Goal: Task Accomplishment & Management: Manage account settings

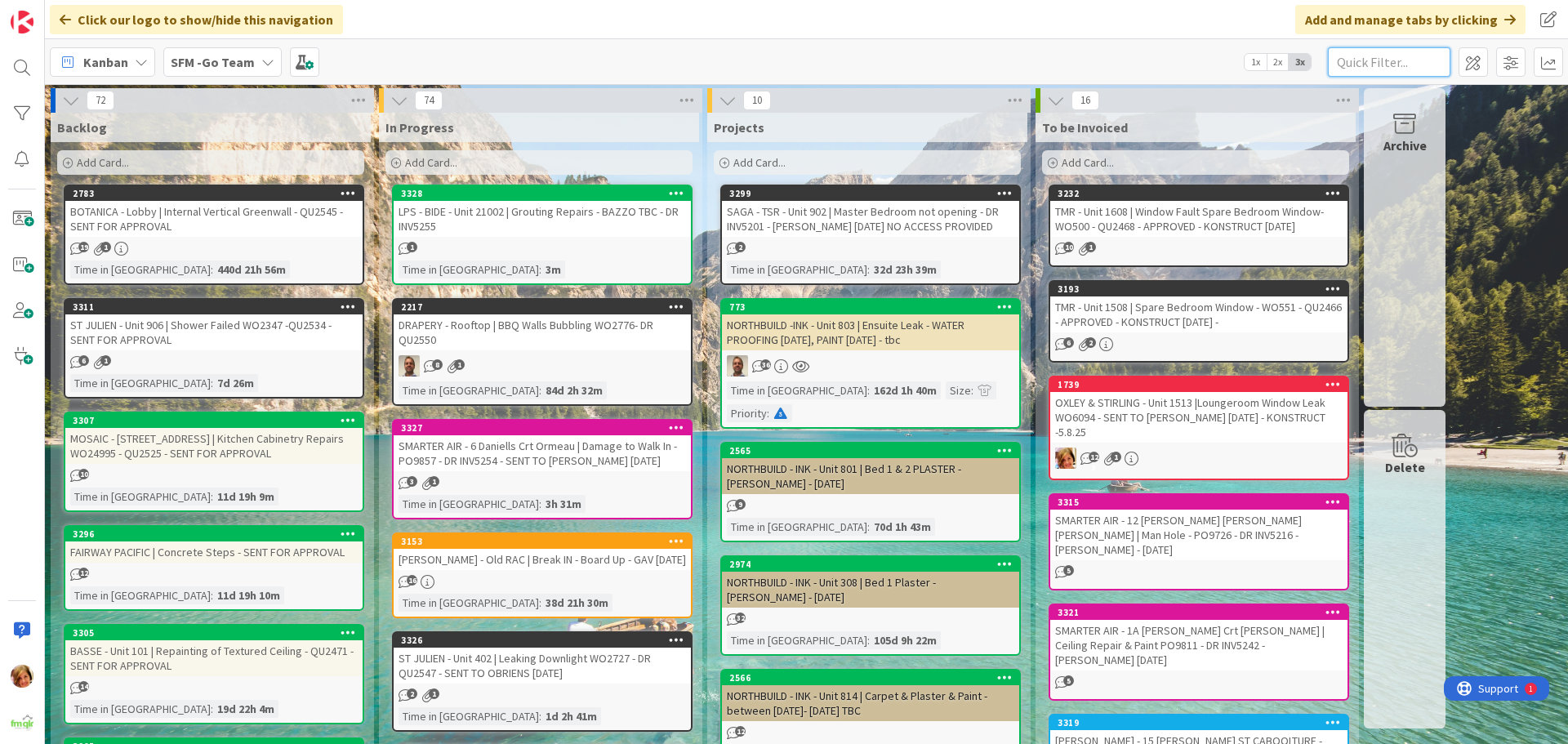
click at [1380, 60] on input "text" at bounding box center [1389, 62] width 123 height 29
type input "304"
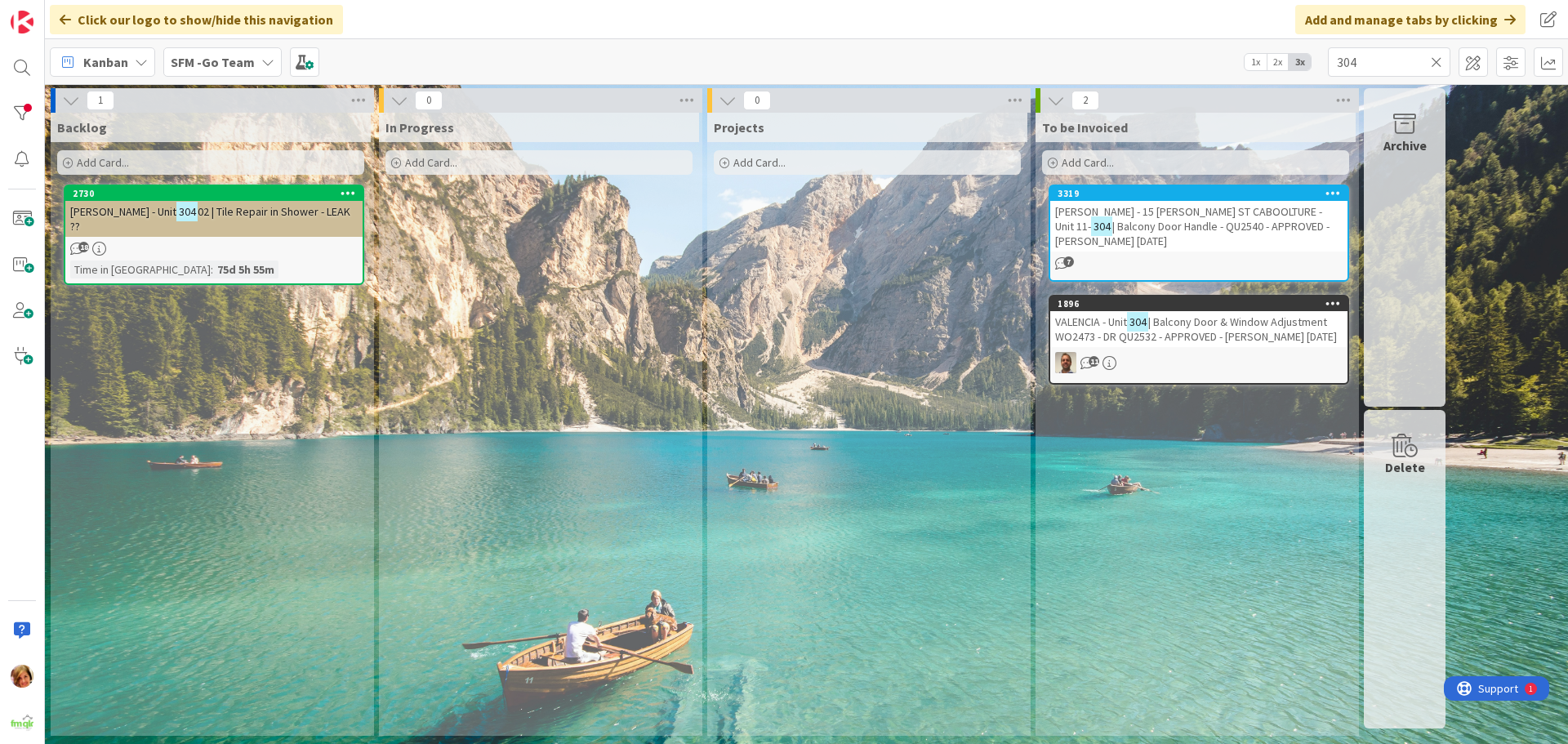
click at [1189, 325] on span "| Balcony Door & Window Adjustment WO2473 - DR QU2532 - APPROVED - [PERSON_NAME…" at bounding box center [1196, 329] width 282 height 29
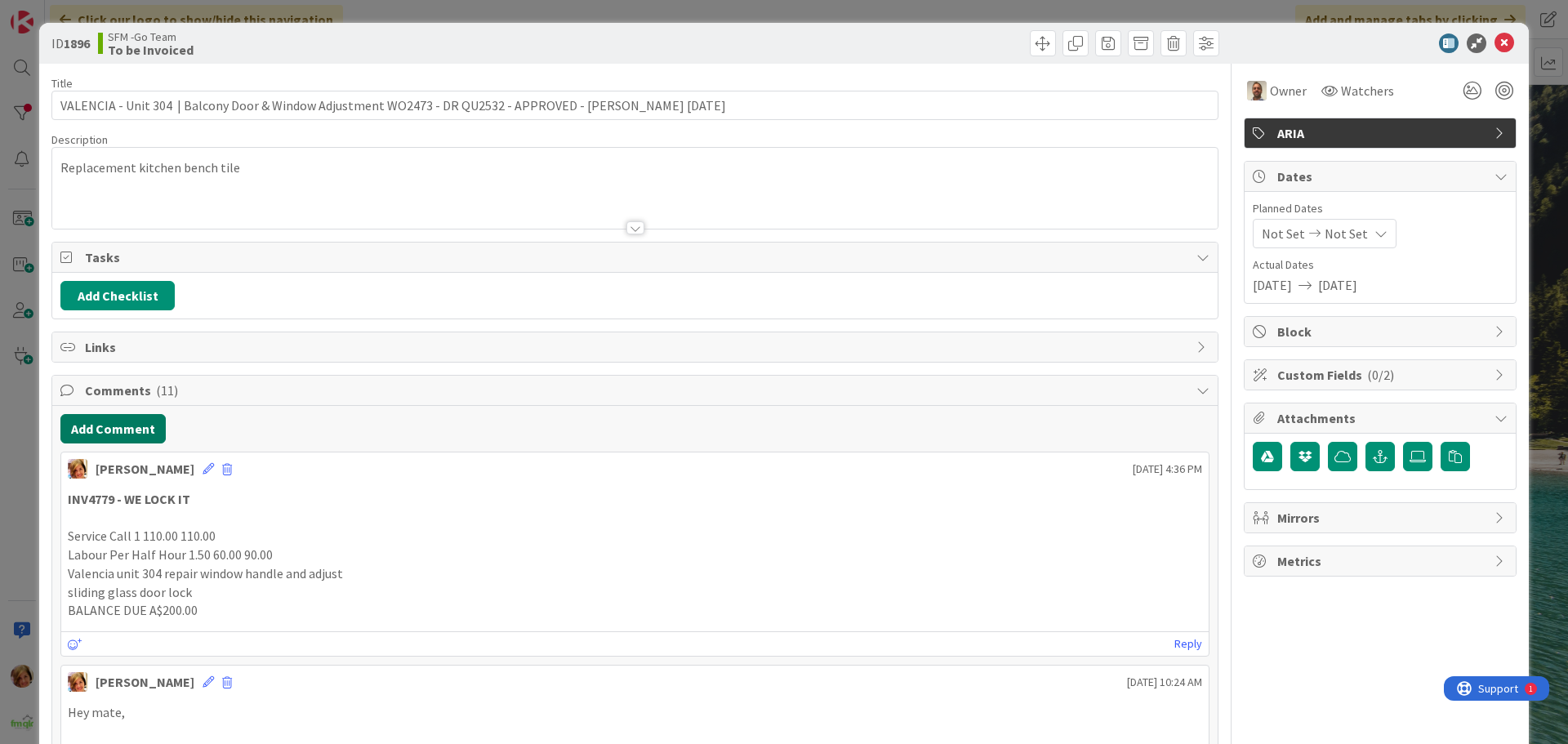
click at [118, 430] on button "Add Comment" at bounding box center [112, 429] width 106 height 29
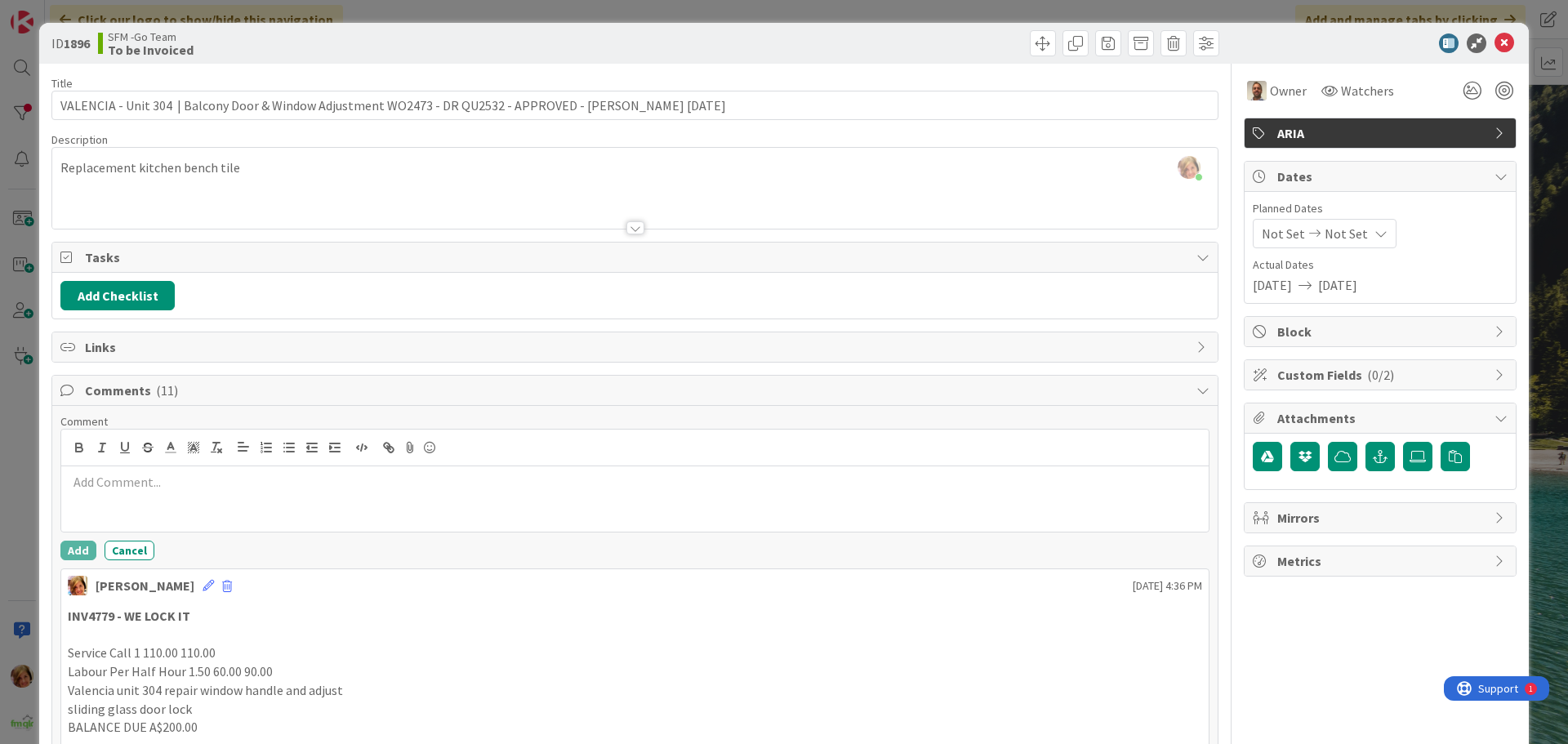
click at [142, 471] on div at bounding box center [634, 499] width 1148 height 65
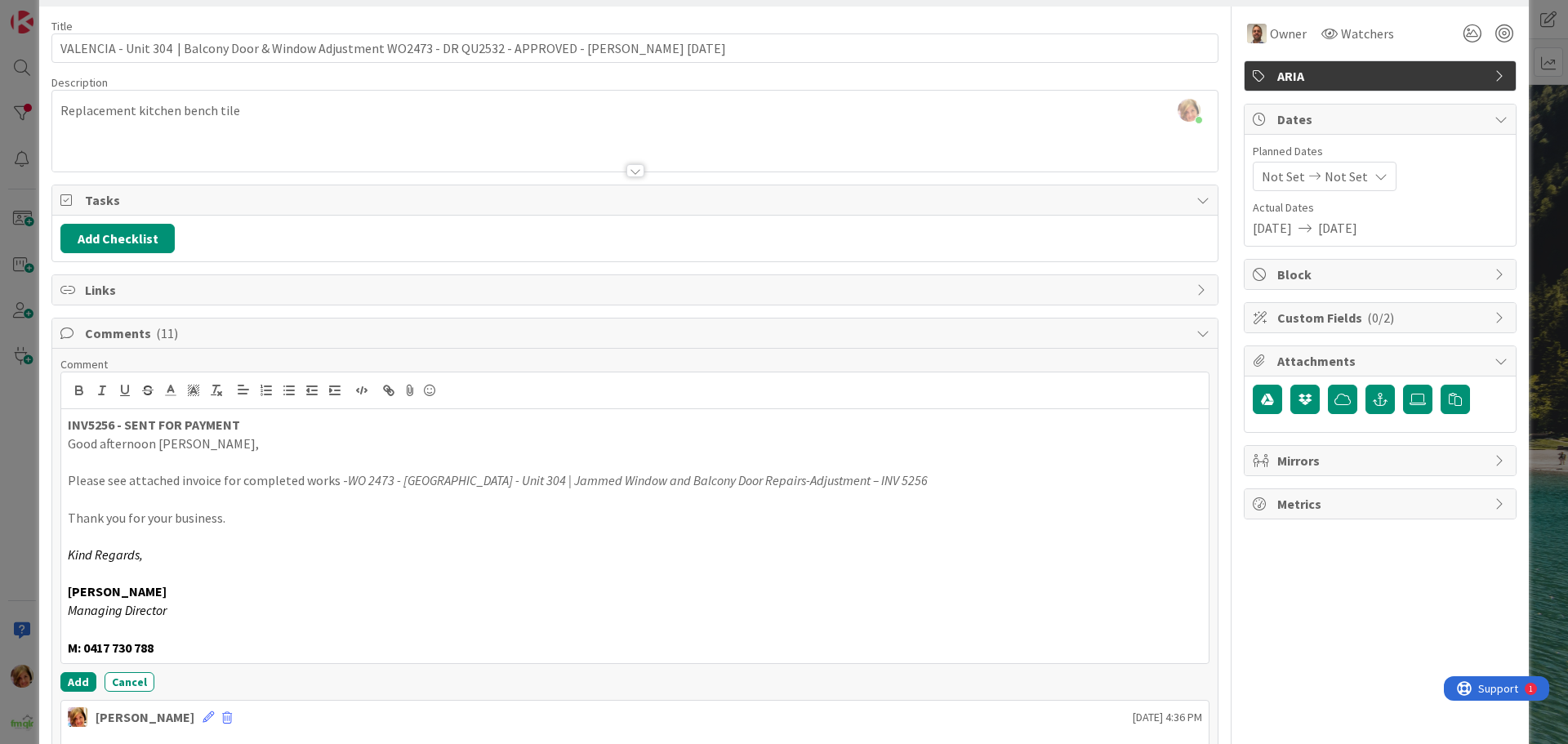
scroll to position [81, 0]
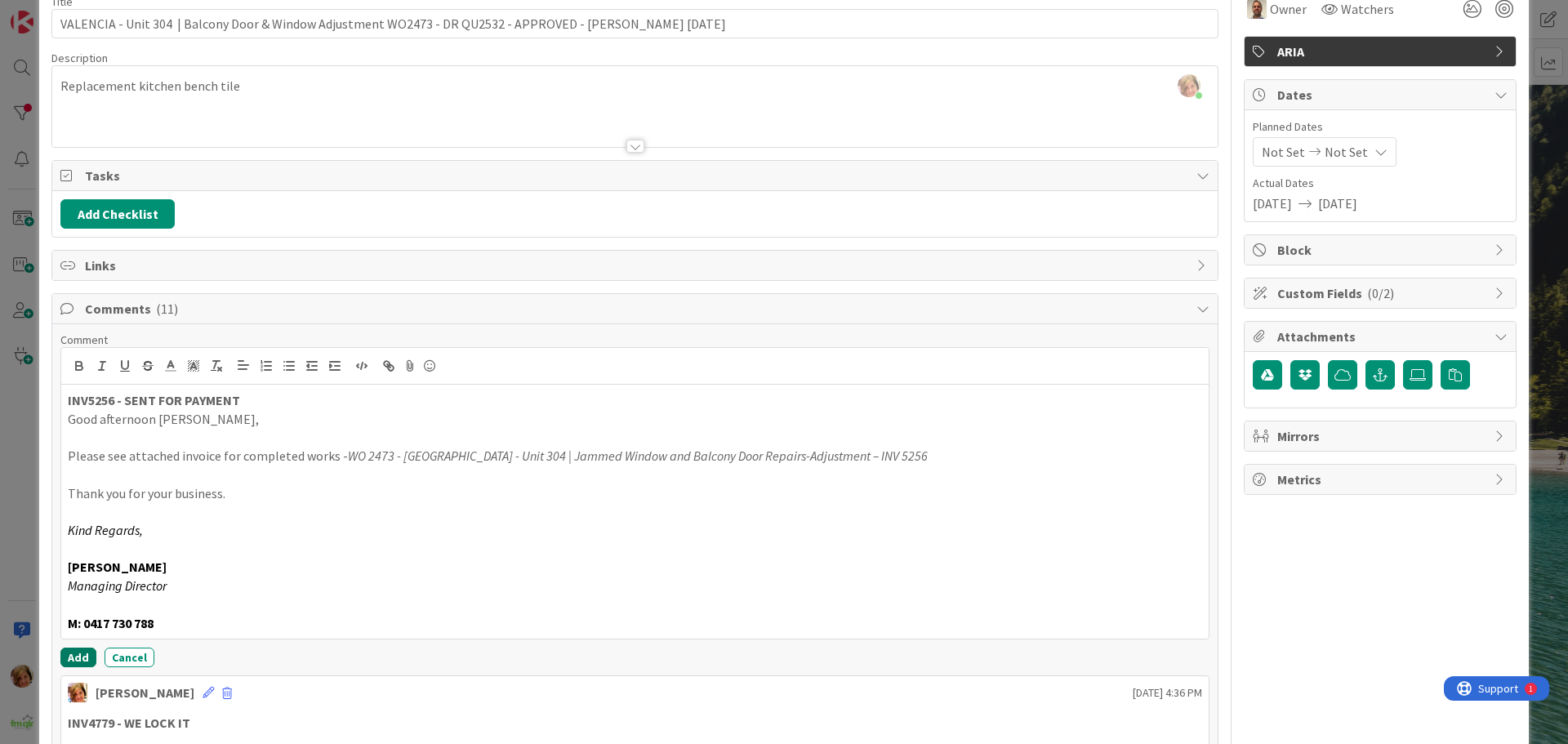
click at [70, 656] on button "Add" at bounding box center [77, 658] width 36 height 19
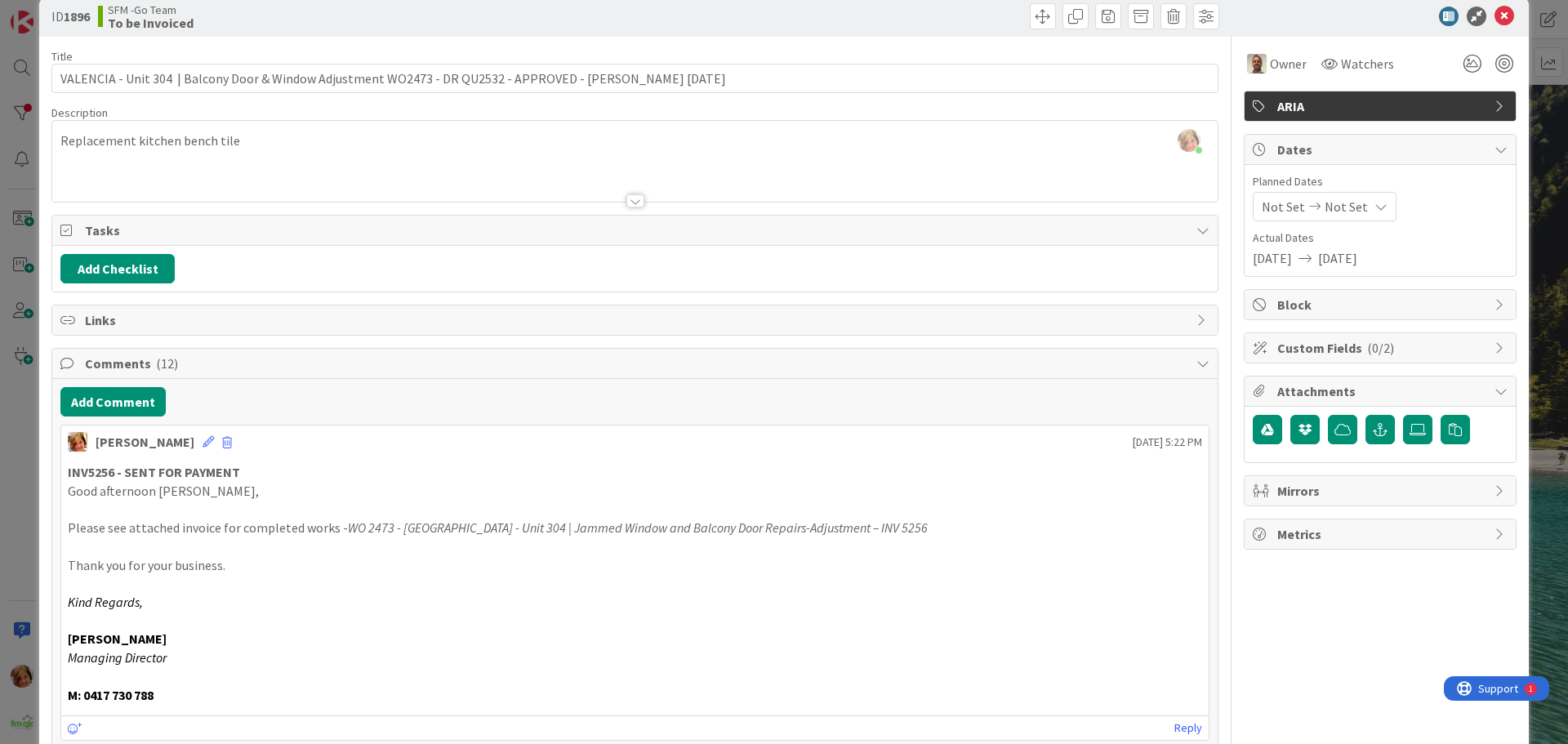
scroll to position [0, 0]
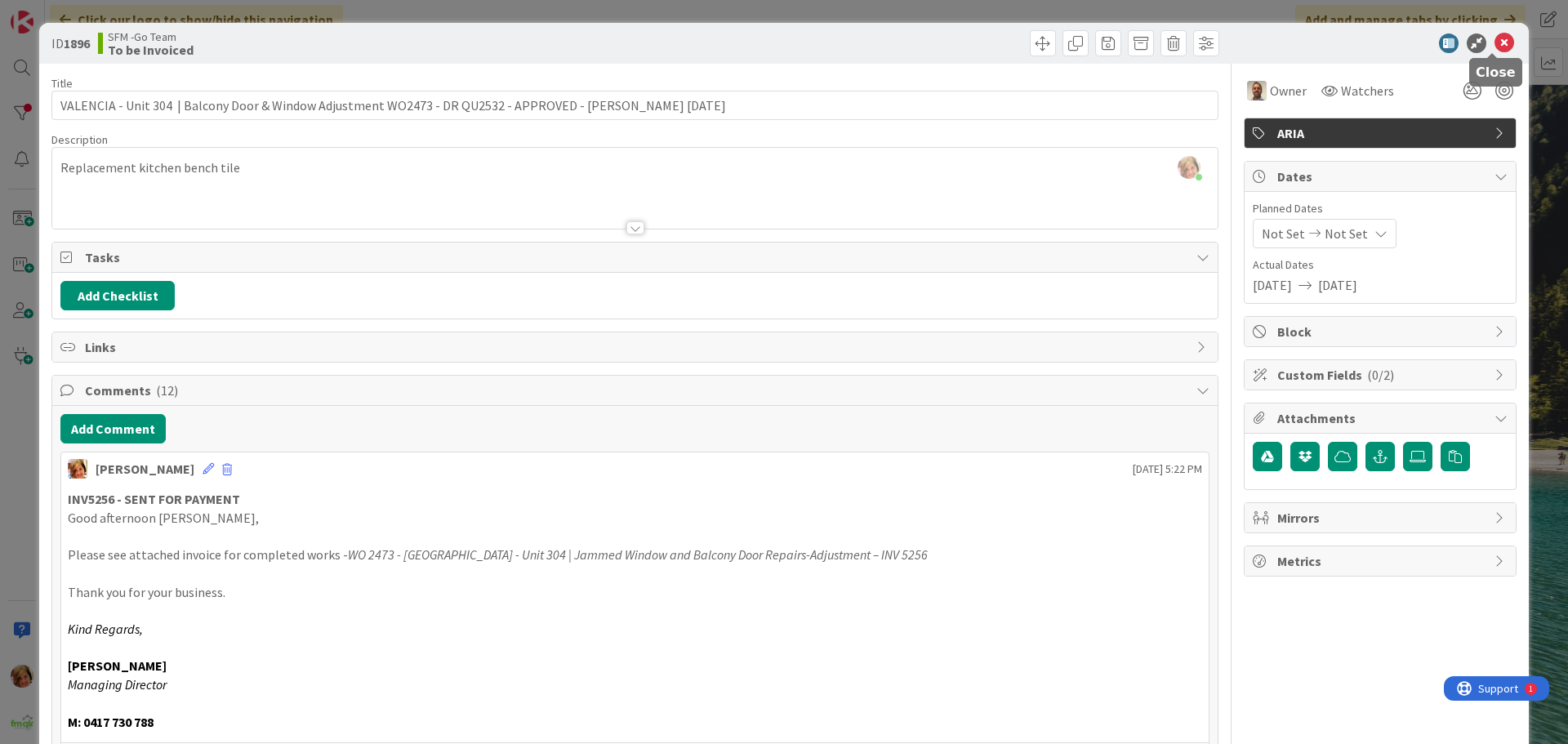
click at [1494, 43] on icon at bounding box center [1504, 44] width 19 height 19
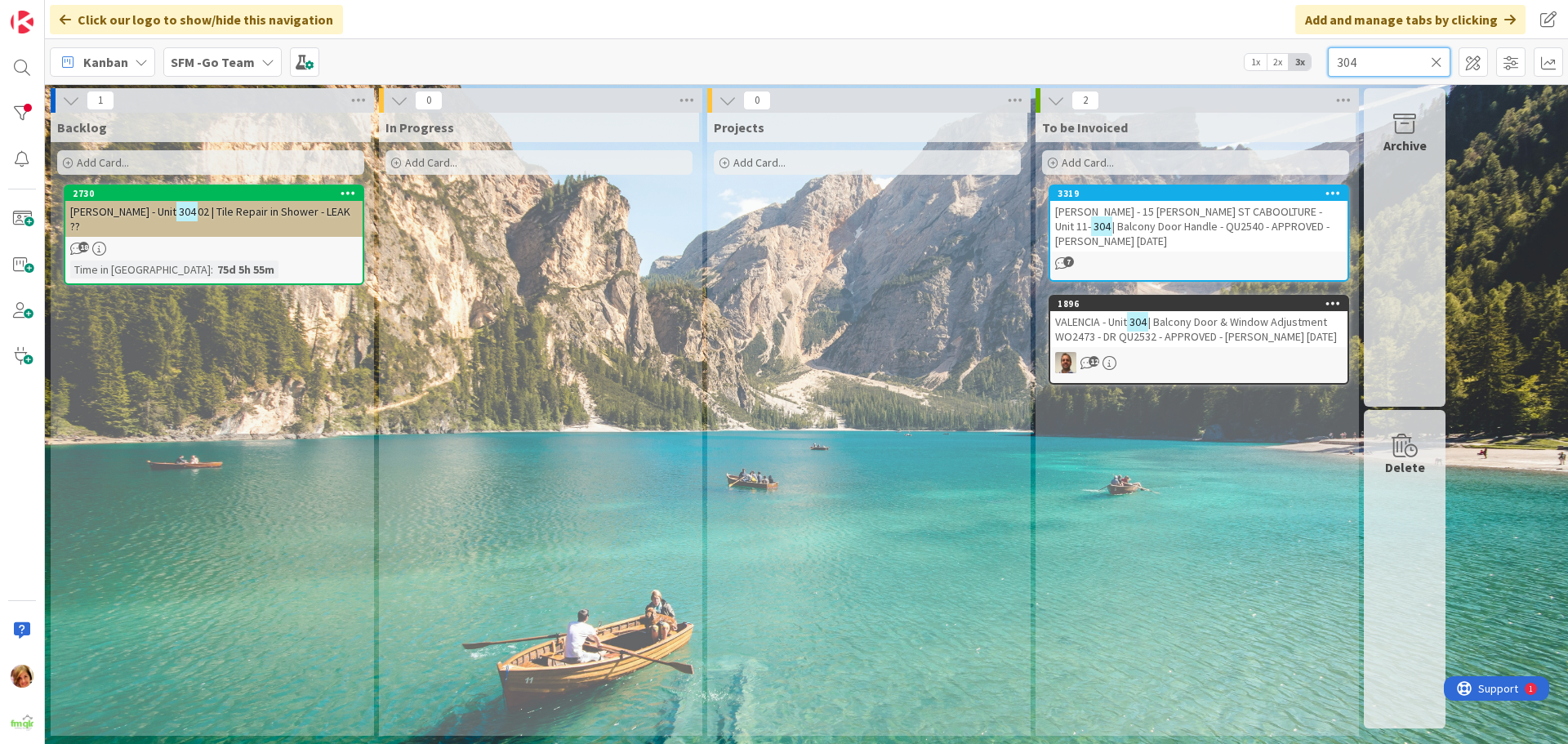
click at [1415, 55] on input "304" at bounding box center [1389, 62] width 123 height 29
type input "3"
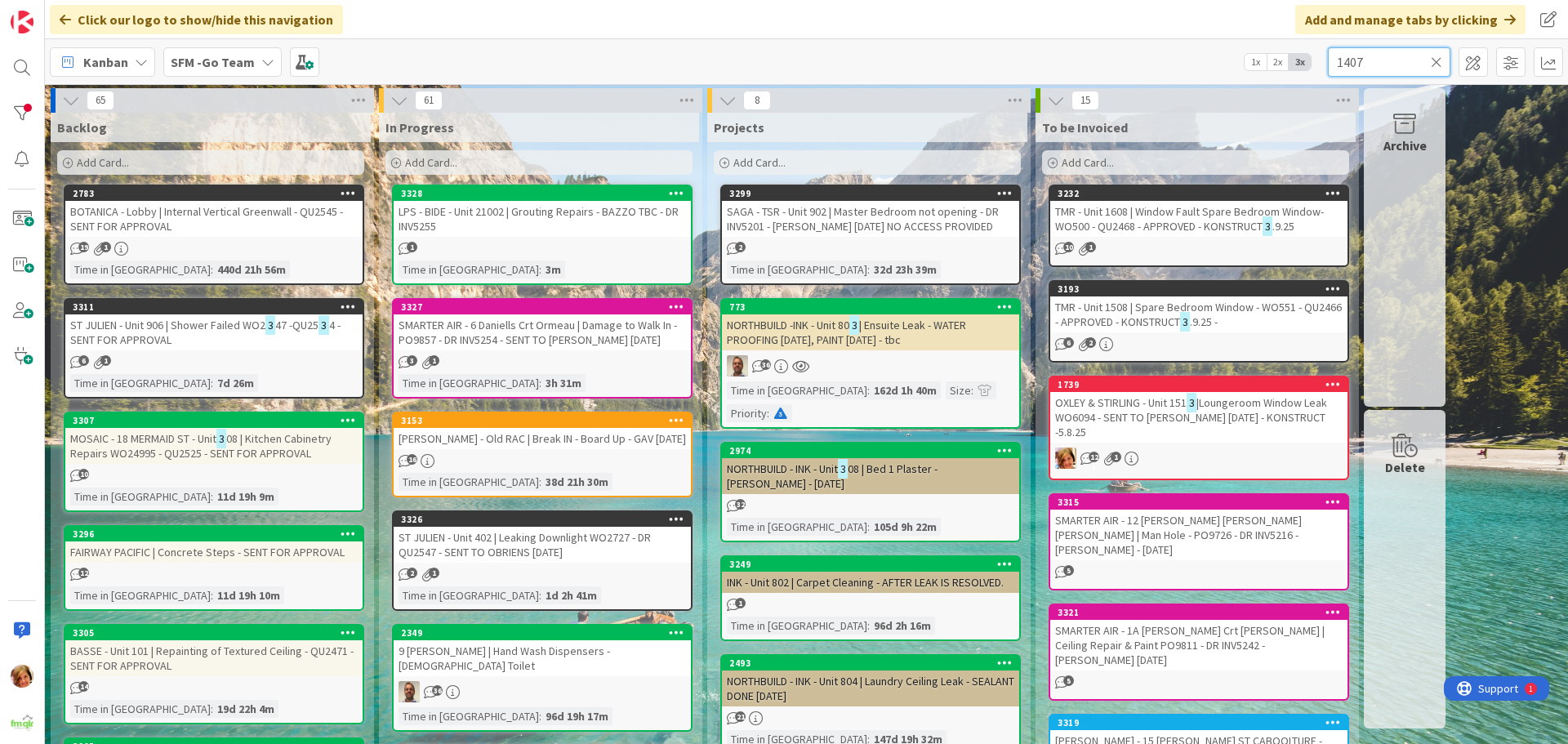
type input "1407"
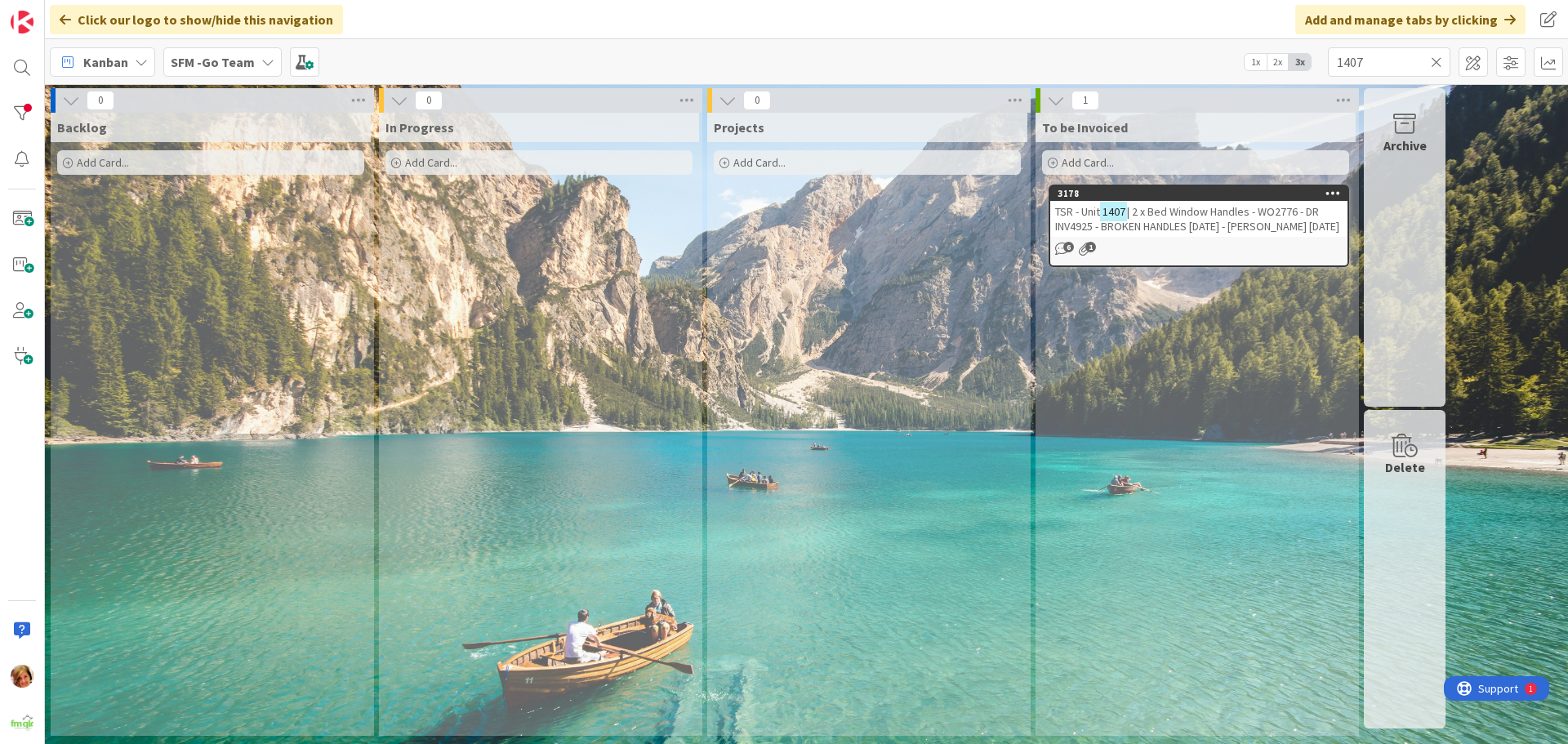
click at [1196, 216] on span "| 2 x Bed Window Handles - WO2776 - DR INV4925 - BROKEN HANDLES [DATE] - [PERSO…" at bounding box center [1197, 219] width 284 height 29
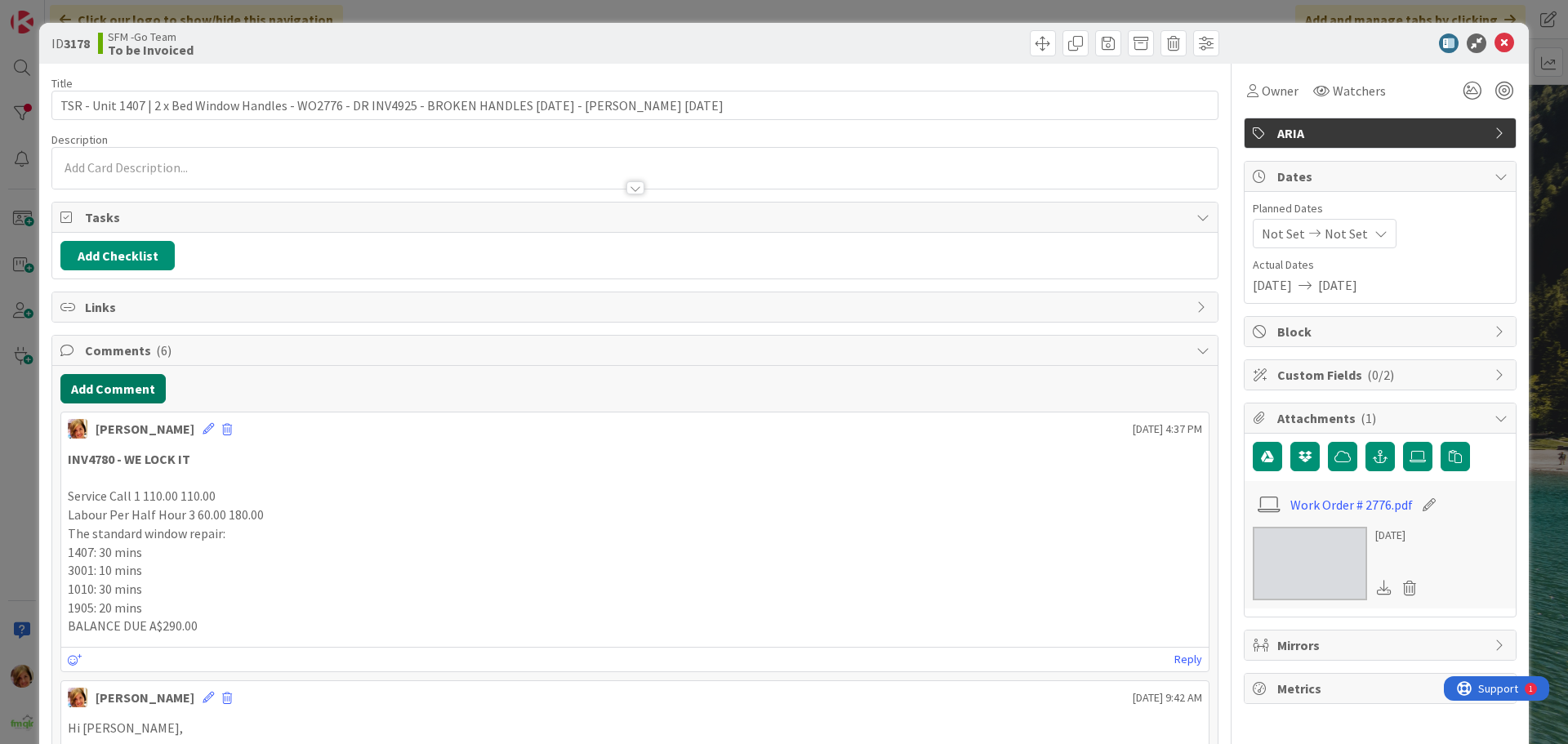
click at [115, 385] on button "Add Comment" at bounding box center [112, 388] width 106 height 29
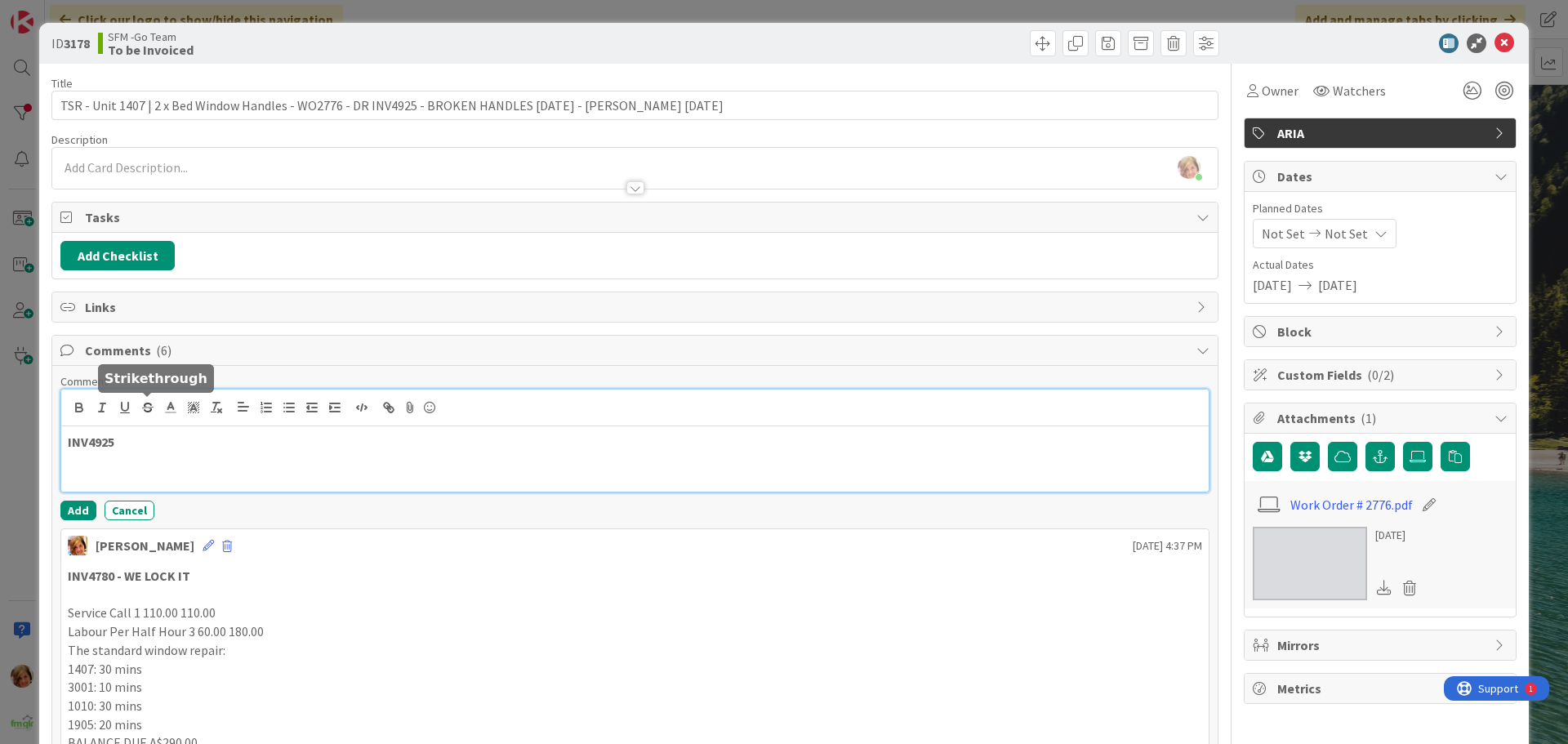
click at [144, 451] on p "INV4925" at bounding box center [634, 442] width 1134 height 18
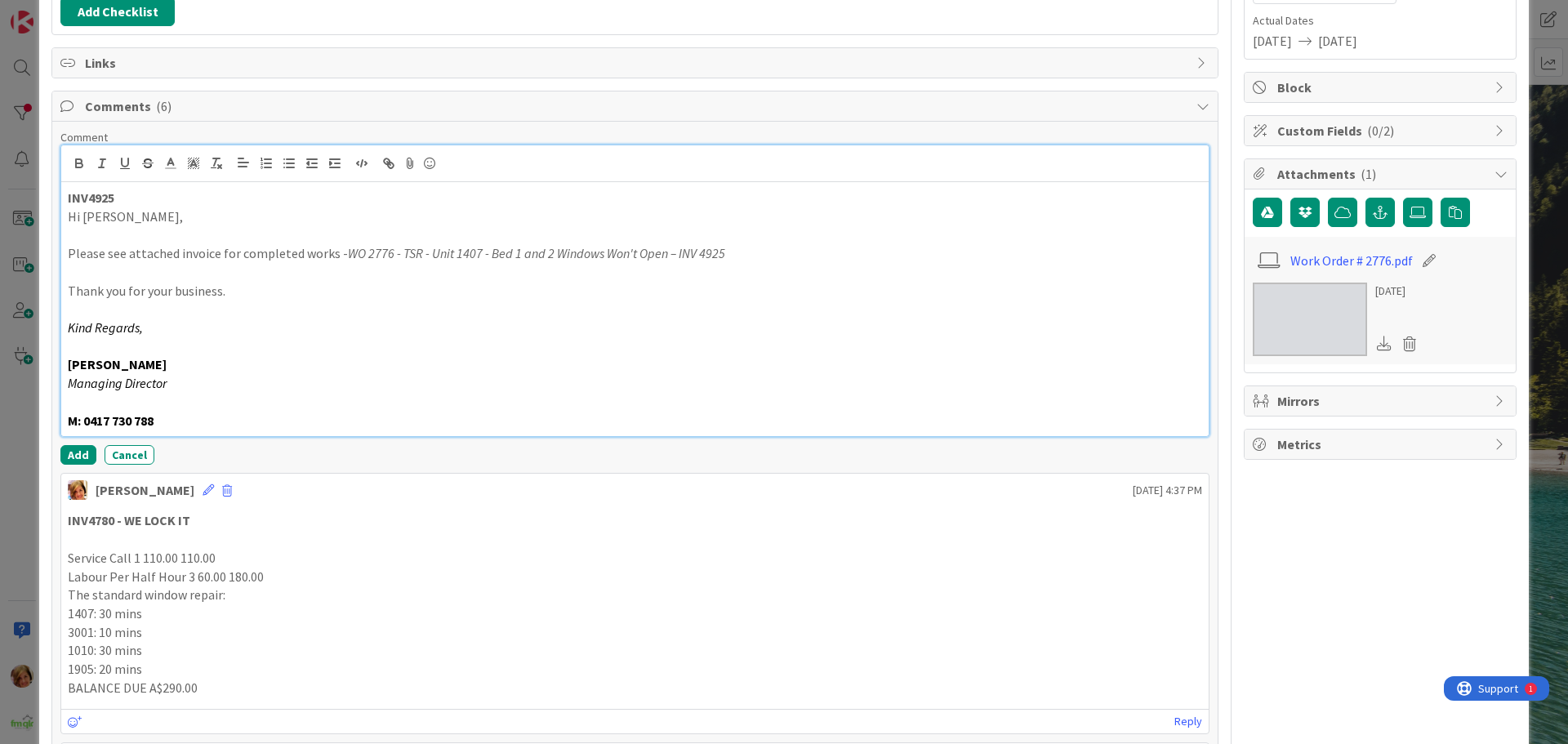
scroll to position [245, 0]
click at [70, 452] on button "Add" at bounding box center [77, 454] width 36 height 19
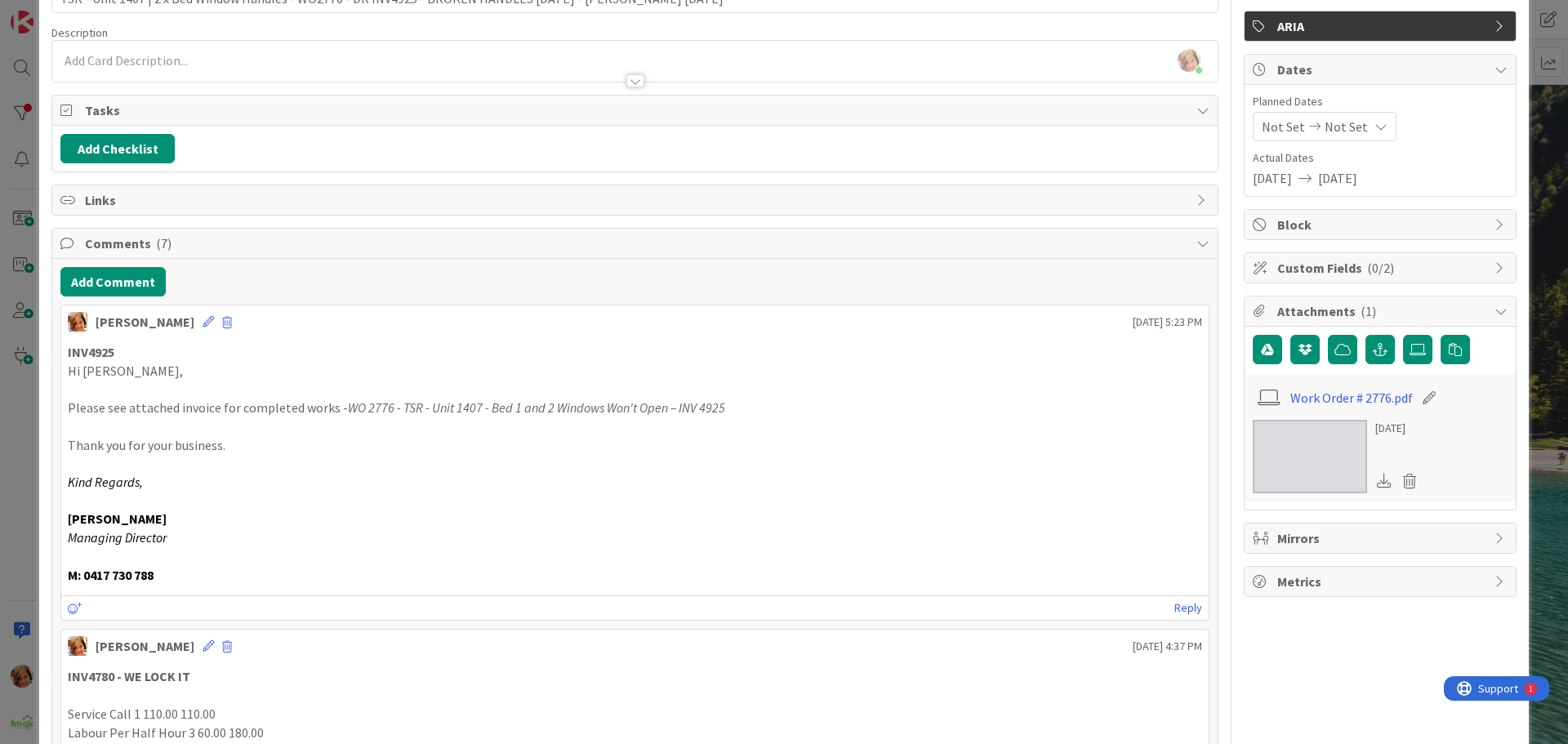
scroll to position [0, 0]
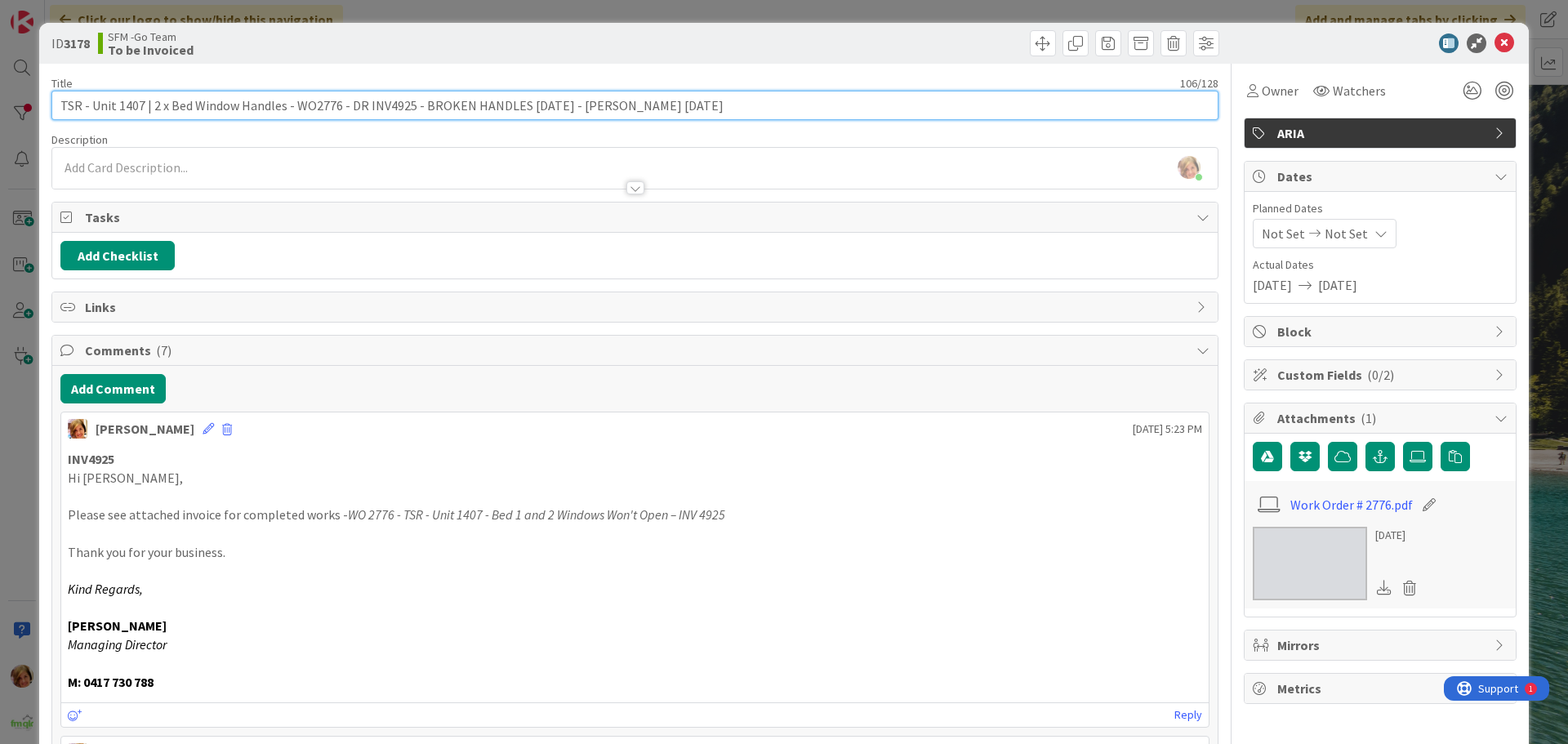
click at [362, 105] on input "TSR - Unit 1407 | 2 x Bed Window Handles - WO2776 - DR INV4925 - BROKEN HANDLES…" at bounding box center [634, 106] width 1167 height 29
type input "TSR - Unit 1407 | 2 x Bed Window Handles - WO2776 - INV4925 - BROKEN HANDLES [D…"
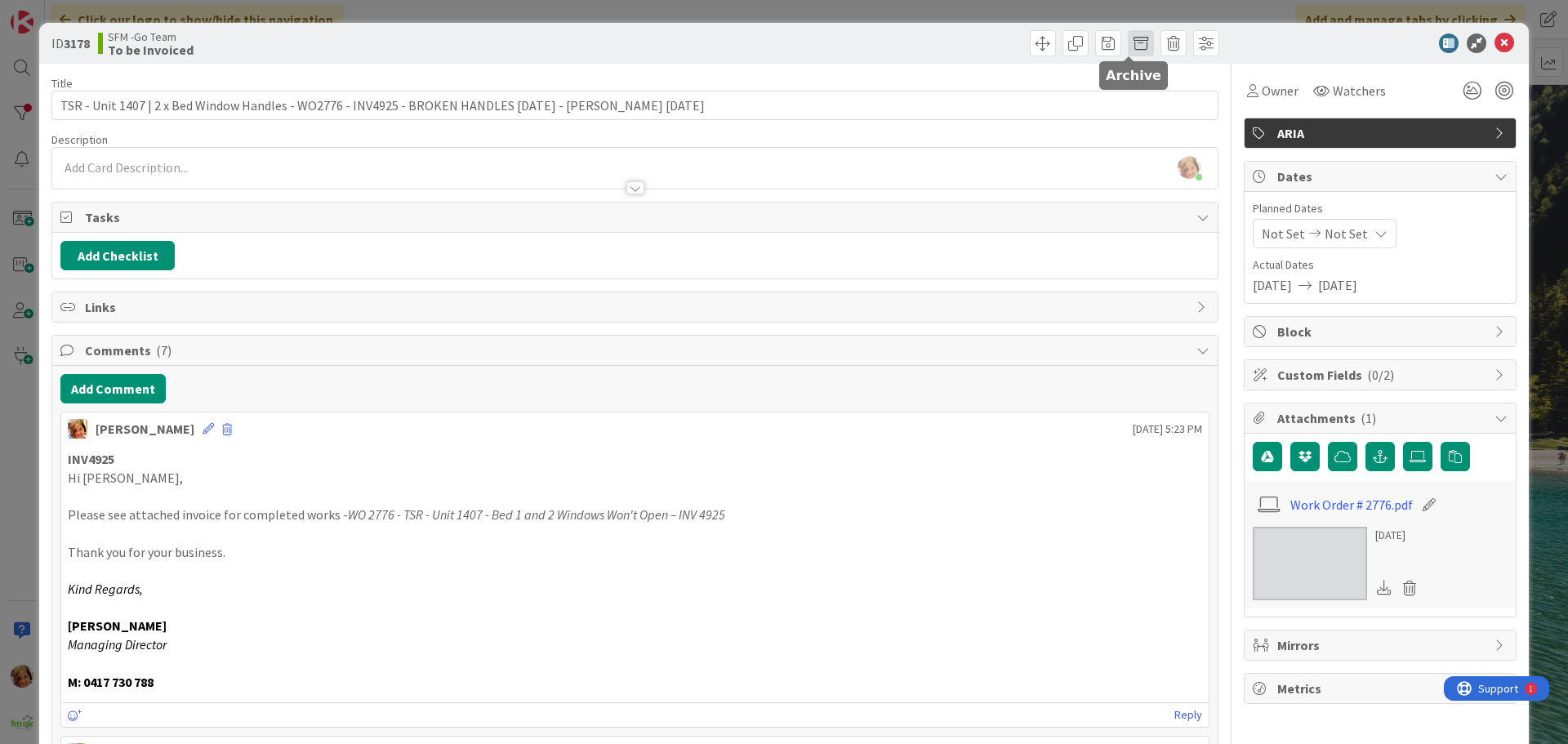
click at [1130, 39] on span at bounding box center [1141, 43] width 26 height 26
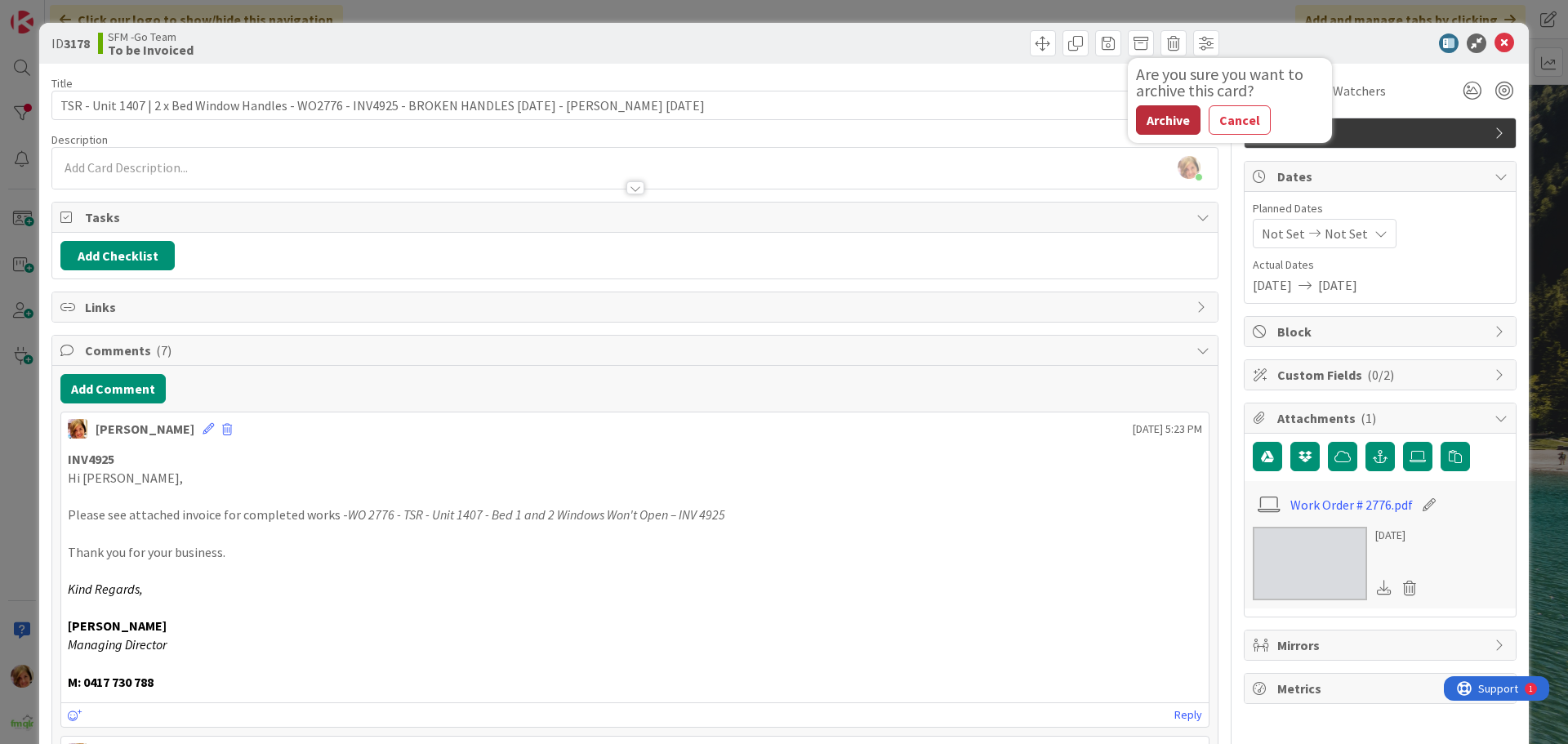
click at [1153, 115] on button "Archive" at bounding box center [1168, 120] width 65 height 29
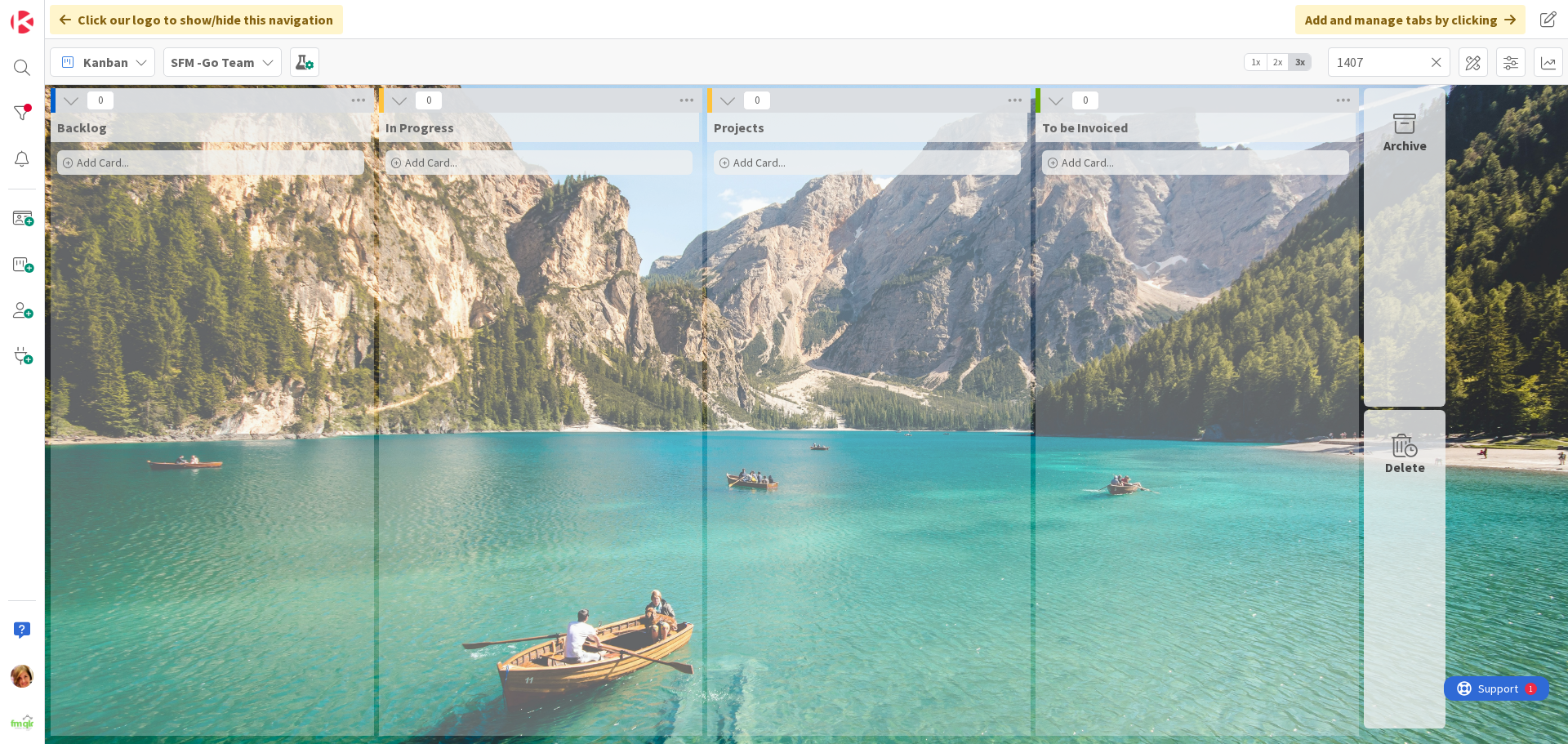
click at [1435, 57] on icon at bounding box center [1437, 62] width 12 height 15
click at [1435, 57] on input "text" at bounding box center [1389, 62] width 123 height 29
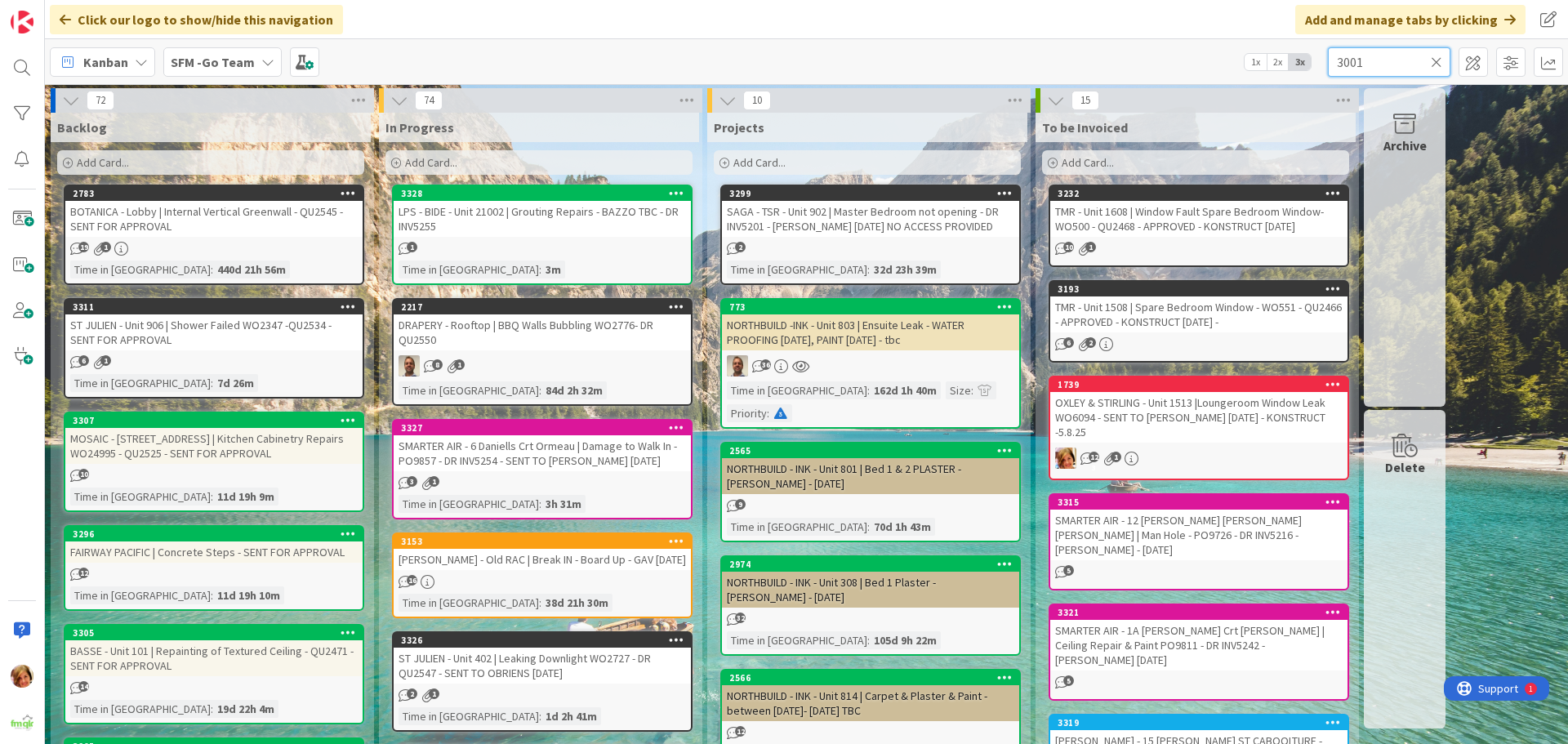
type input "3001"
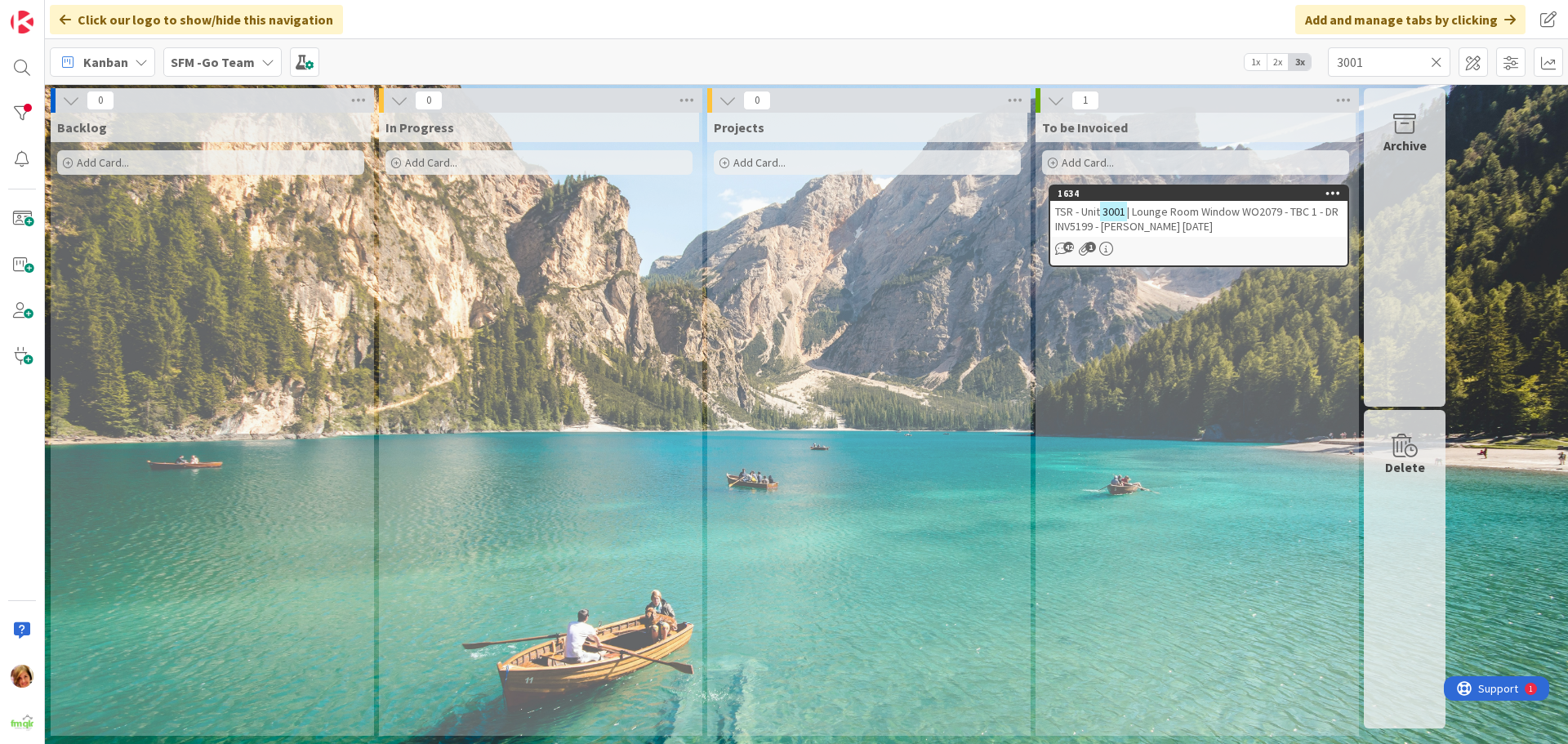
click at [1156, 216] on span "| Lounge Room Window WO2079 - TBC 1 - DR INV5199 - [PERSON_NAME] [DATE]" at bounding box center [1197, 219] width 284 height 29
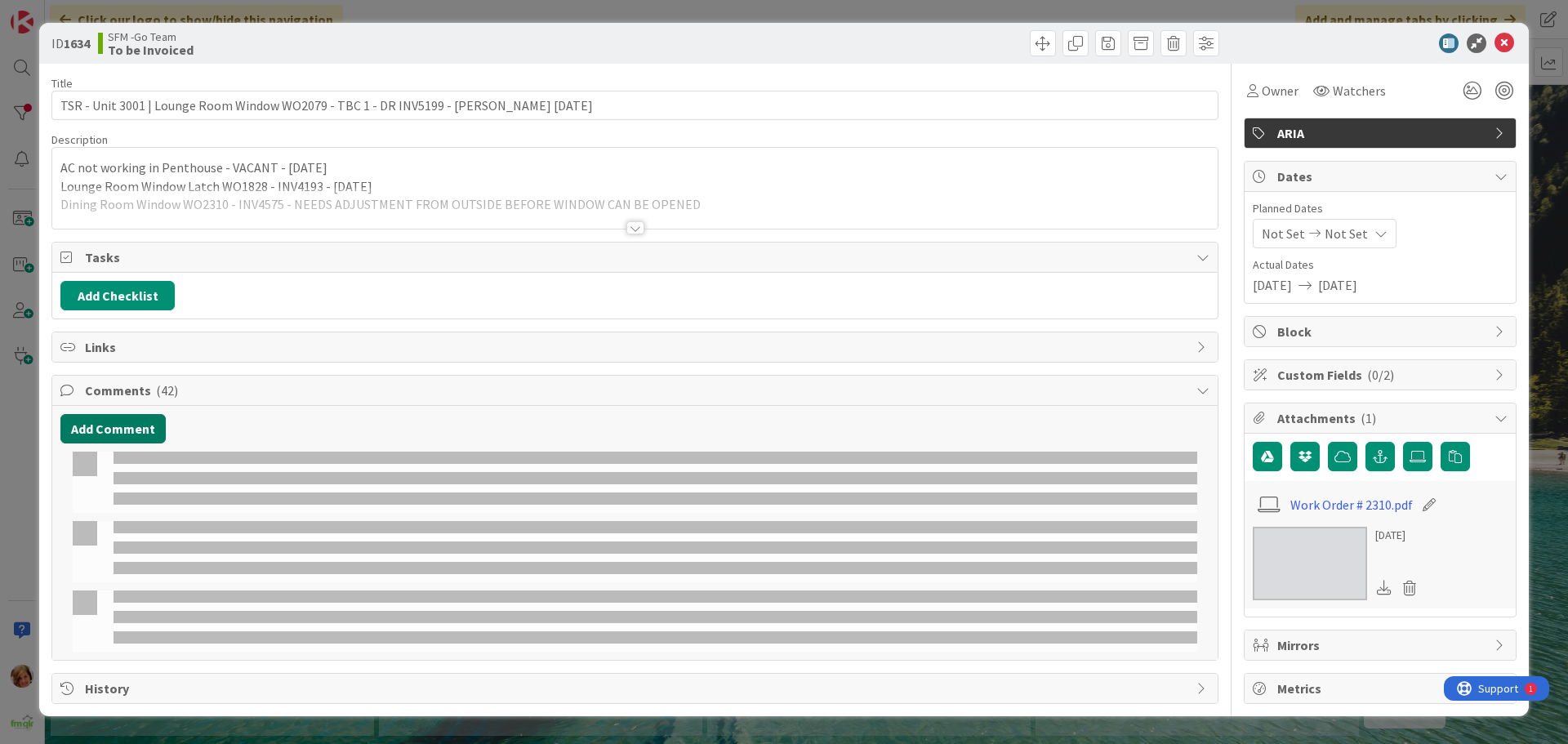
click at [88, 426] on button "Add Comment" at bounding box center [112, 429] width 106 height 29
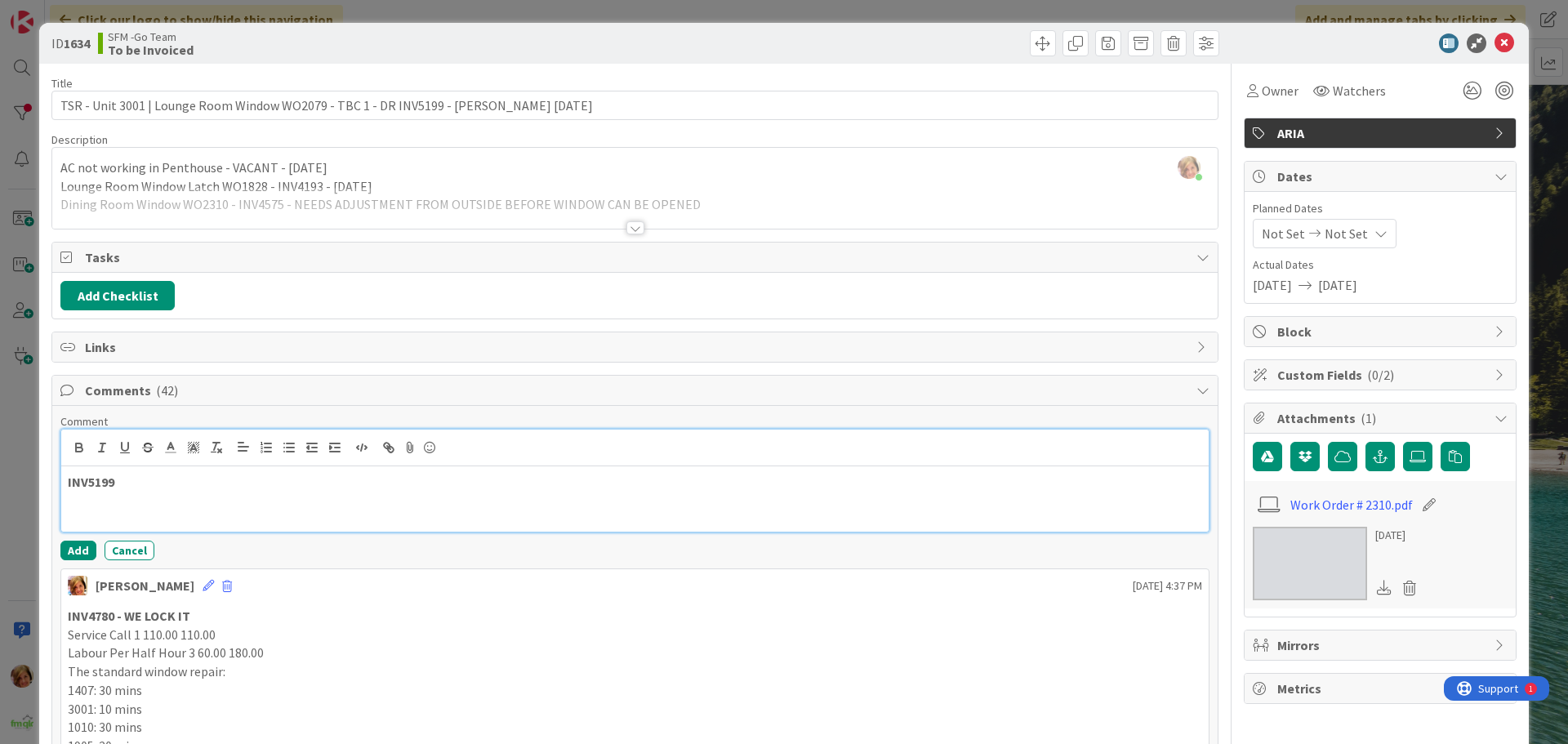
click at [151, 483] on p "INV5199" at bounding box center [634, 481] width 1134 height 18
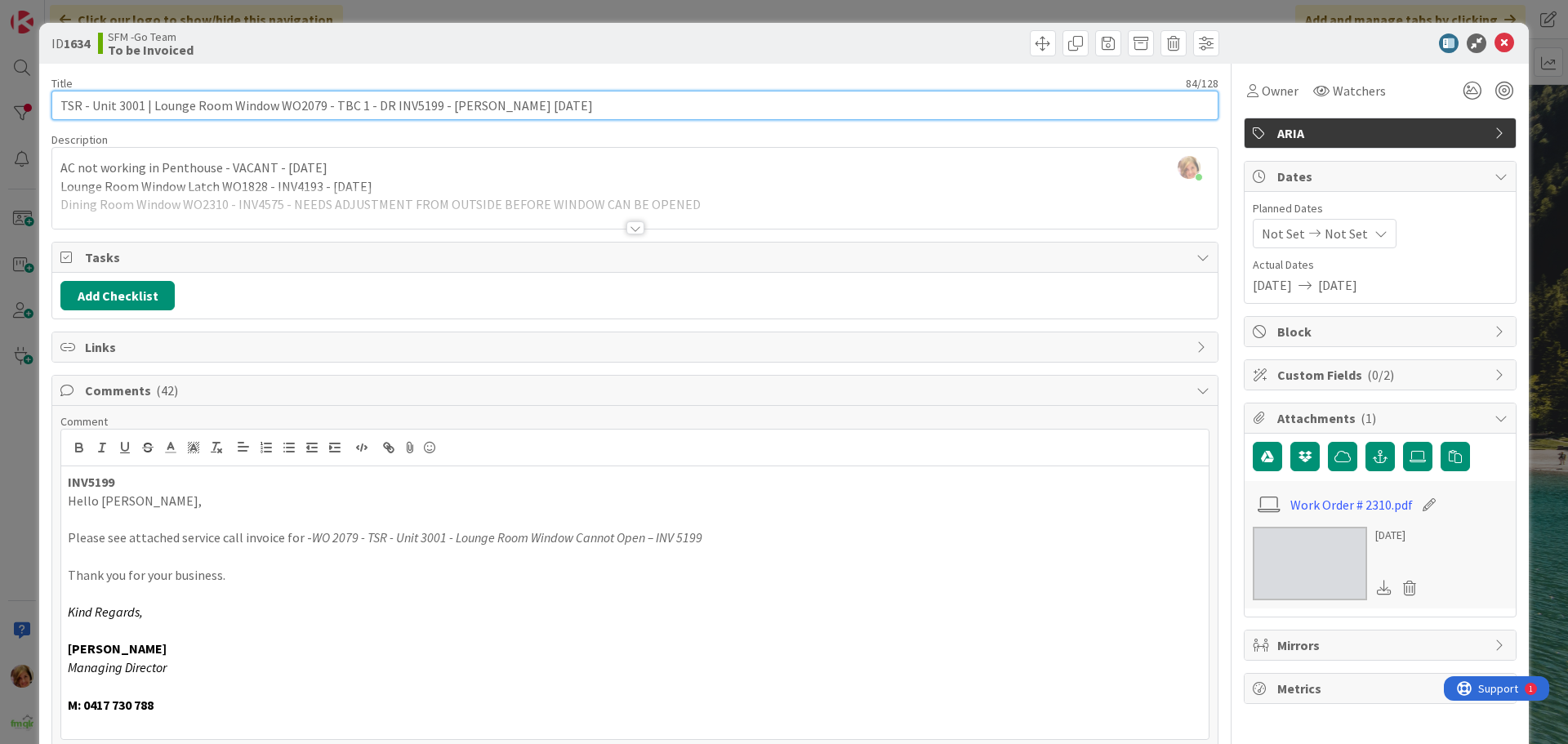
click at [388, 102] on input "TSR - Unit 3001 | Lounge Room Window WO2079 - TBC 1 - DR INV5199 - [PERSON_NAME…" at bounding box center [634, 106] width 1167 height 29
type input "TSR - Unit 3001 | Lounge Room Window WO2079 - TBC 1 - INV5199 - [PERSON_NAME] […"
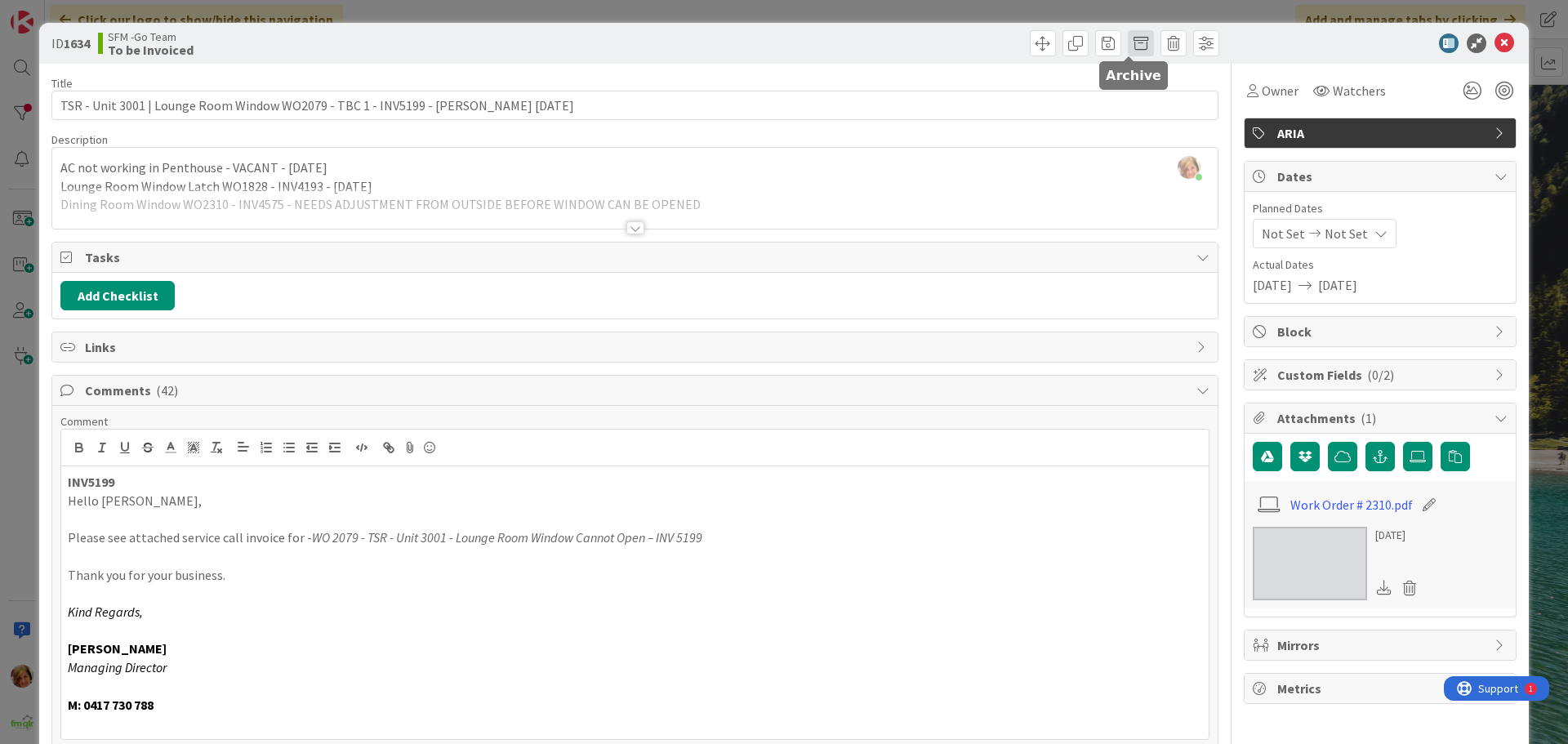
click at [1131, 42] on span at bounding box center [1141, 43] width 26 height 26
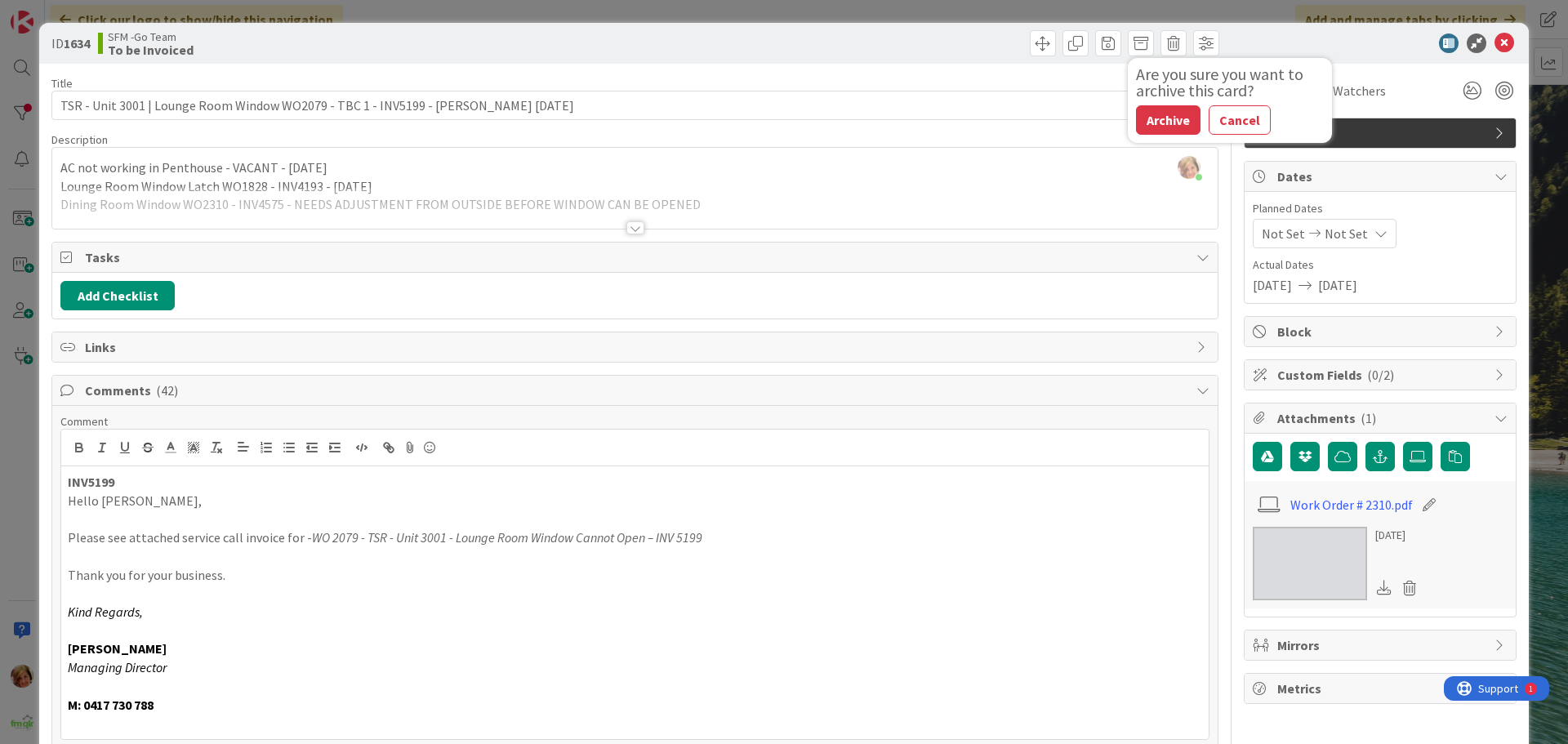
click at [1164, 121] on button "Archive" at bounding box center [1168, 120] width 65 height 29
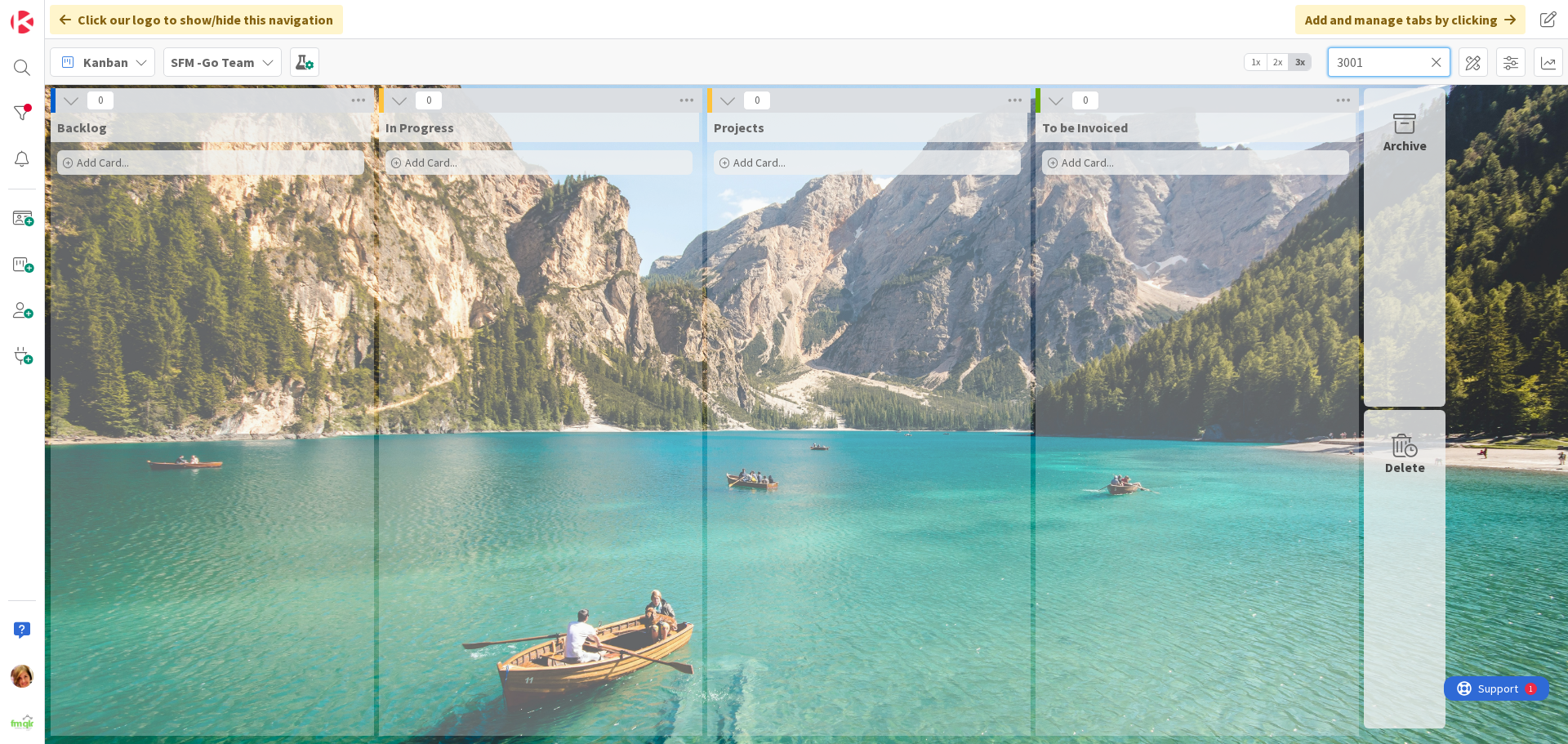
click at [1373, 63] on input "3001" at bounding box center [1389, 62] width 123 height 29
type input "3"
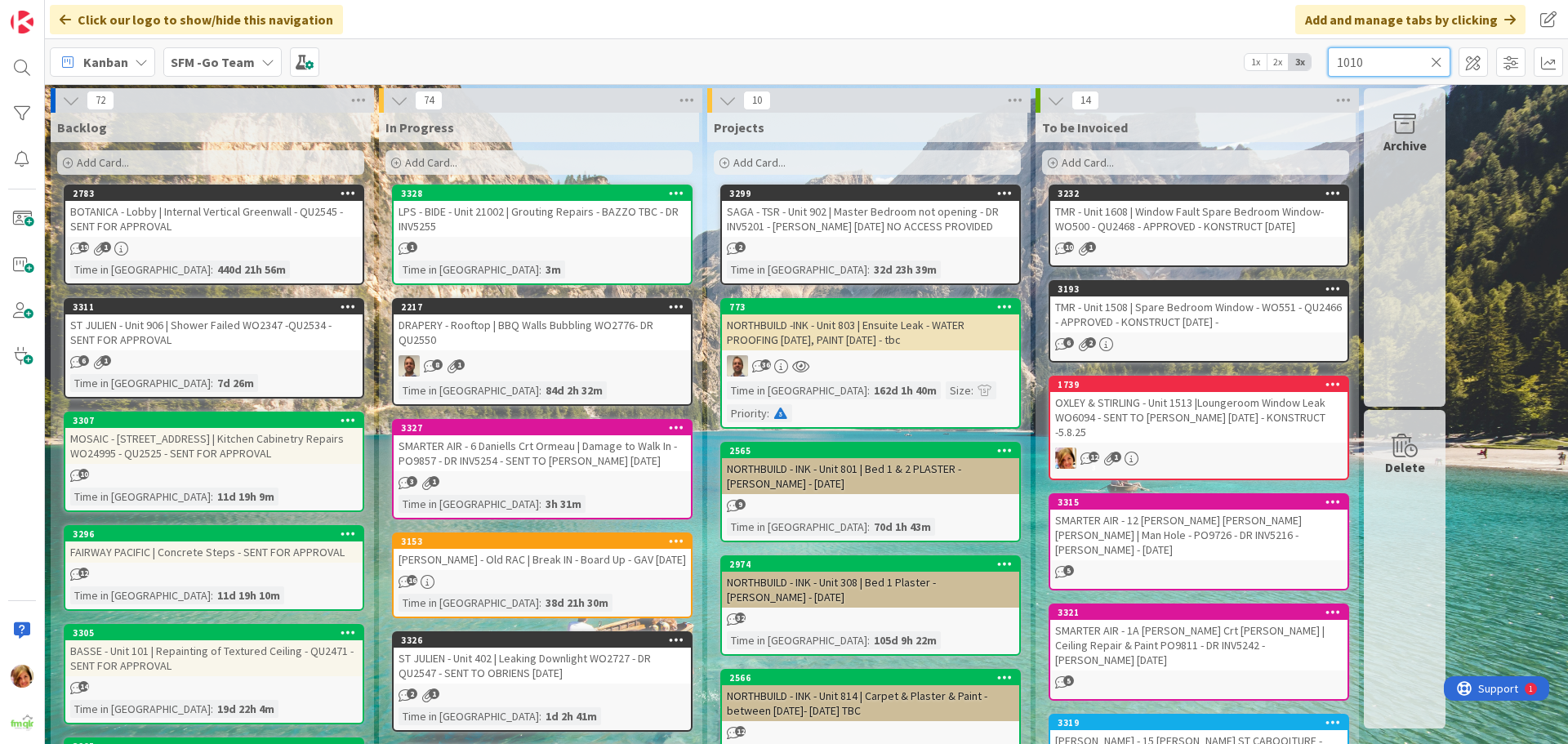
type input "1010"
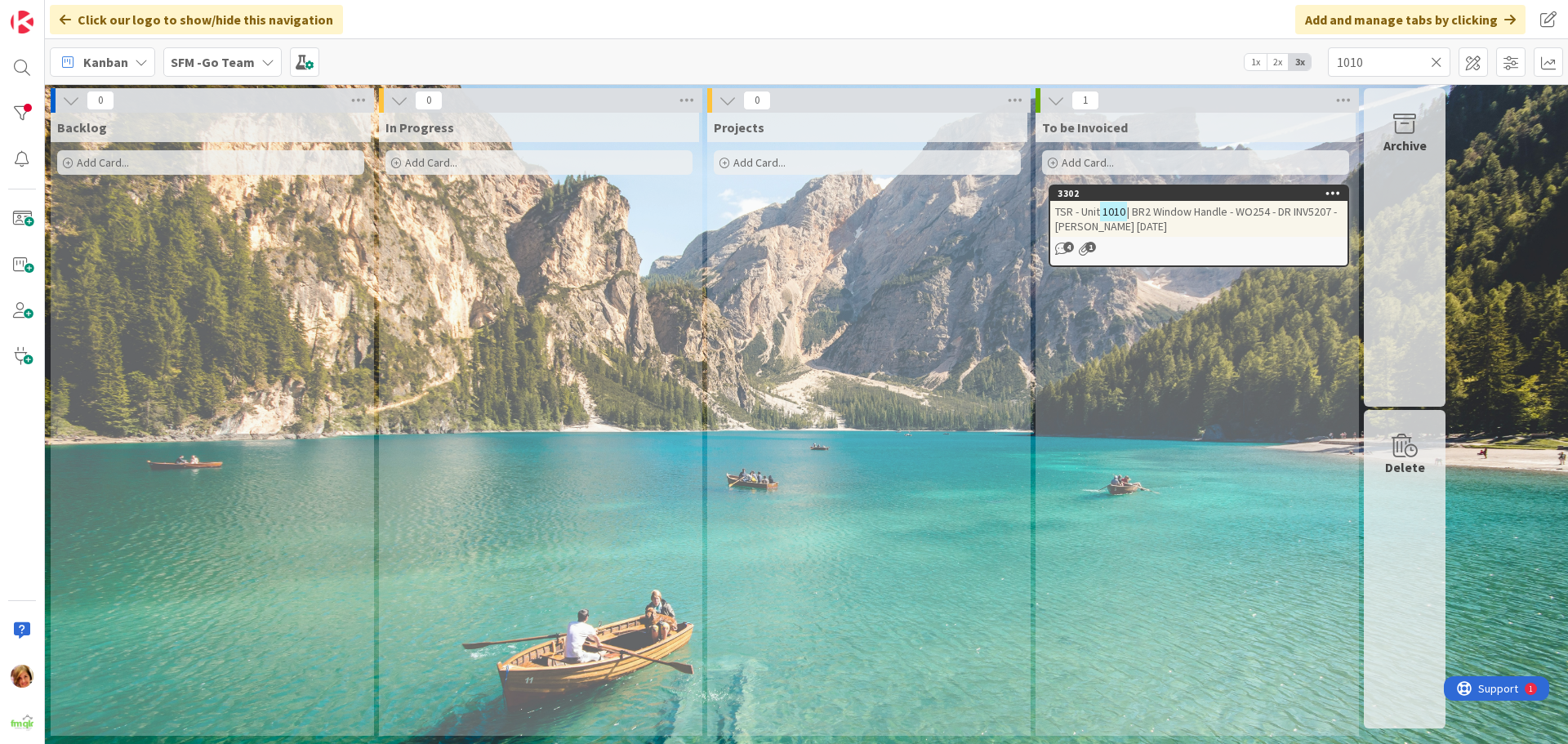
click at [1222, 216] on span "| BR2 Window Handle - WO254 - DR INV5207 - [PERSON_NAME] [DATE]" at bounding box center [1196, 219] width 282 height 29
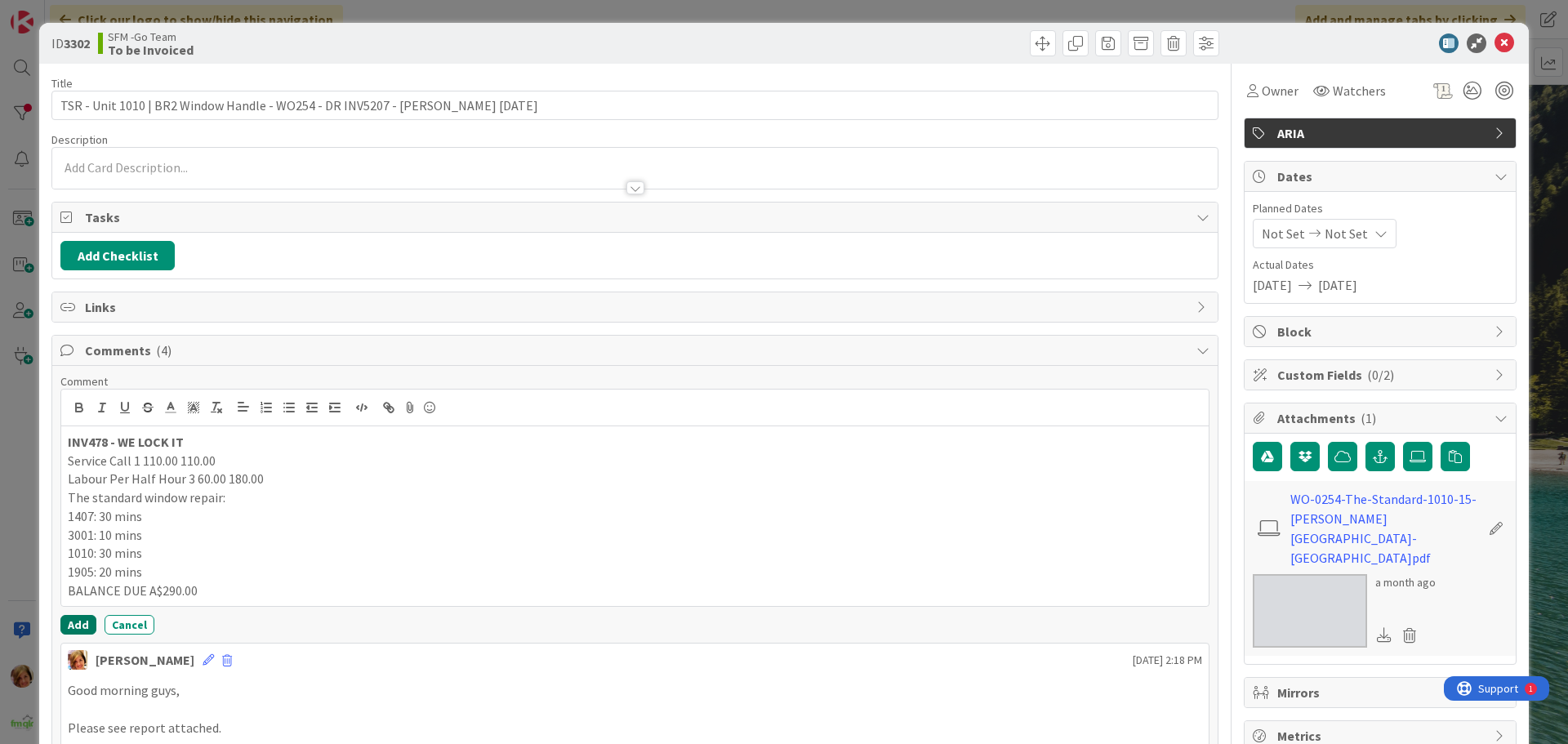
click at [70, 625] on button "Add" at bounding box center [77, 625] width 36 height 19
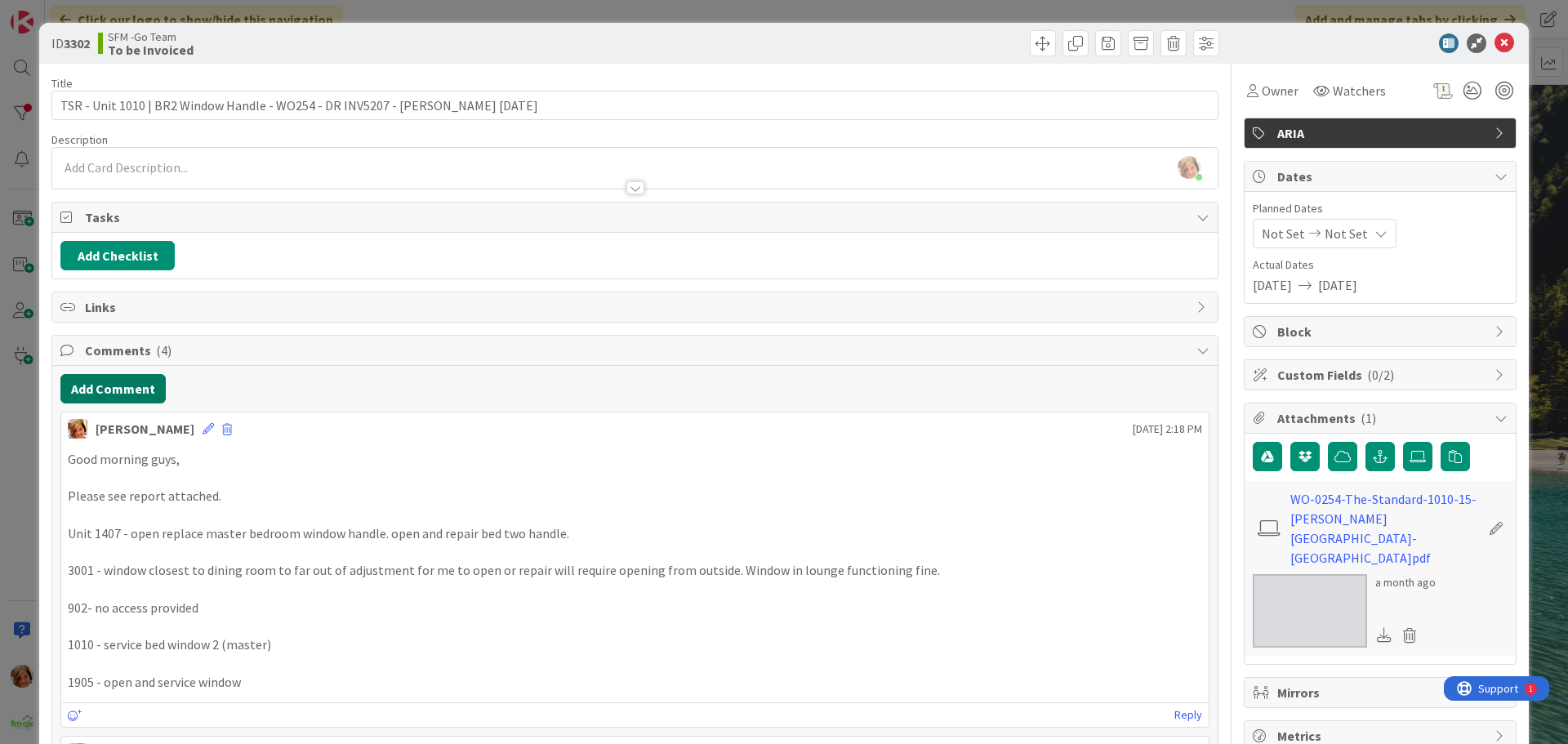
click at [112, 384] on button "Add Comment" at bounding box center [112, 388] width 106 height 29
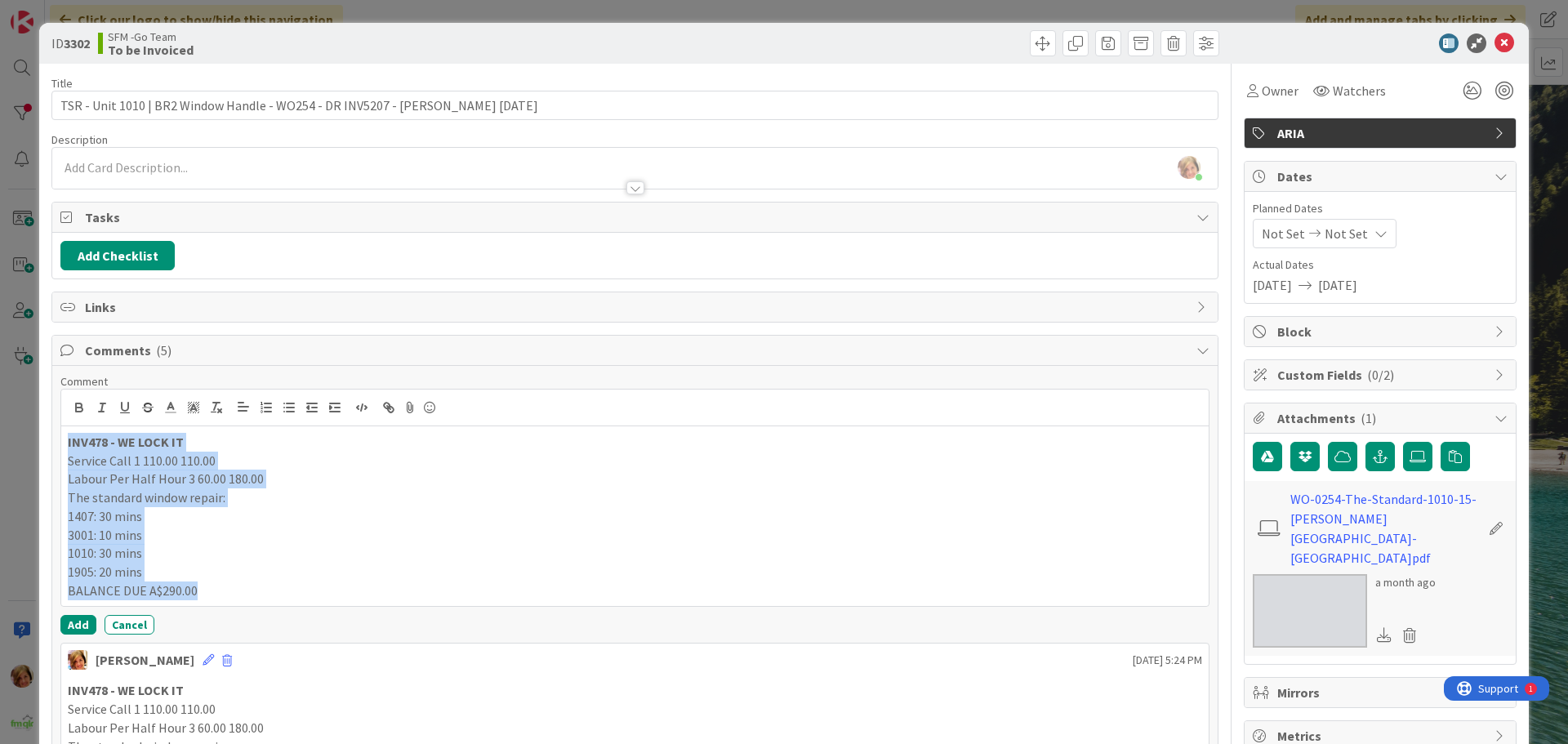
drag, startPoint x: 222, startPoint y: 592, endPoint x: 46, endPoint y: 441, distance: 231.9
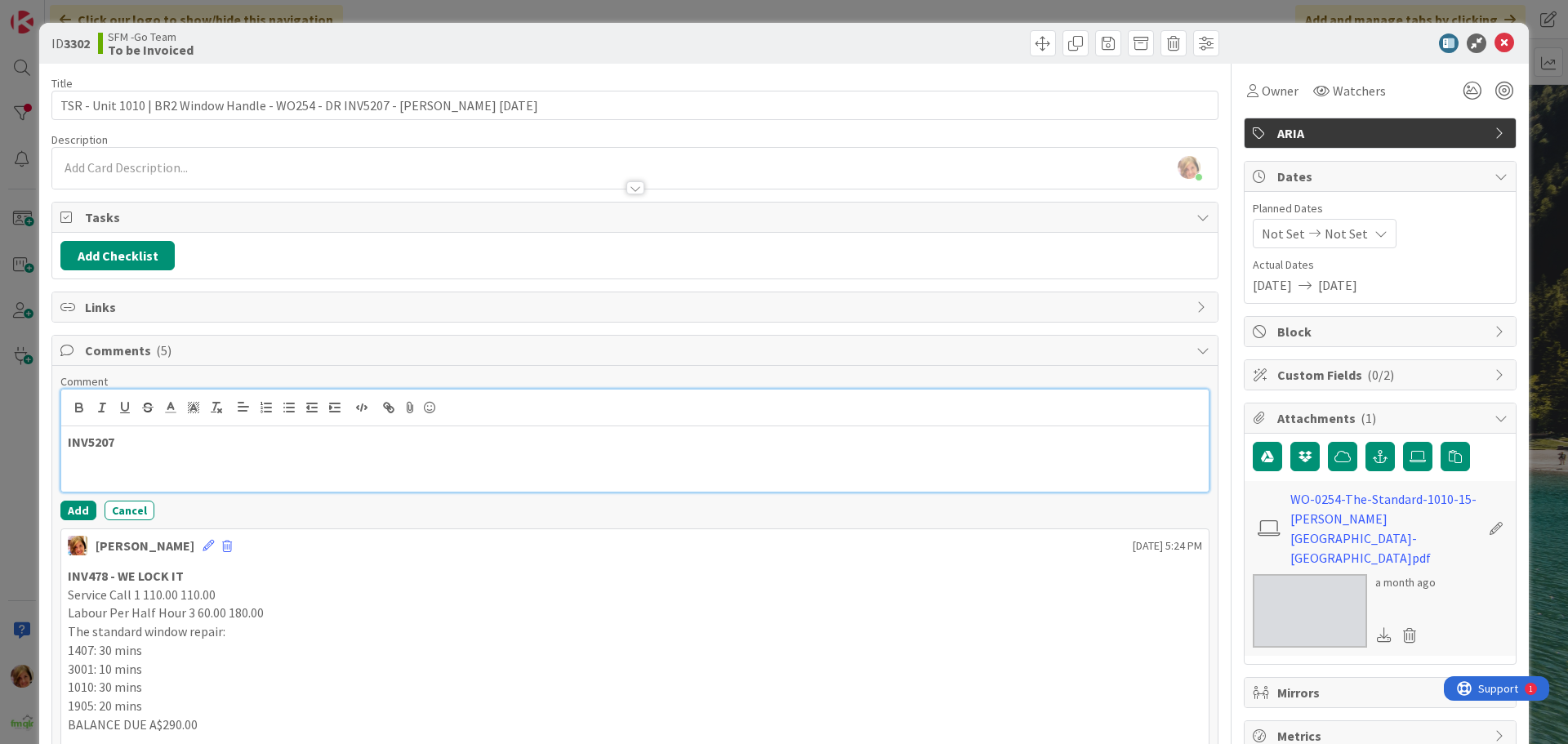
click at [137, 443] on p "INV5207" at bounding box center [634, 442] width 1134 height 18
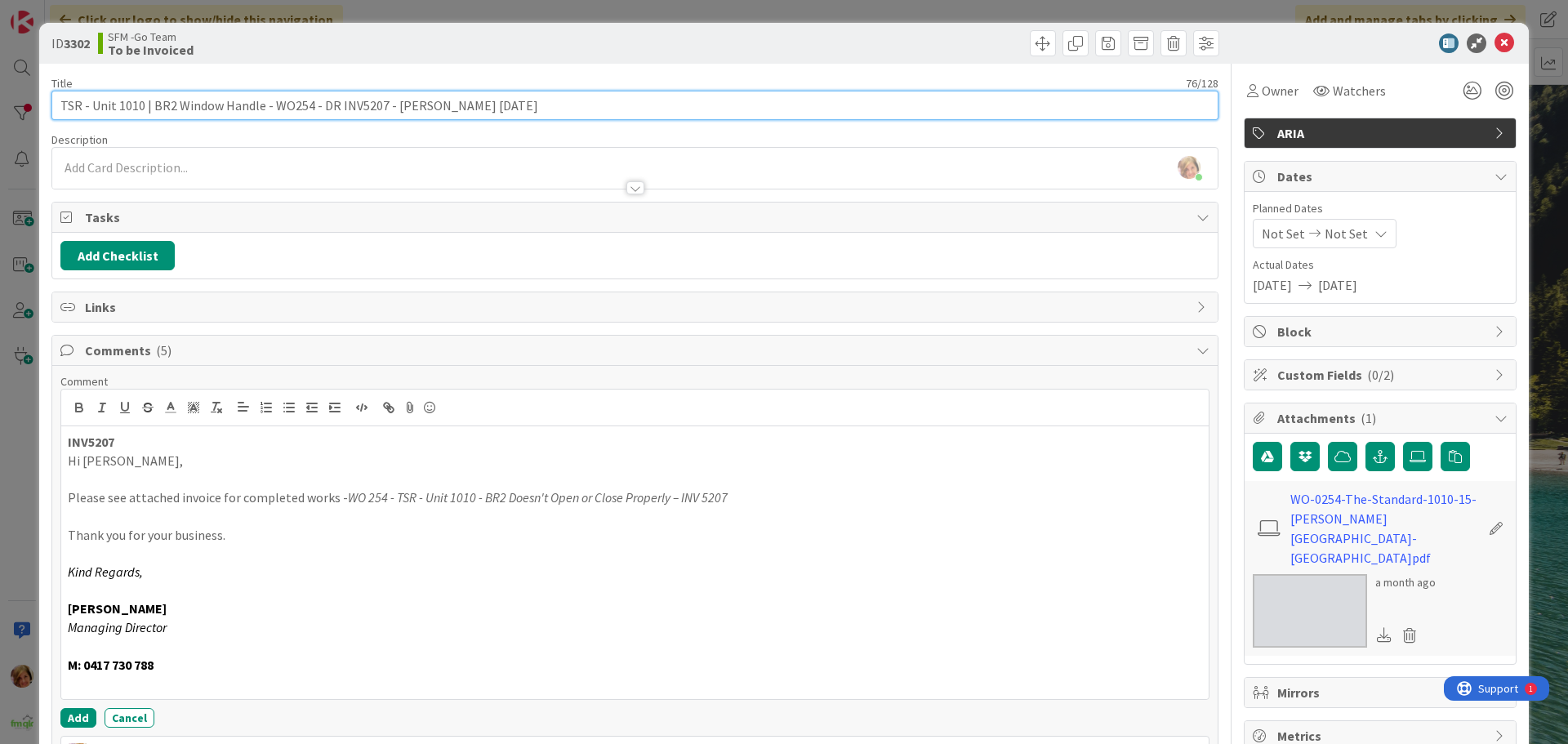
click at [333, 105] on input "TSR - Unit 1010 | BR2 Window Handle - WO254 - DR INV5207 - [PERSON_NAME] [DATE]" at bounding box center [634, 106] width 1167 height 29
type input "TSR - Unit 1010 | BR2 Window Handle - WO254 - INV5207 - [PERSON_NAME] [DATE]"
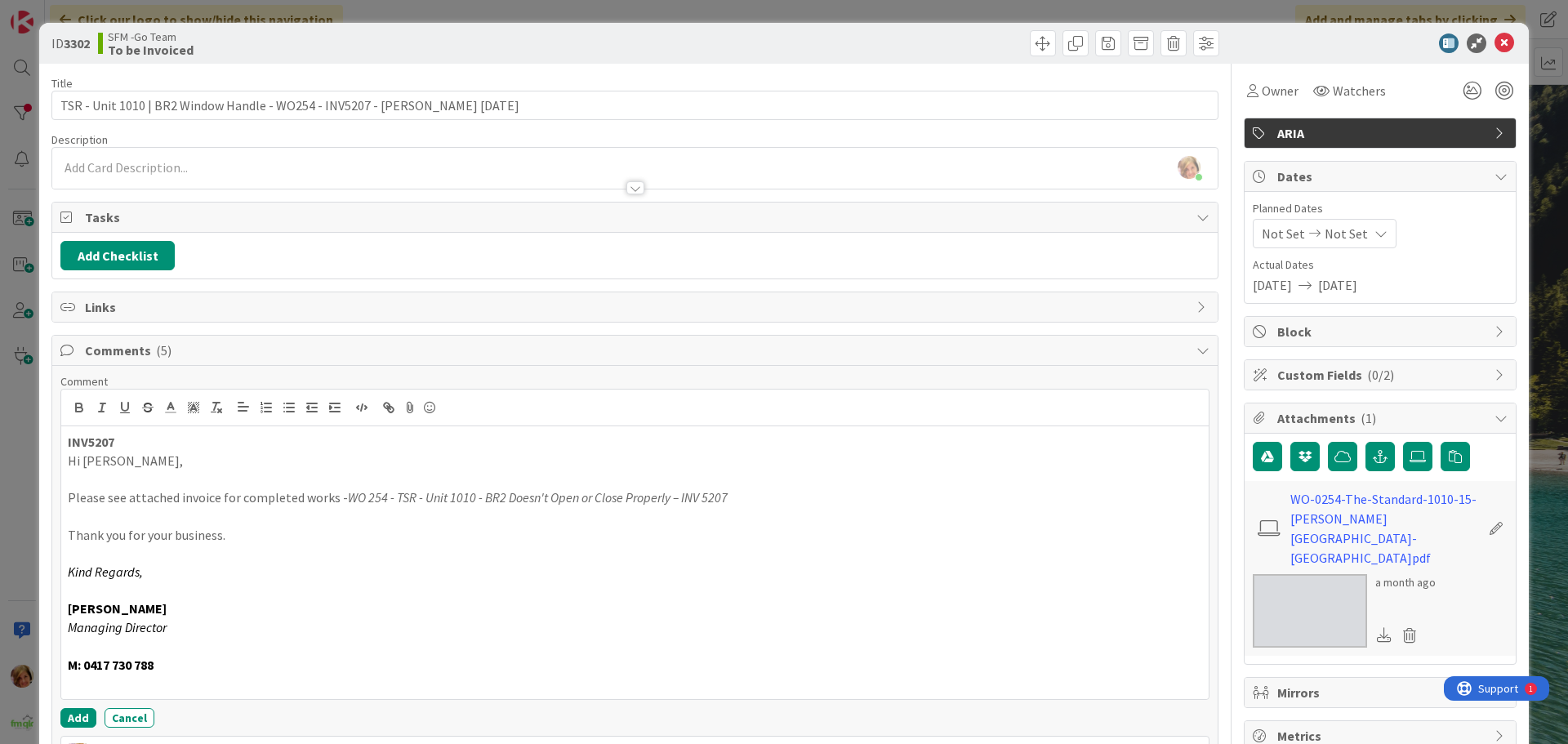
click at [1114, 44] on div at bounding box center [929, 43] width 580 height 26
click at [1136, 45] on span at bounding box center [1141, 43] width 26 height 26
click at [1160, 116] on button "Archive" at bounding box center [1168, 120] width 65 height 29
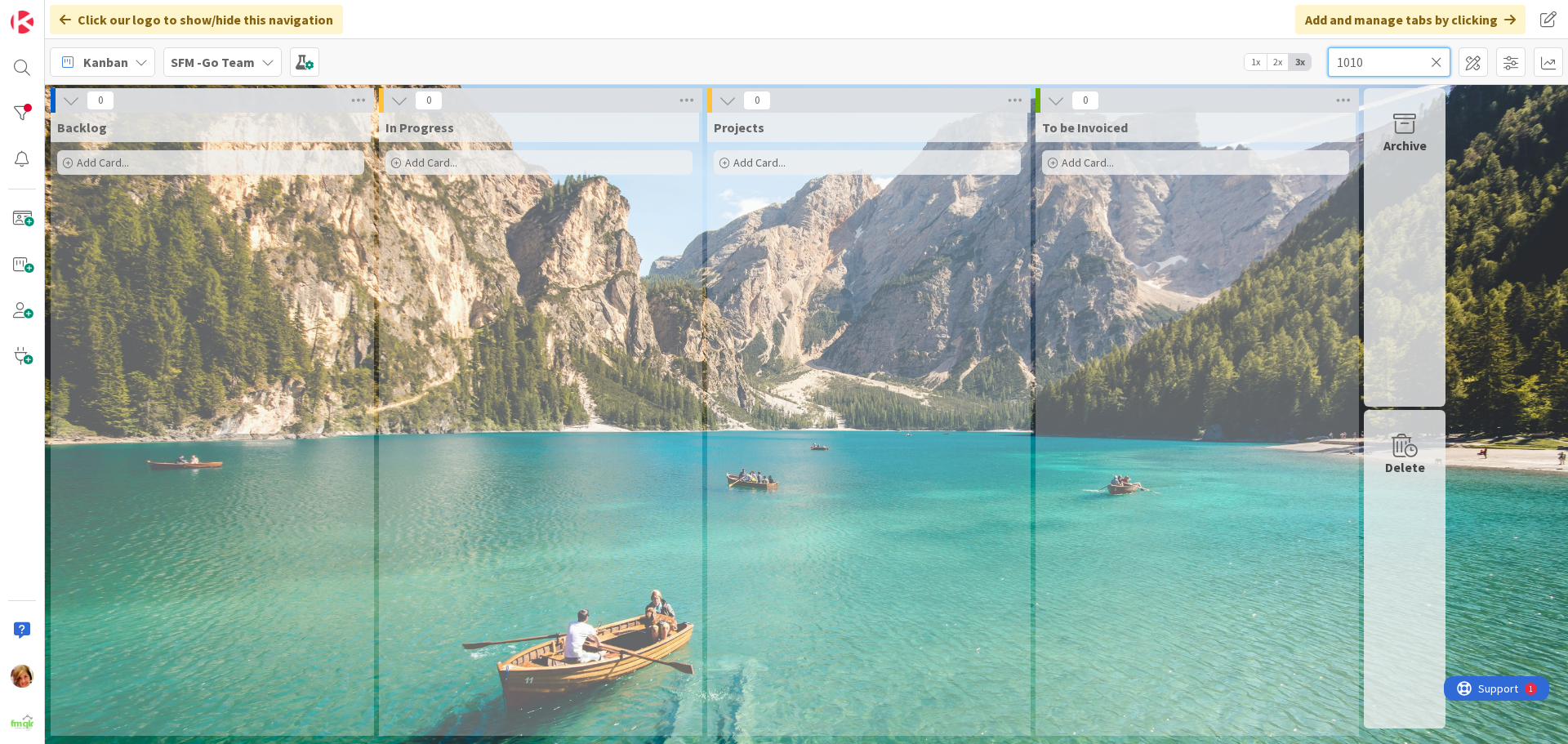
drag, startPoint x: 1345, startPoint y: 71, endPoint x: 1394, endPoint y: 71, distance: 49.0
click at [1345, 71] on input "1010" at bounding box center [1389, 62] width 123 height 29
click at [1395, 62] on input "1010" at bounding box center [1389, 62] width 123 height 29
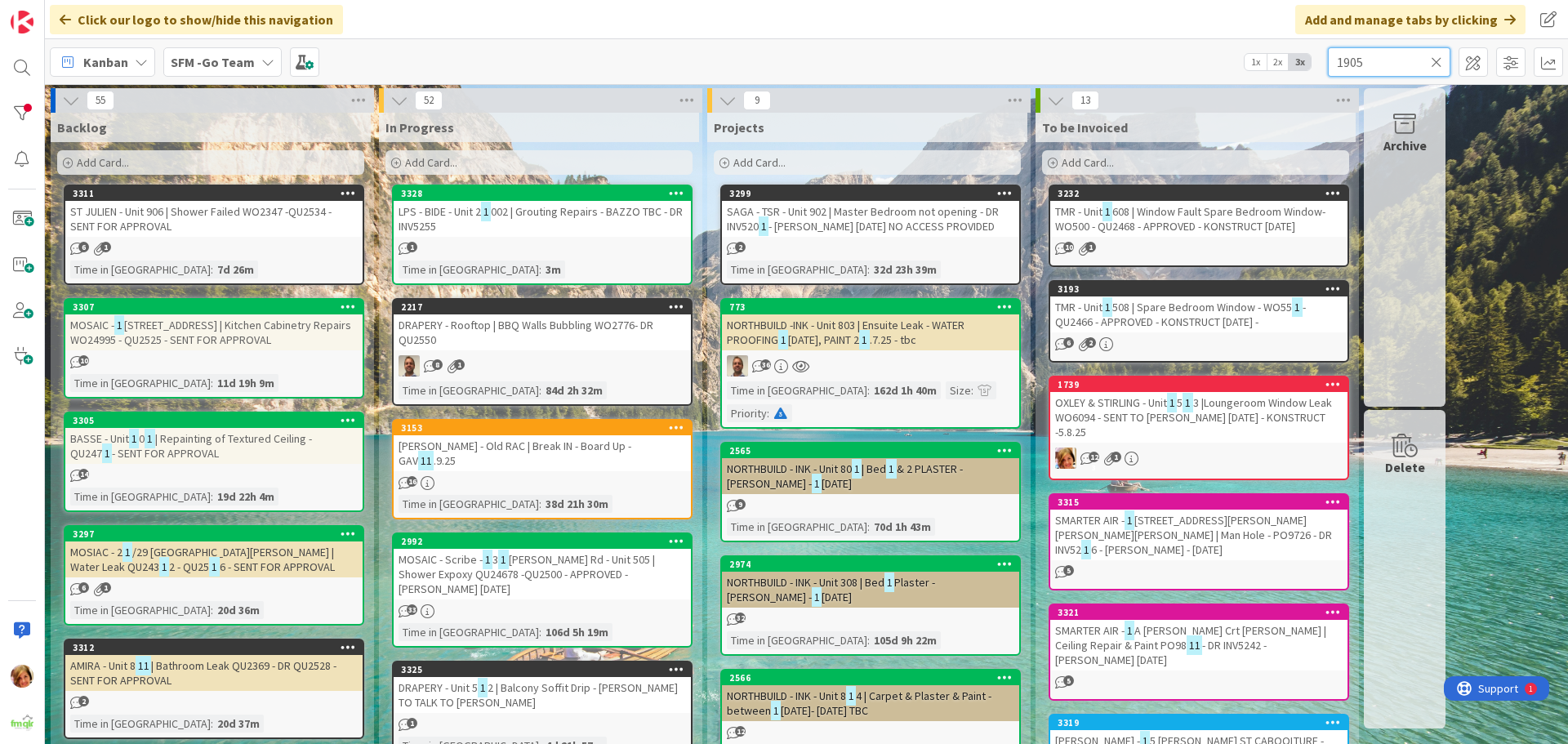
type input "1905"
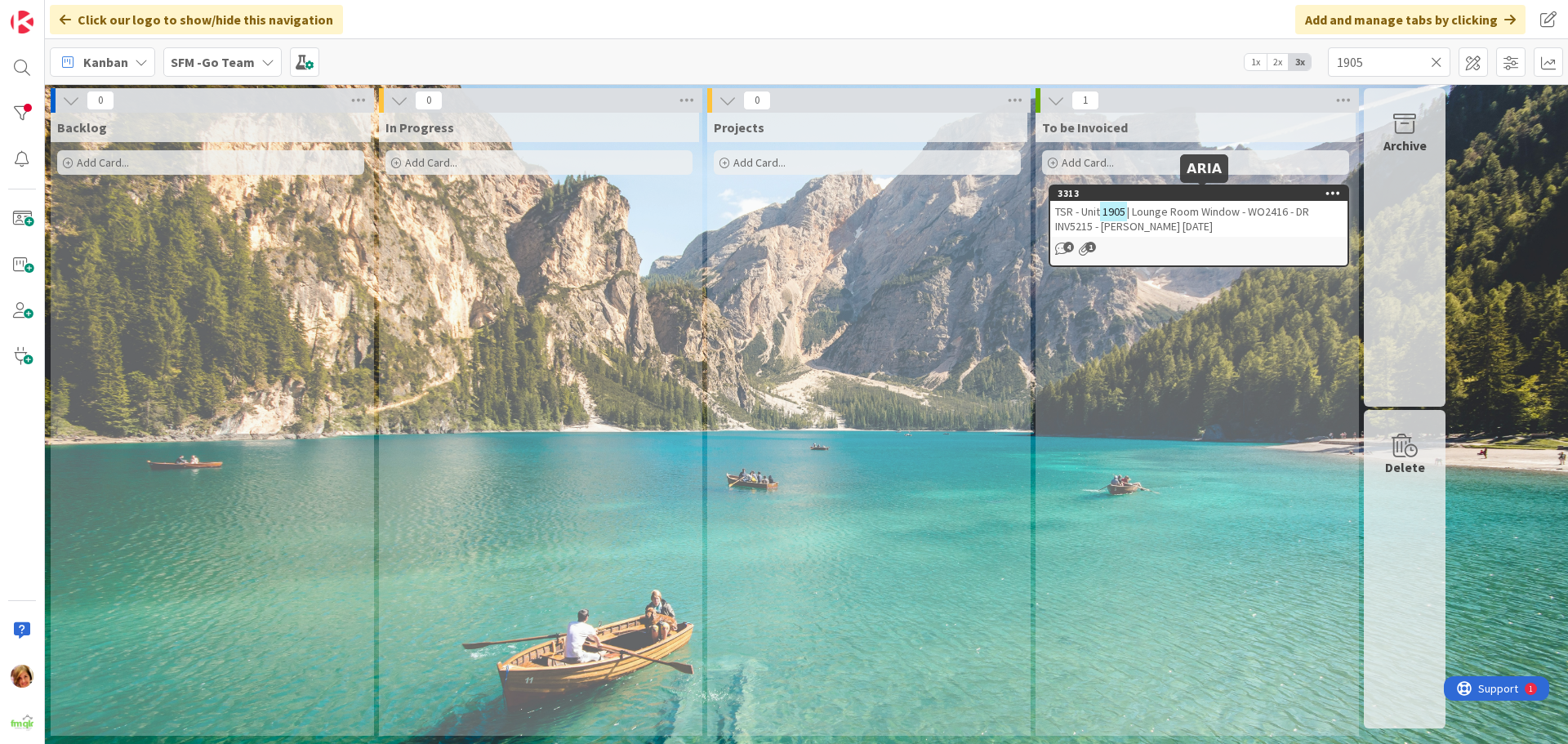
click at [1212, 222] on div "TSR - Unit 1905 | Lounge Room Window - WO2416 - DR INV5215 - [PERSON_NAME] [DAT…" at bounding box center [1199, 218] width 297 height 36
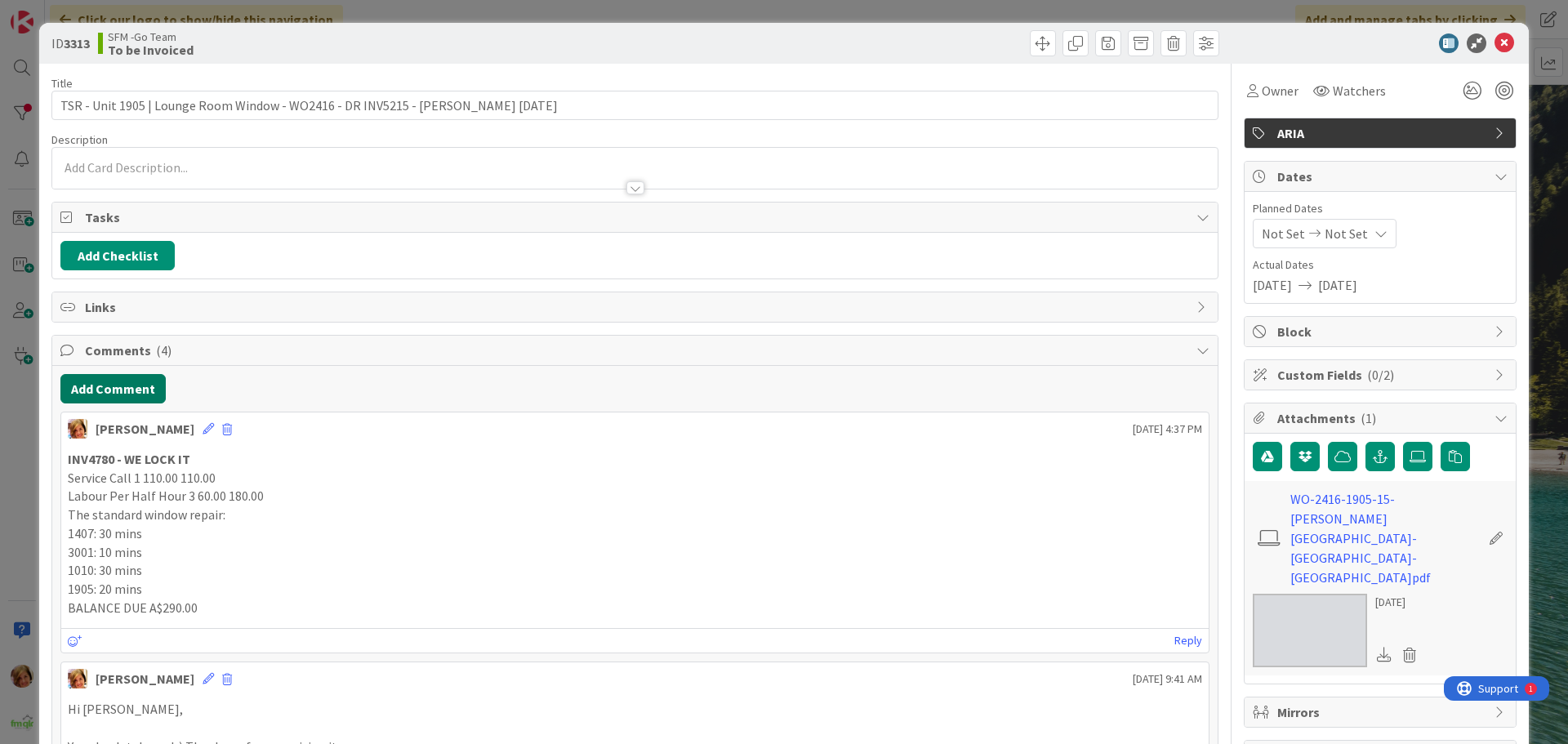
click at [123, 399] on button "Add Comment" at bounding box center [112, 388] width 106 height 29
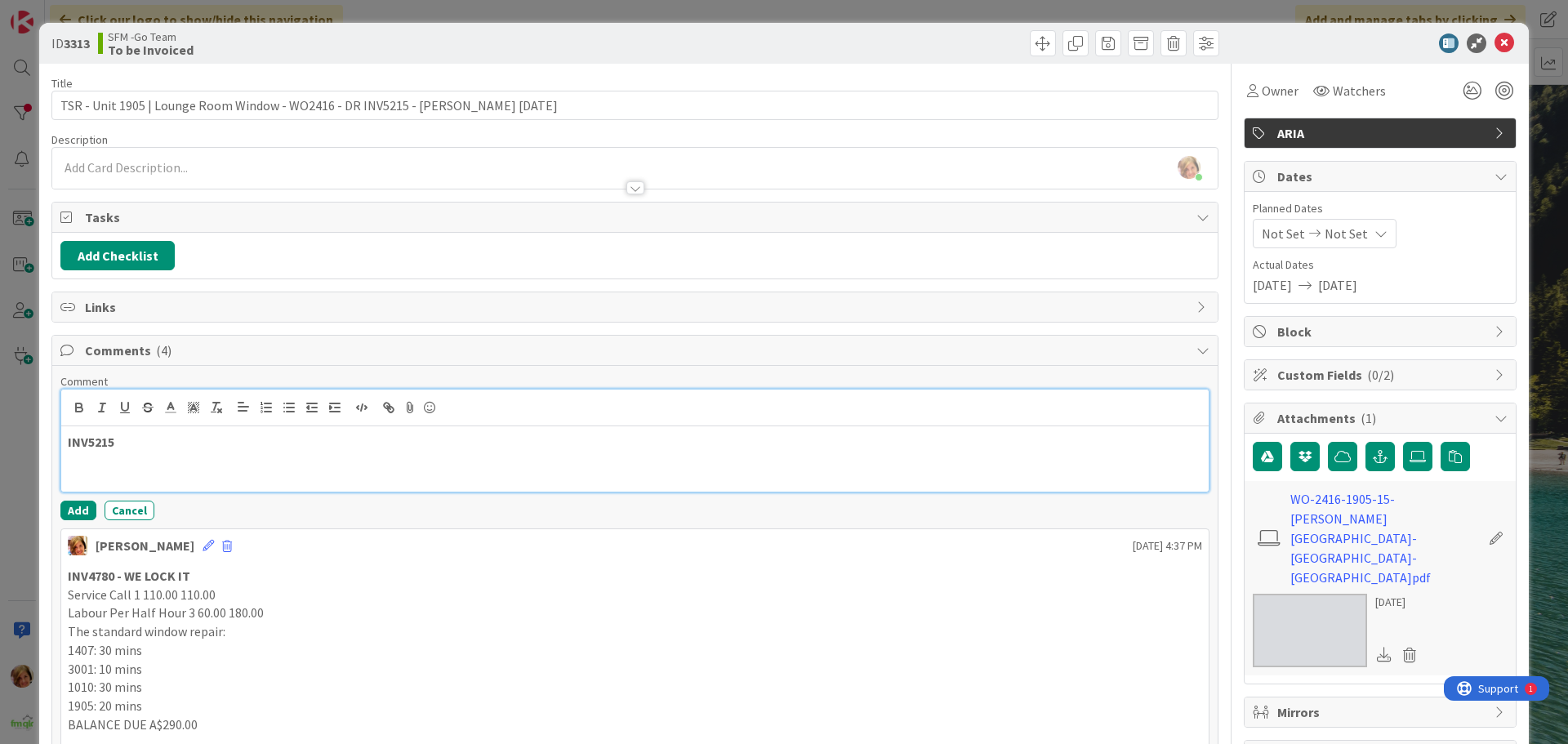
click at [195, 445] on p "INV5215" at bounding box center [634, 442] width 1134 height 18
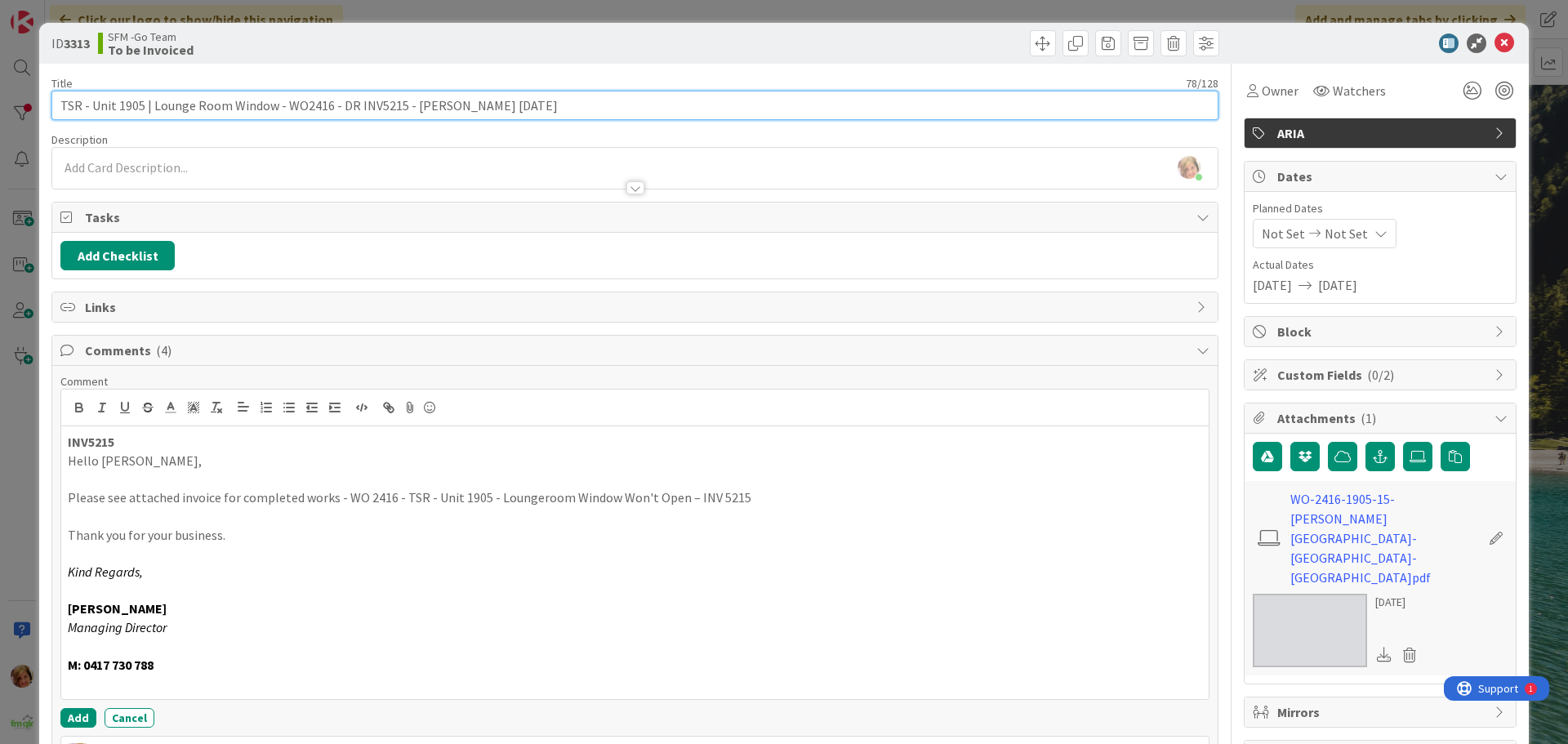
click at [352, 102] on input "TSR - Unit 1905 | Lounge Room Window - WO2416 - DR INV5215 - [PERSON_NAME] [DAT…" at bounding box center [634, 106] width 1167 height 29
type input "TSR - Unit 1905 | Lounge Room Window - WO2416 - INV5215 - [PERSON_NAME] [DATE]"
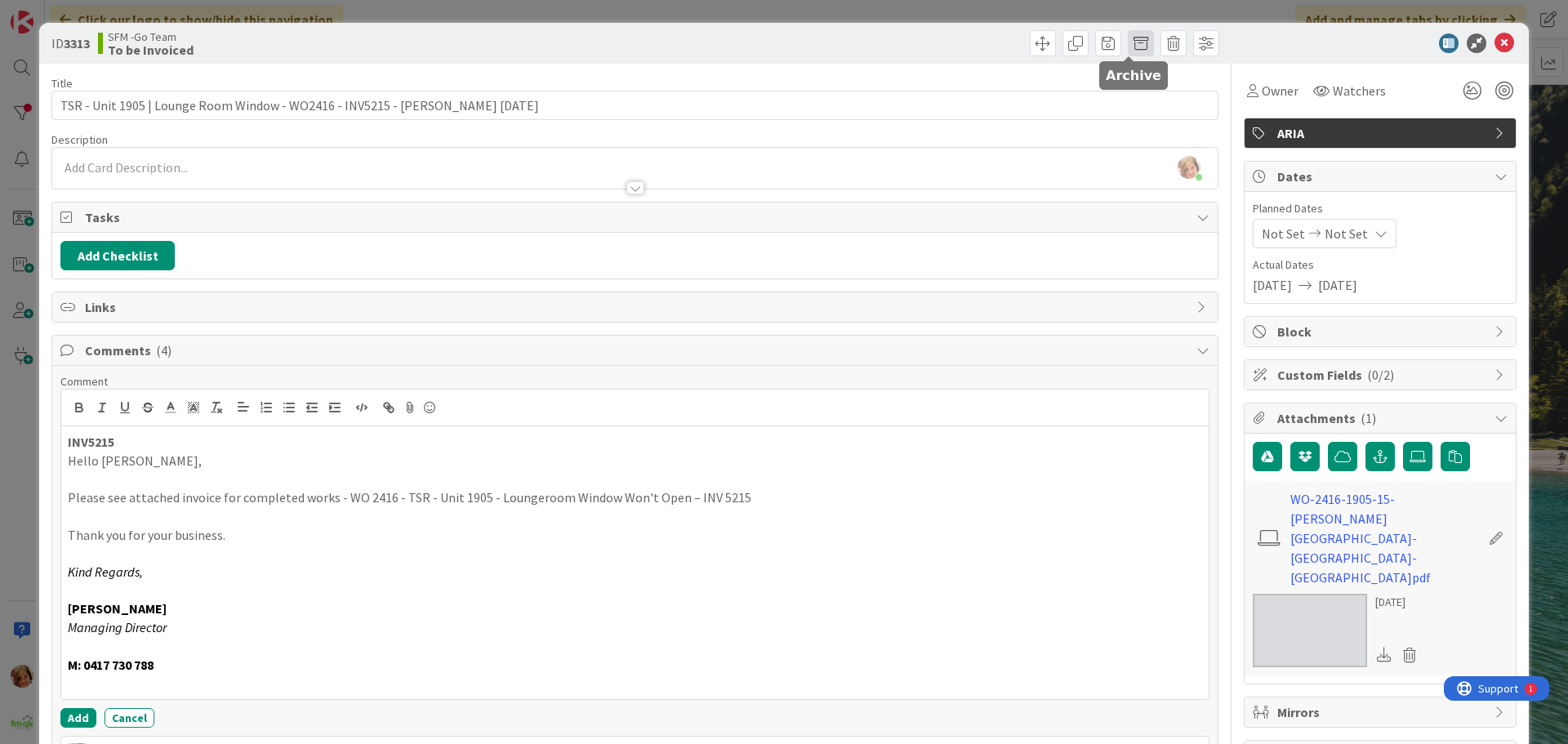
click at [1129, 39] on span at bounding box center [1141, 43] width 26 height 26
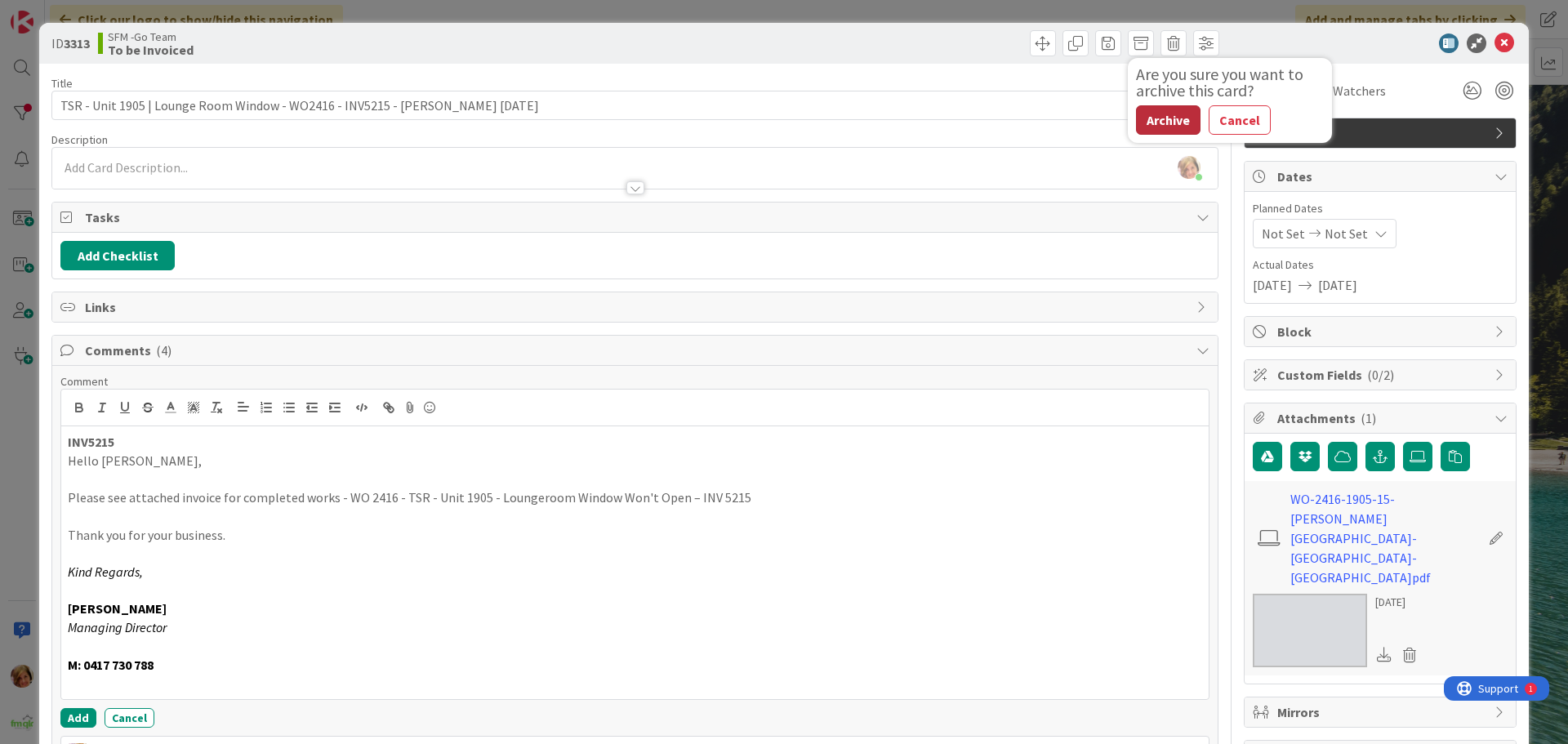
click at [1163, 122] on button "Archive" at bounding box center [1168, 120] width 65 height 29
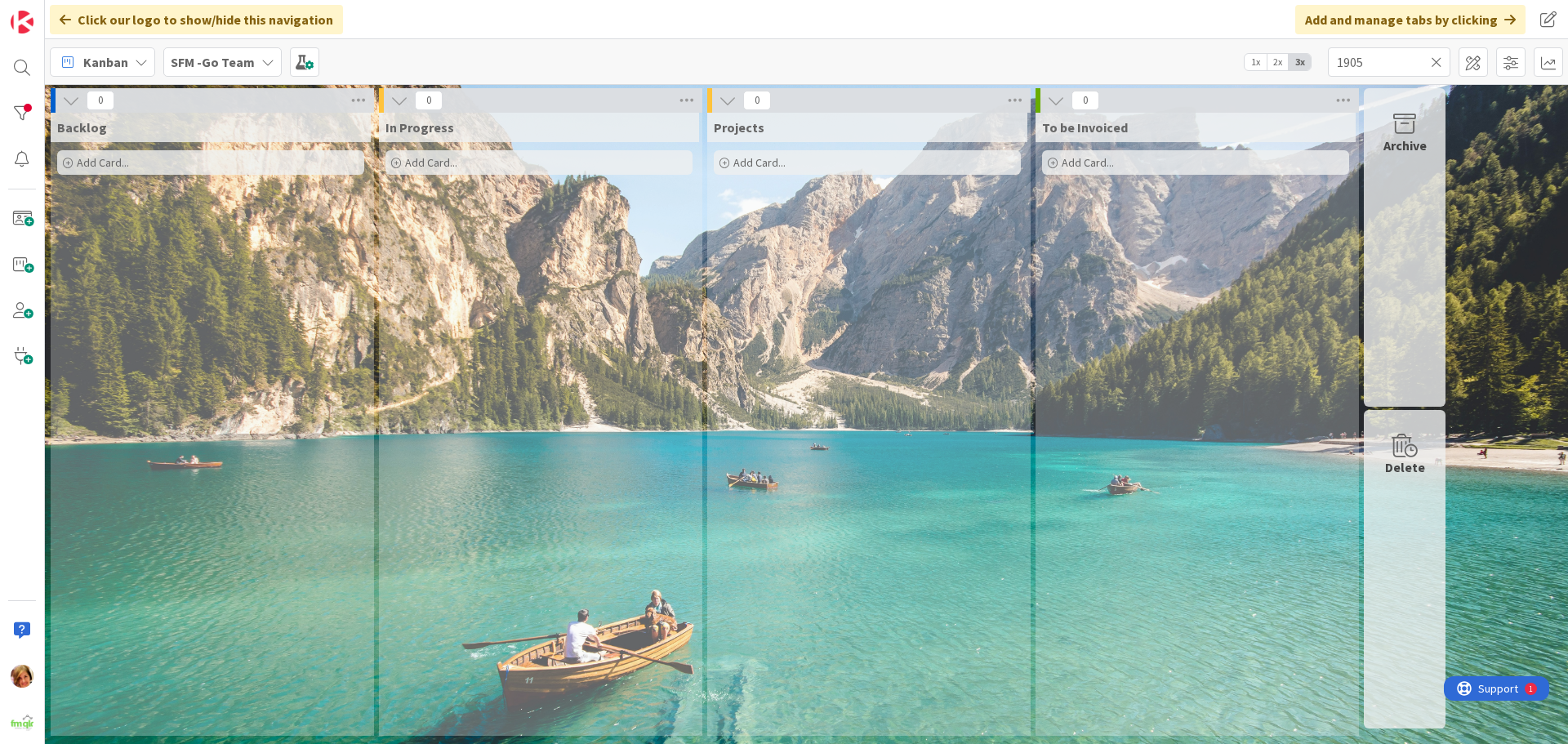
click at [1433, 59] on icon at bounding box center [1437, 62] width 12 height 15
click at [1433, 59] on input "text" at bounding box center [1389, 62] width 123 height 29
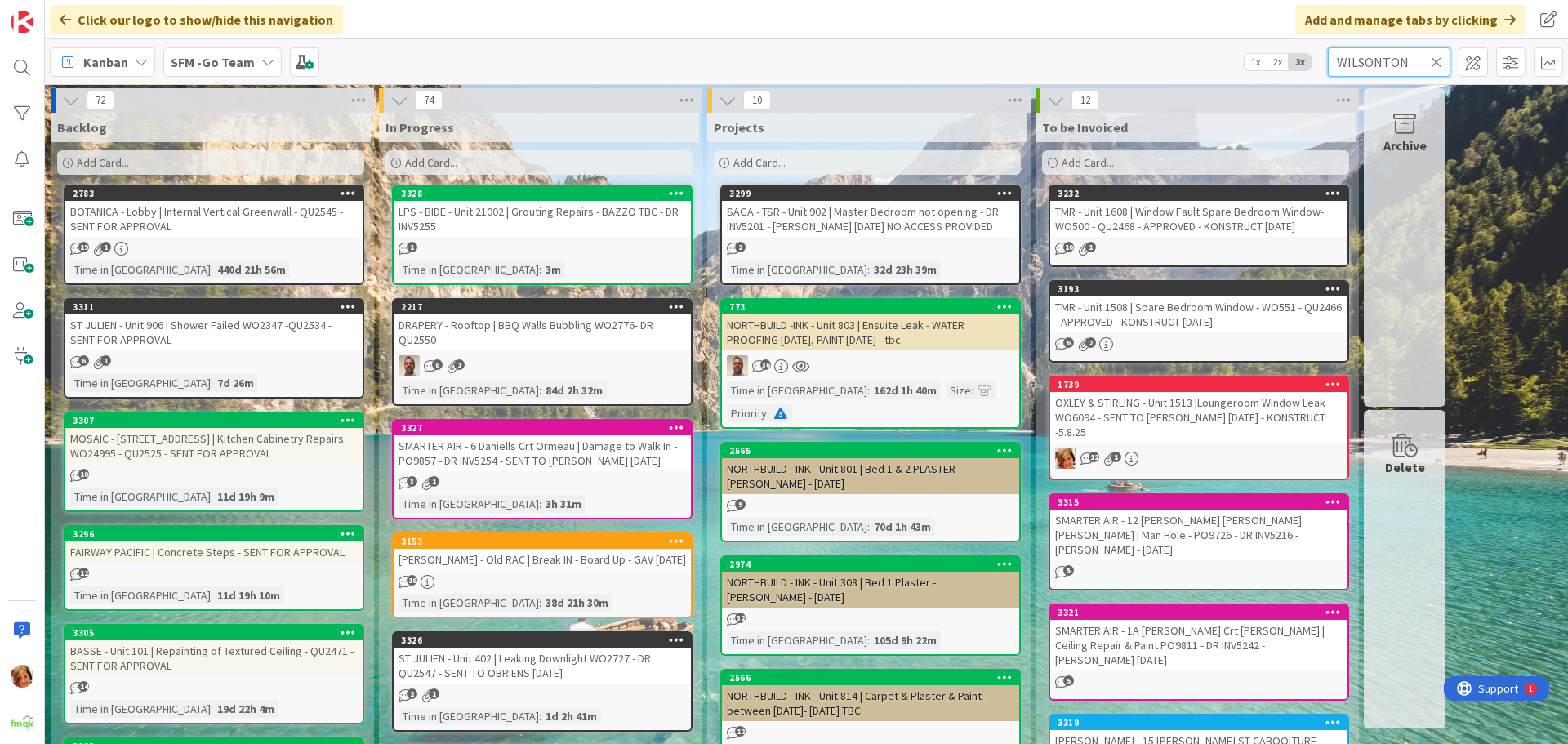
type input "WILSONTON"
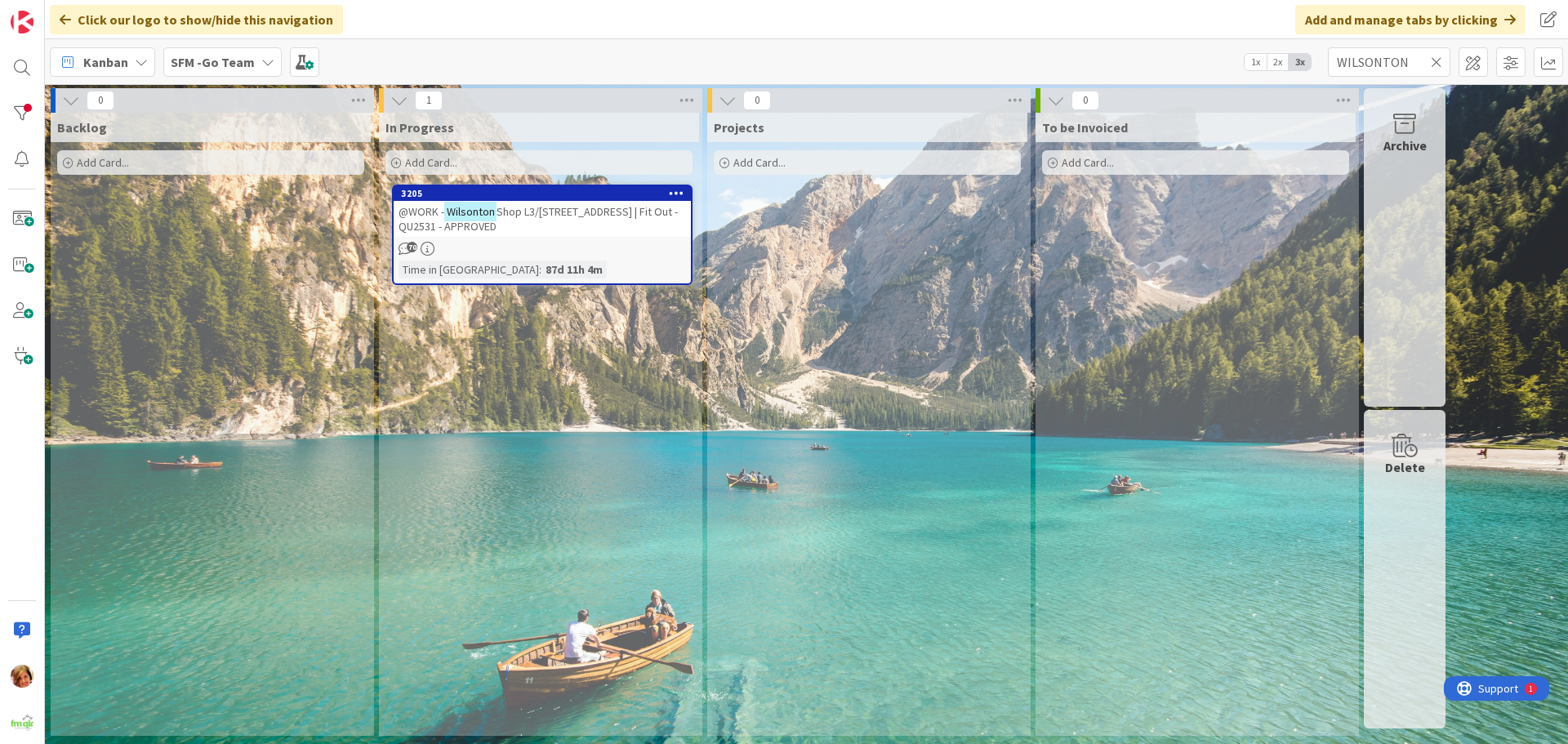
click at [588, 215] on span "Shop L3/[STREET_ADDRESS] | Fit Out - QU2531 - APPROVED" at bounding box center [538, 219] width 279 height 29
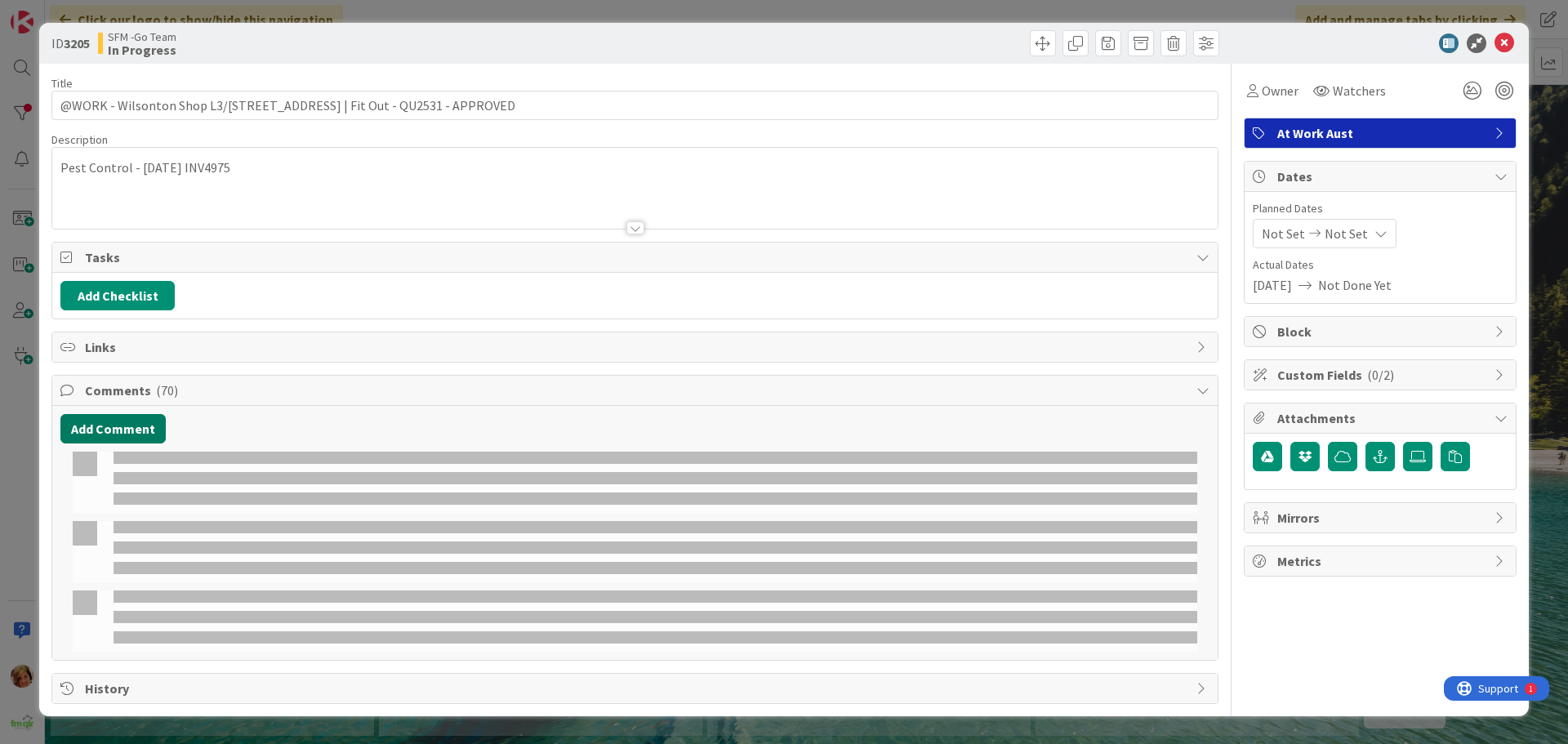
click at [129, 434] on button "Add Comment" at bounding box center [112, 429] width 106 height 29
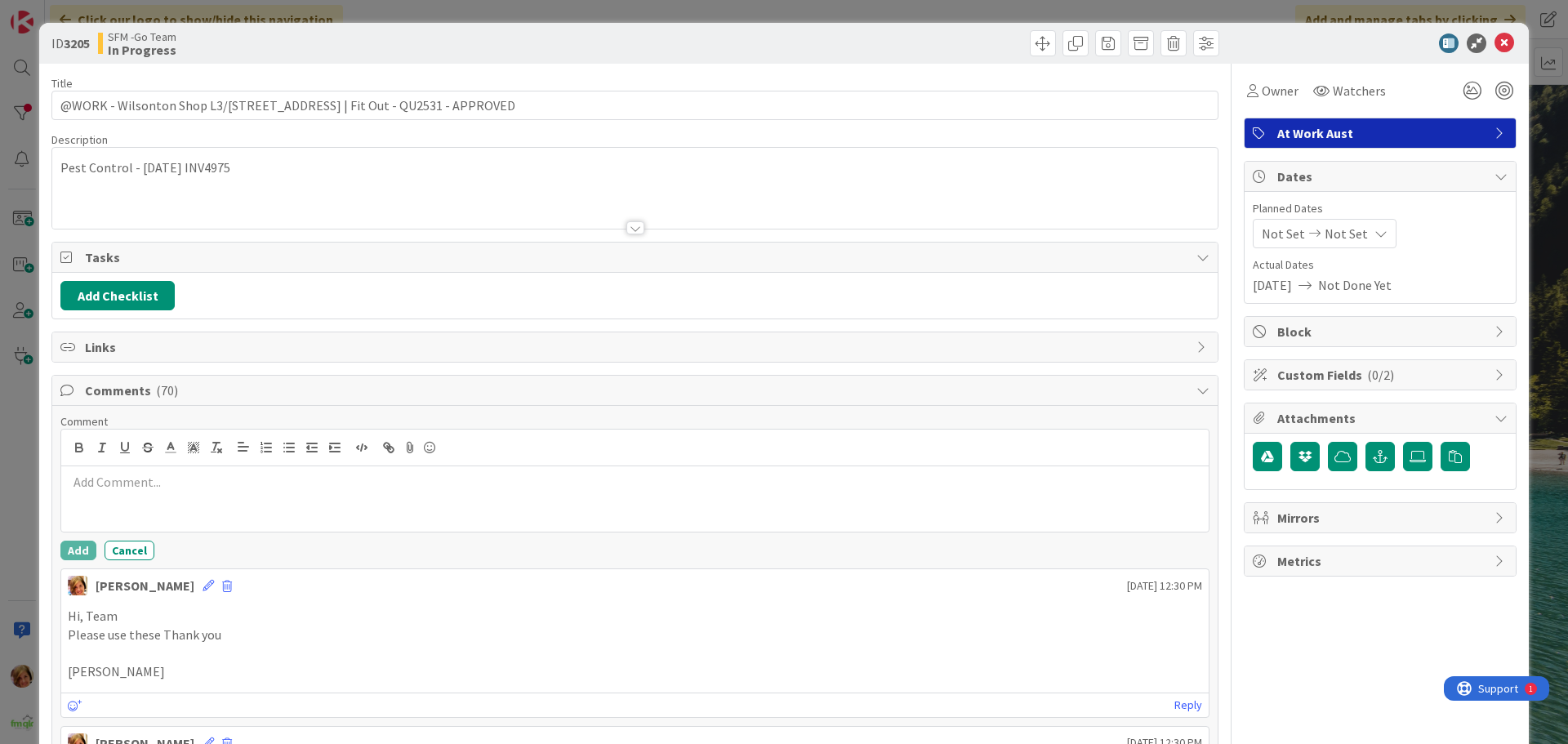
click at [161, 493] on div at bounding box center [634, 499] width 1148 height 65
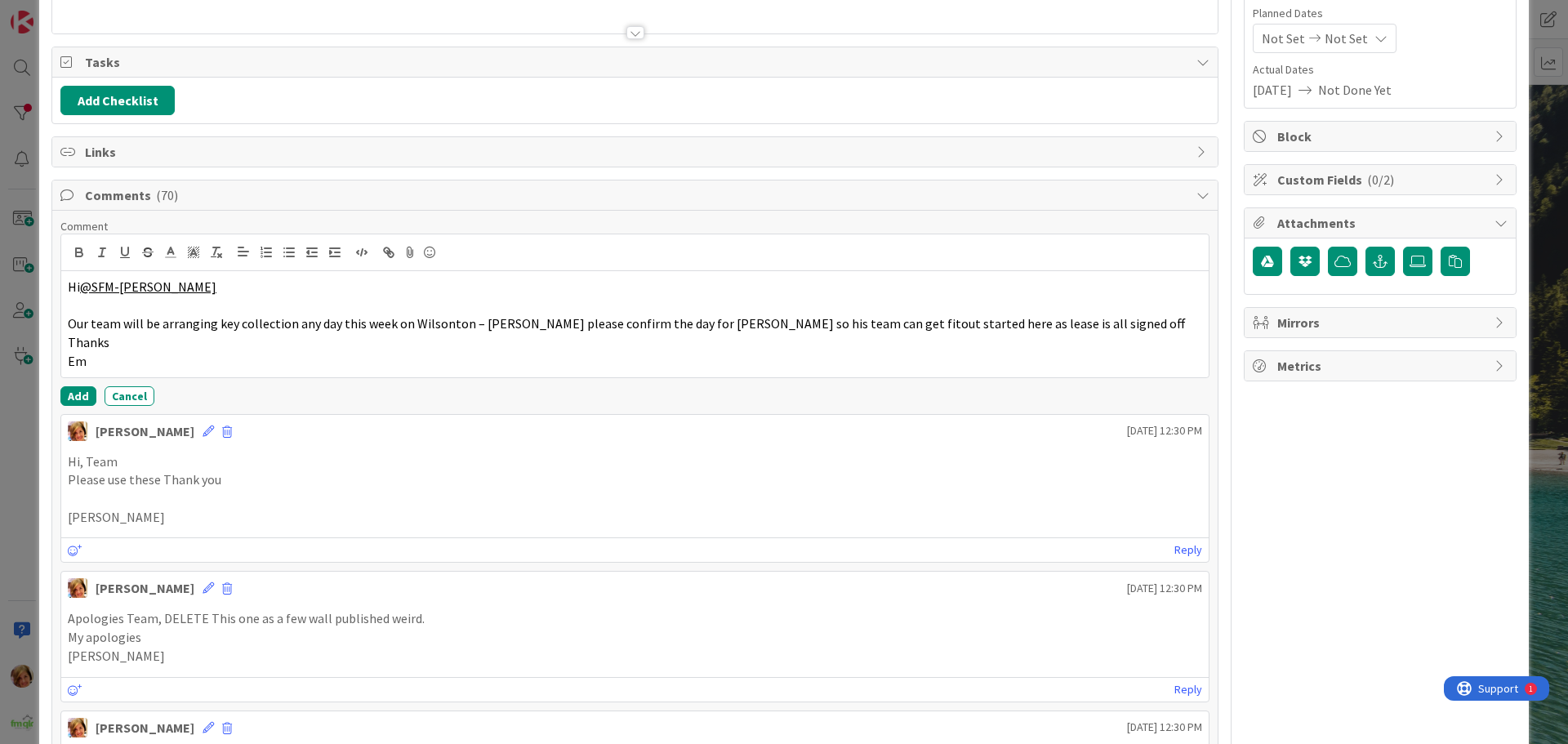
scroll to position [245, 0]
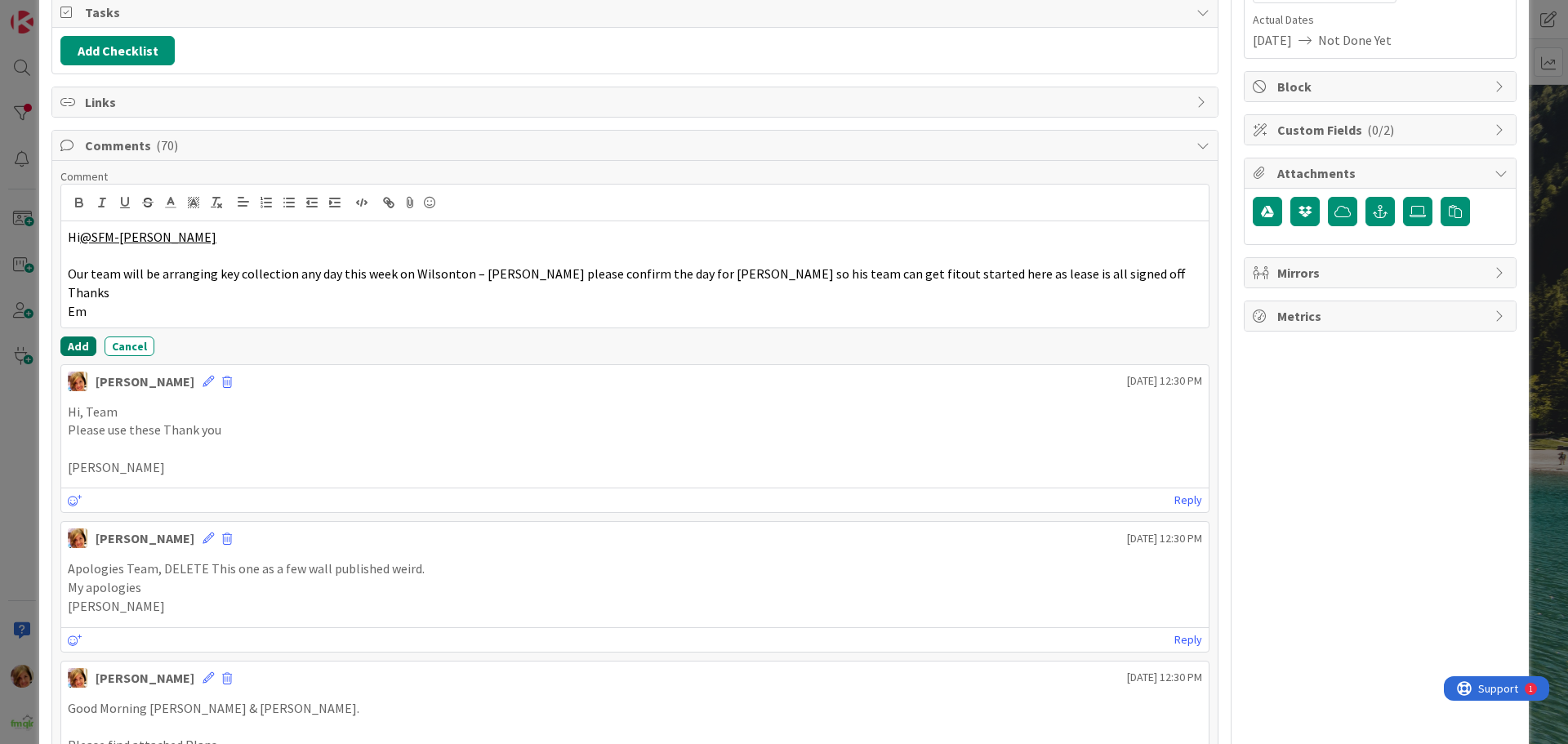
click at [75, 346] on button "Add" at bounding box center [77, 346] width 36 height 19
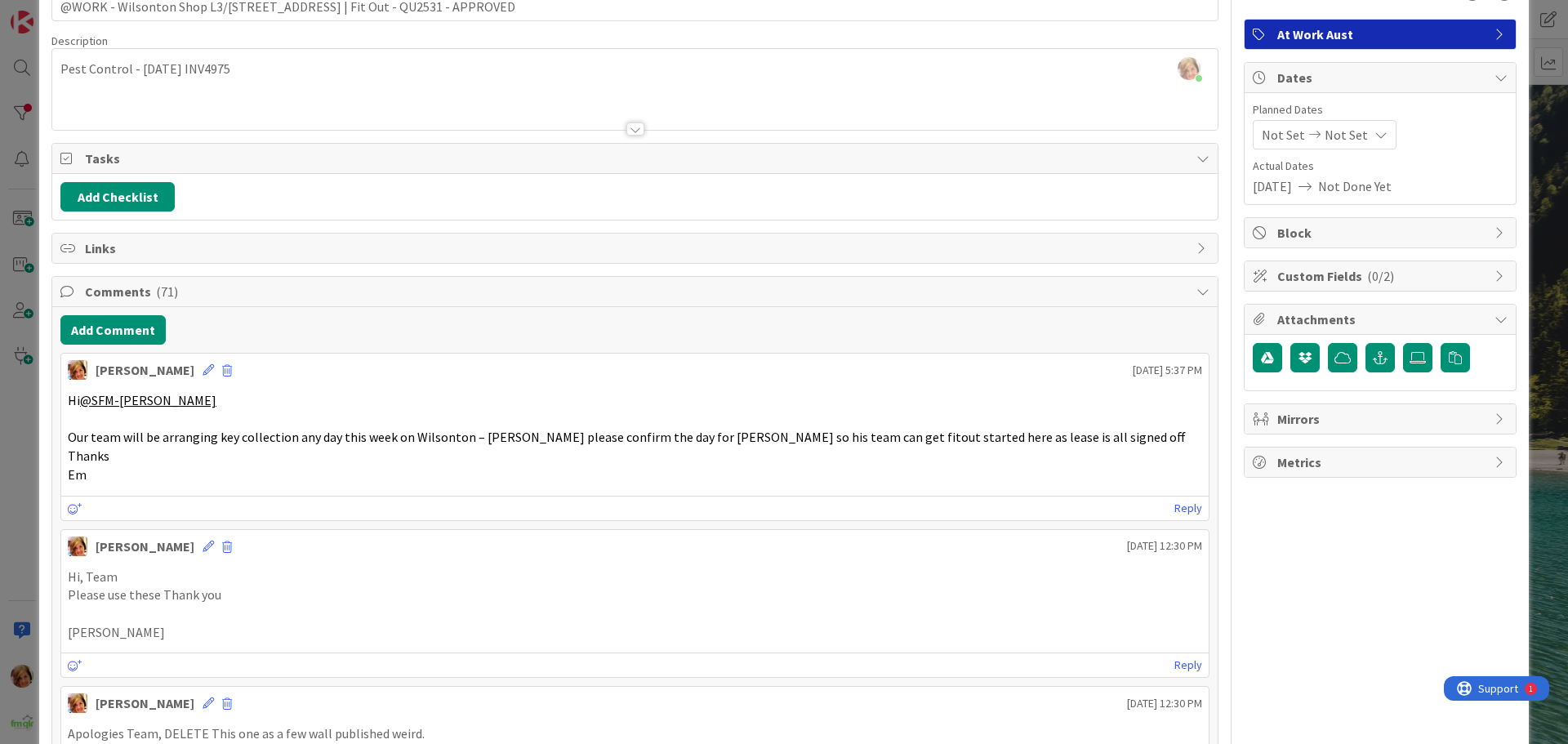
scroll to position [0, 0]
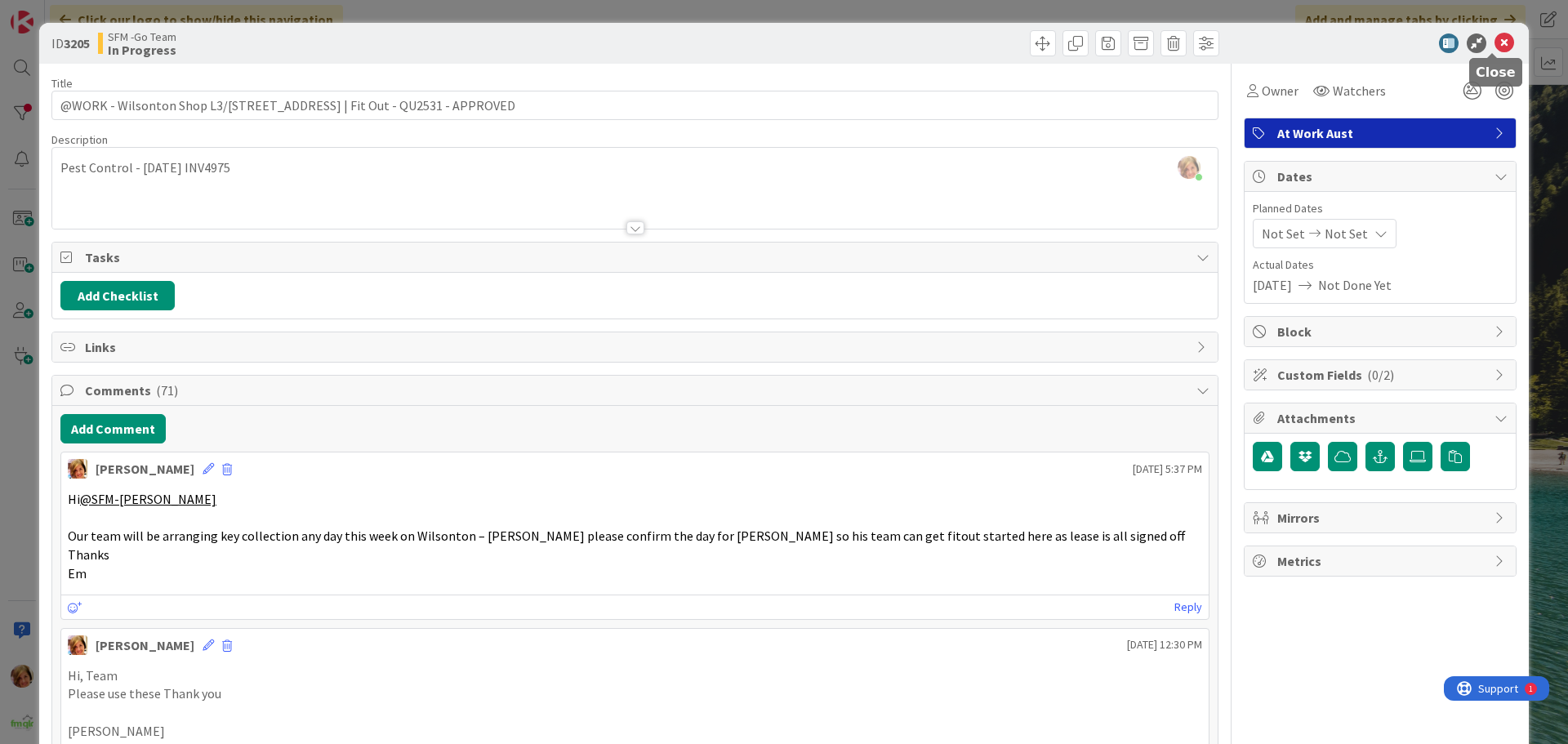
click at [1494, 40] on icon at bounding box center [1504, 44] width 19 height 19
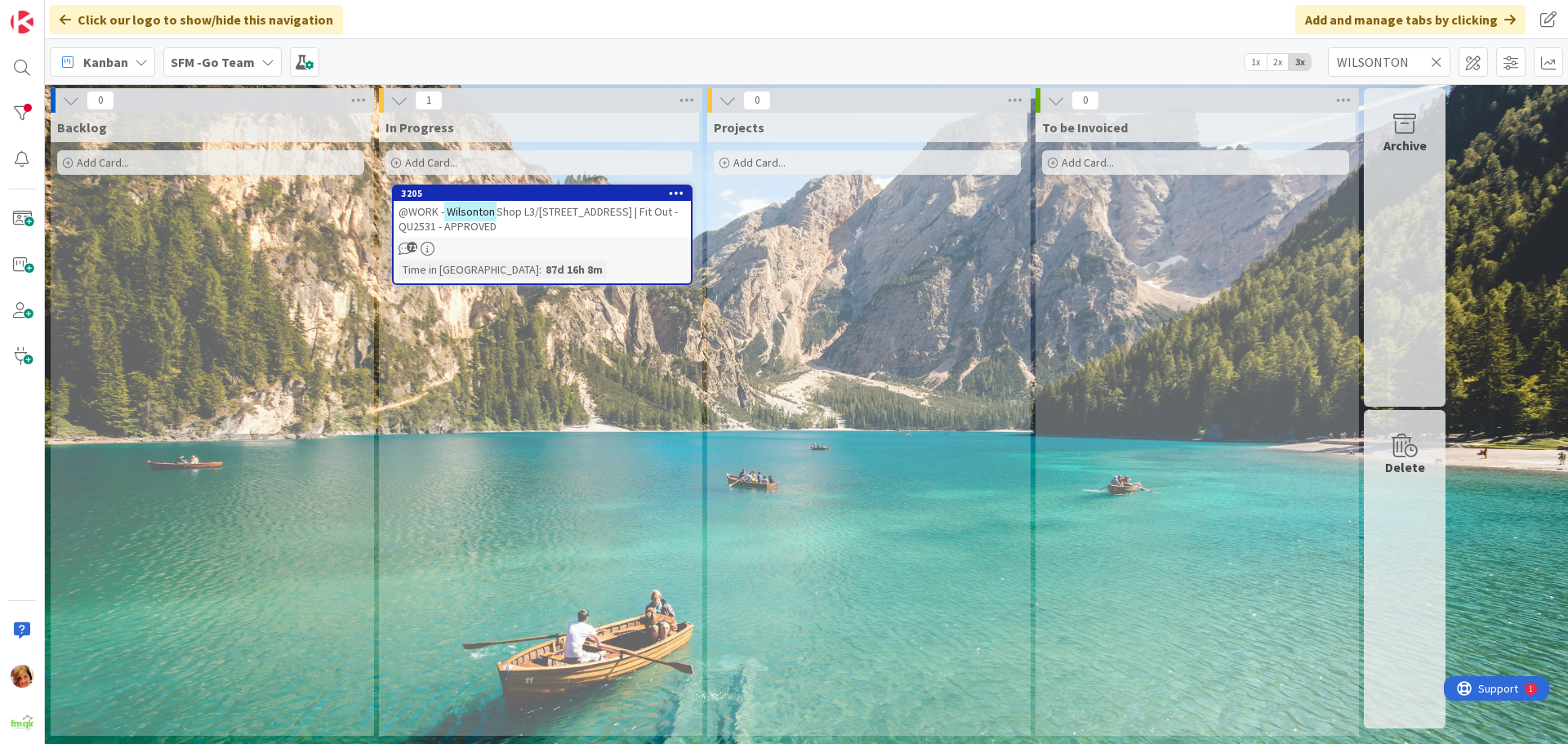
click at [1434, 58] on icon at bounding box center [1437, 62] width 12 height 15
click at [1434, 58] on input "text" at bounding box center [1389, 62] width 123 height 29
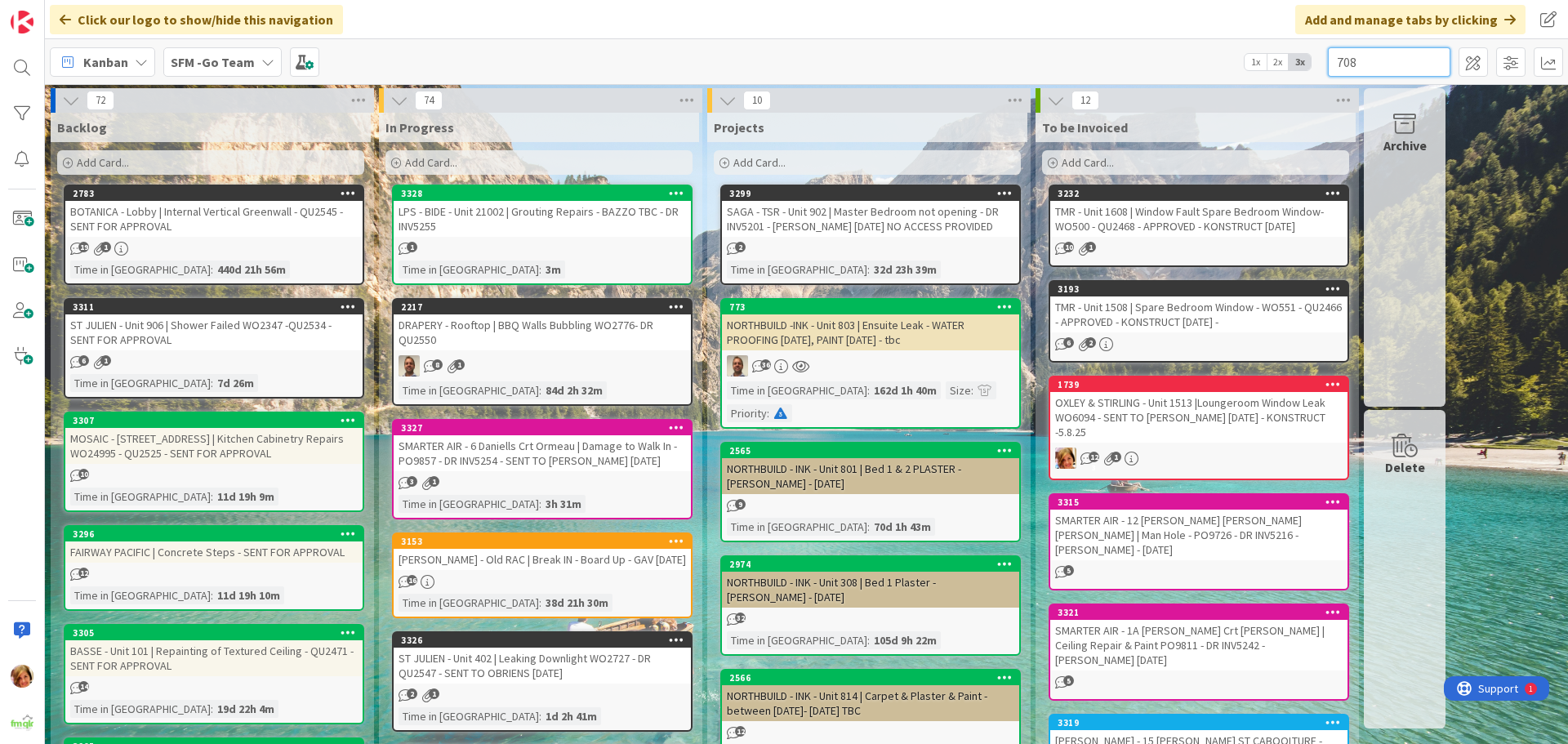
type input "708"
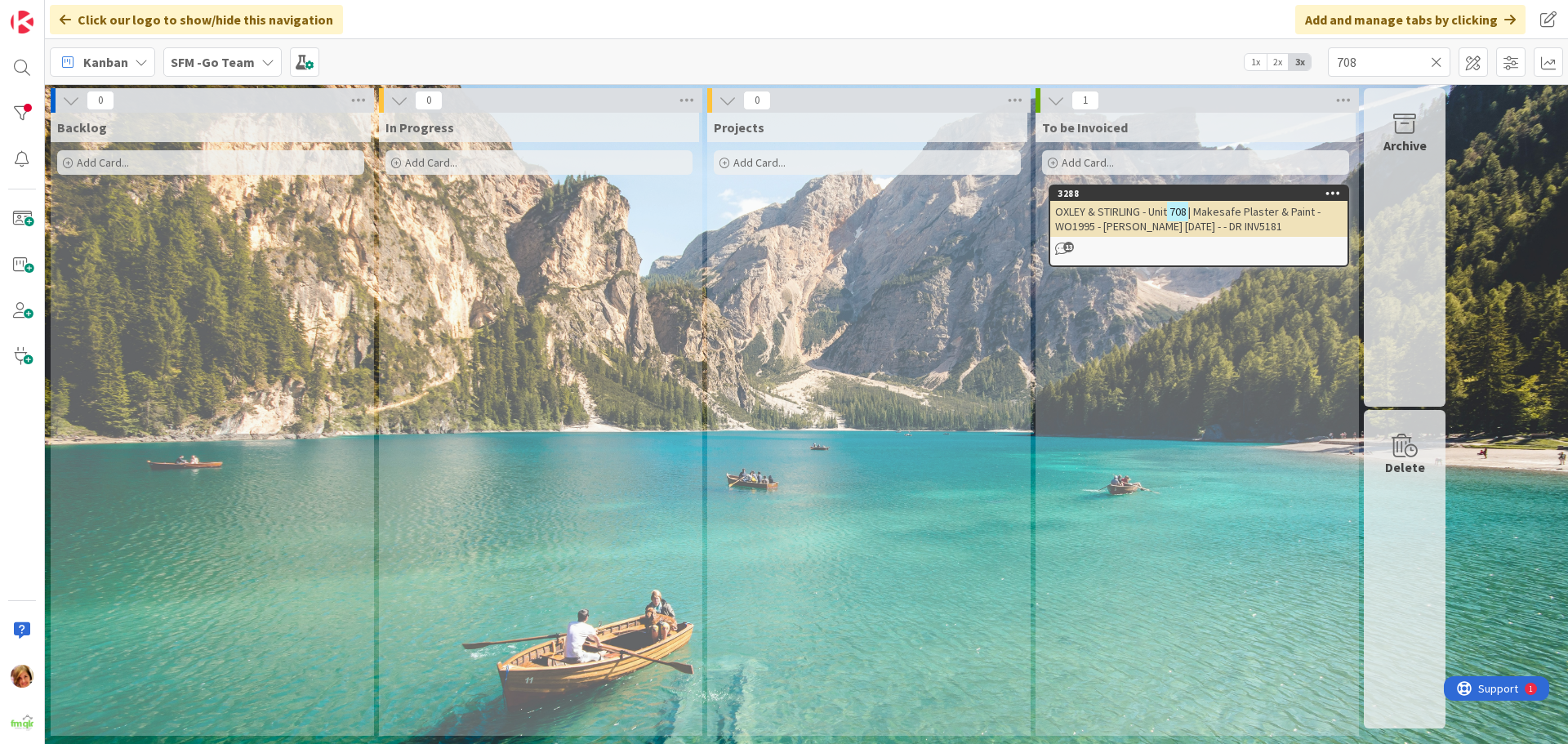
click at [1258, 216] on span "| Makesafe Plaster & Paint - WO1995 - [PERSON_NAME] [DATE] - - DR INV5181" at bounding box center [1188, 219] width 265 height 29
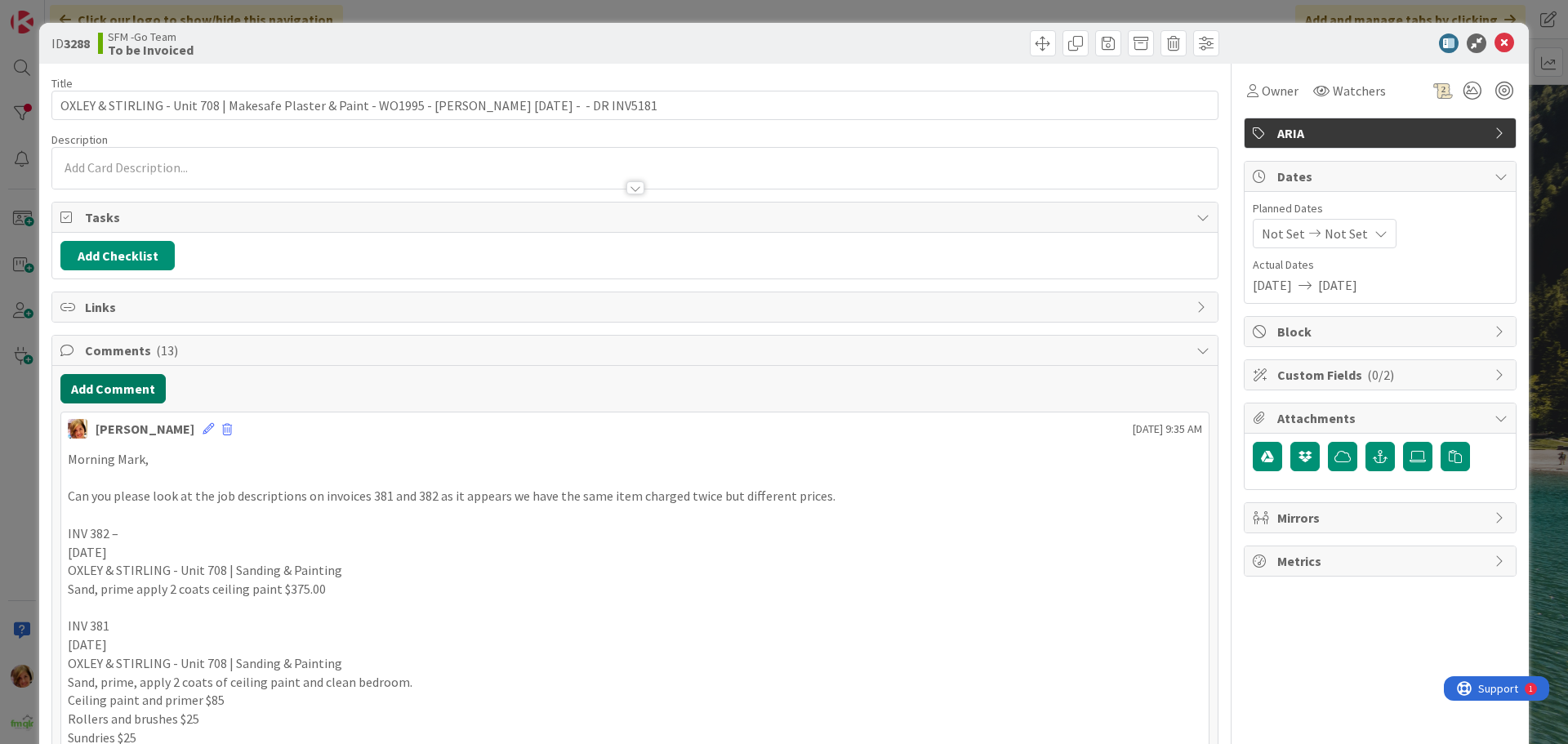
click at [126, 391] on button "Add Comment" at bounding box center [112, 388] width 106 height 29
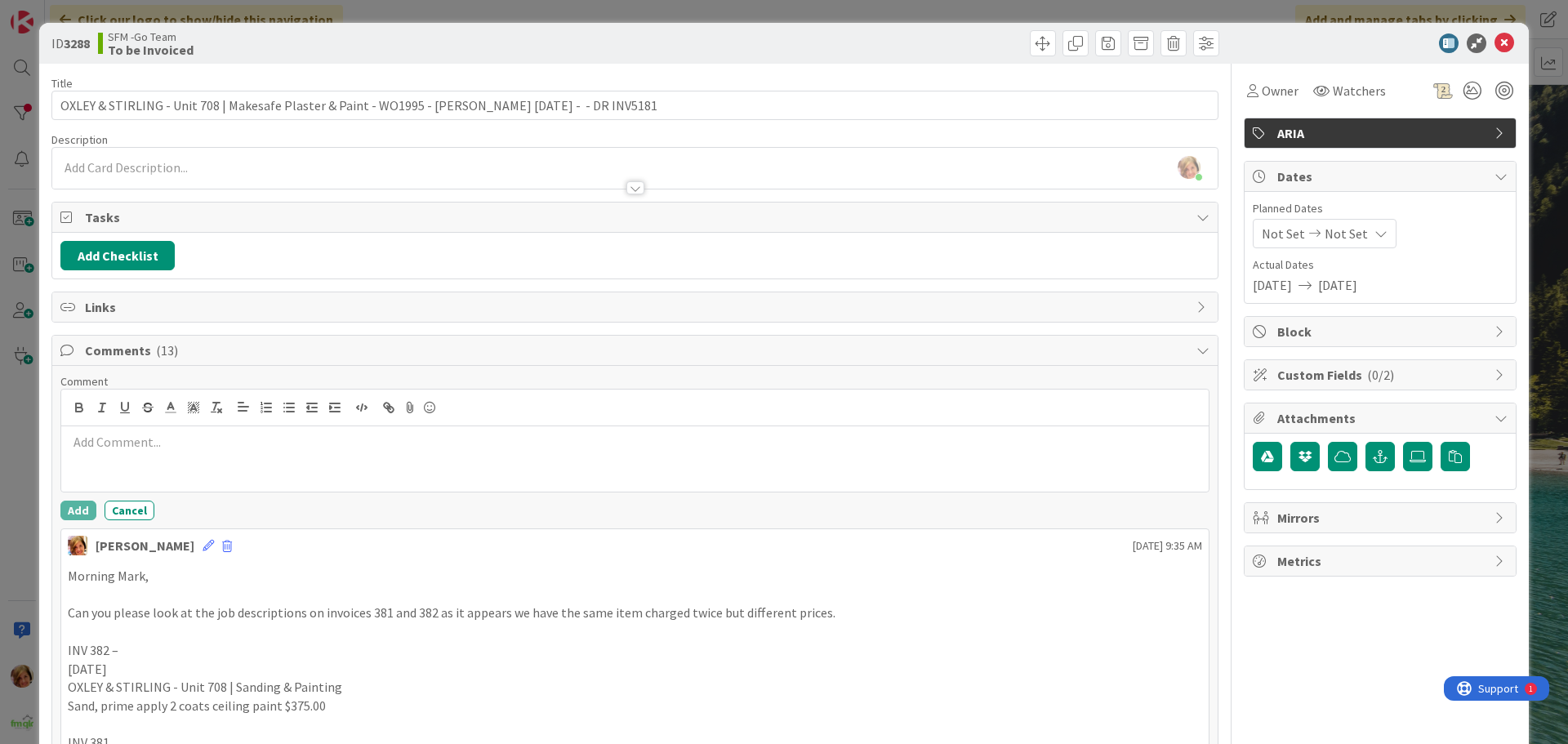
click at [165, 445] on p at bounding box center [634, 442] width 1134 height 18
drag, startPoint x: 191, startPoint y: 428, endPoint x: 195, endPoint y: 437, distance: 9.8
click at [191, 430] on div "INV5181, INV5257" at bounding box center [634, 458] width 1148 height 65
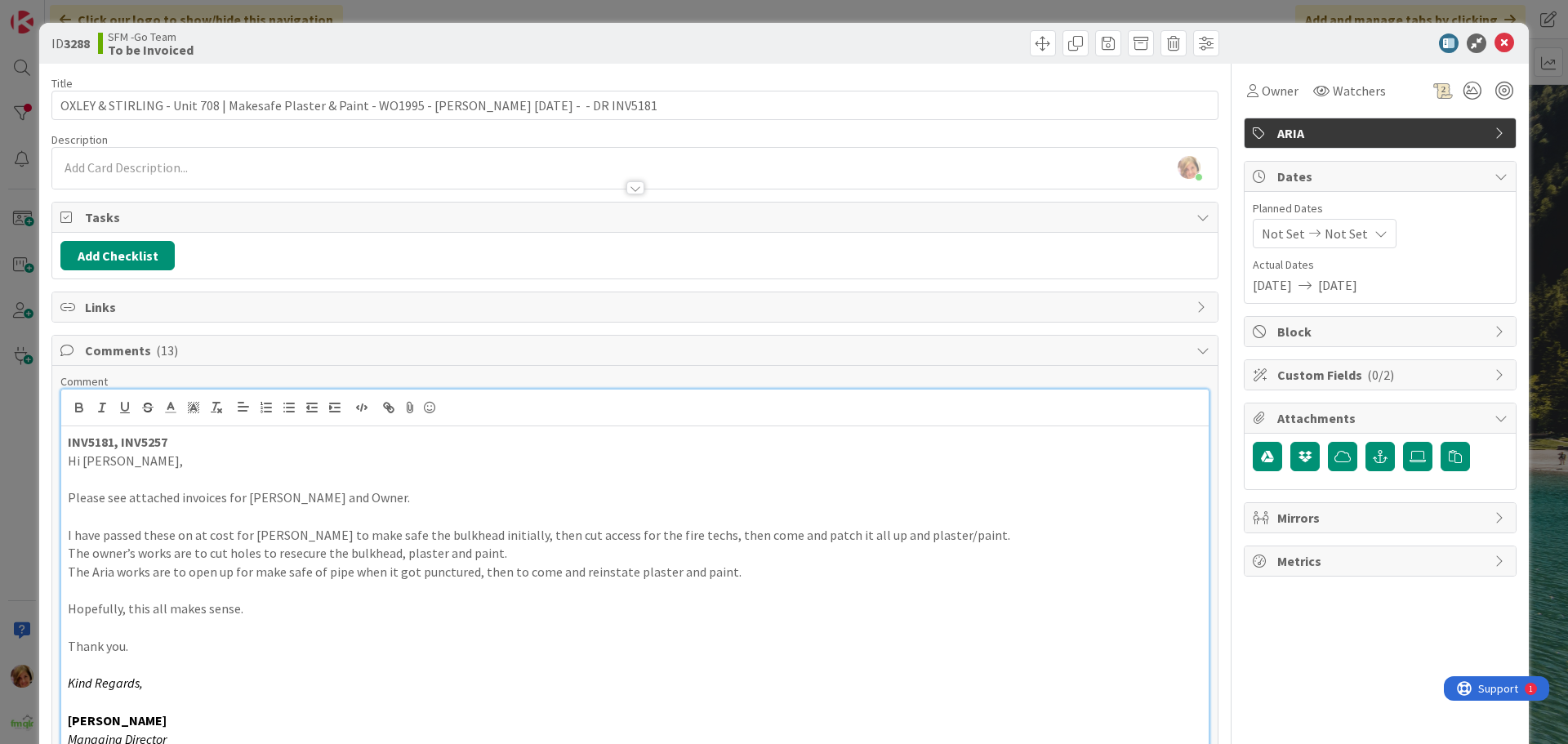
scroll to position [40, 0]
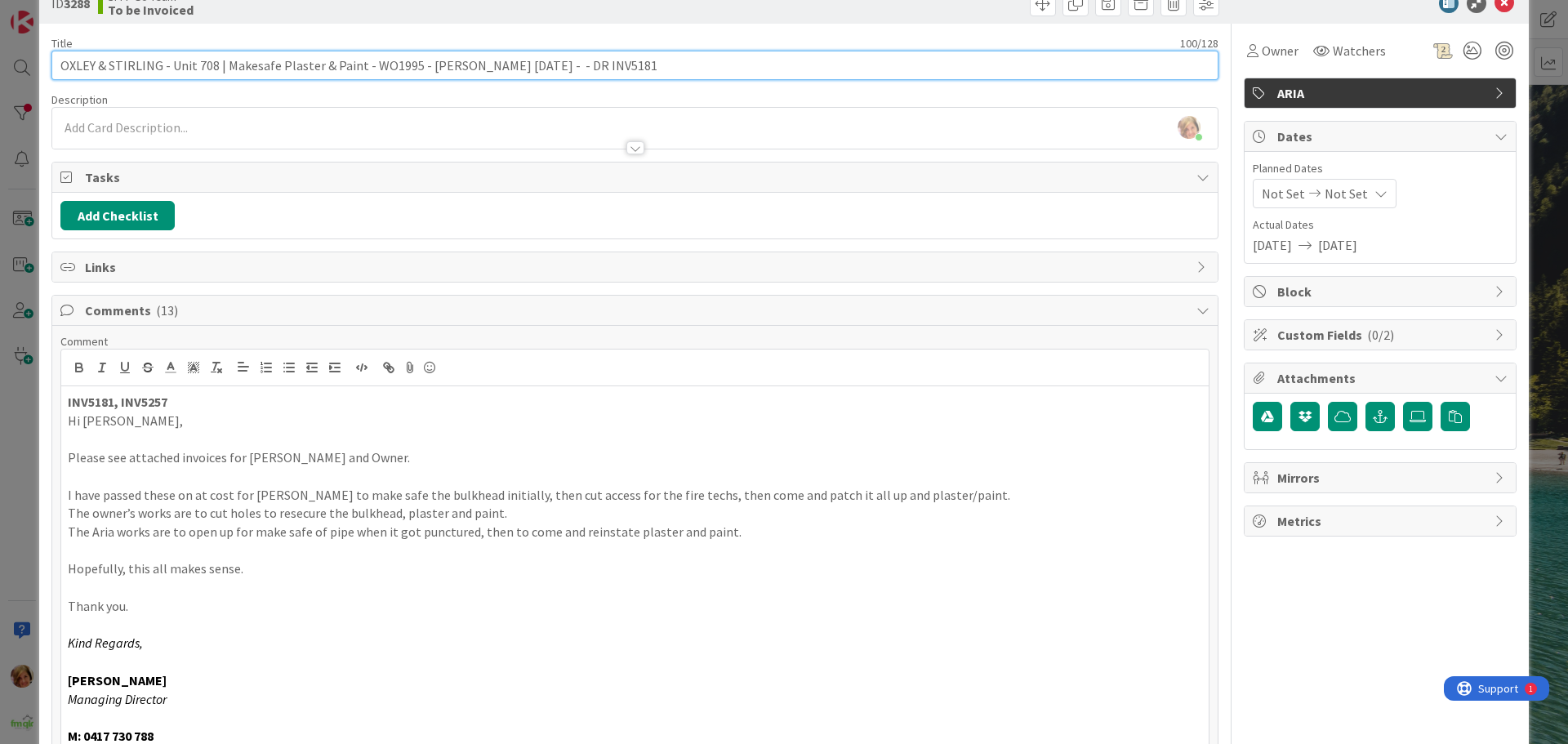
click at [618, 59] on input "OXLEY & STIRLING - Unit 708 | Makesafe Plaster & Paint - WO1995 - [PERSON_NAME]…" at bounding box center [634, 65] width 1167 height 29
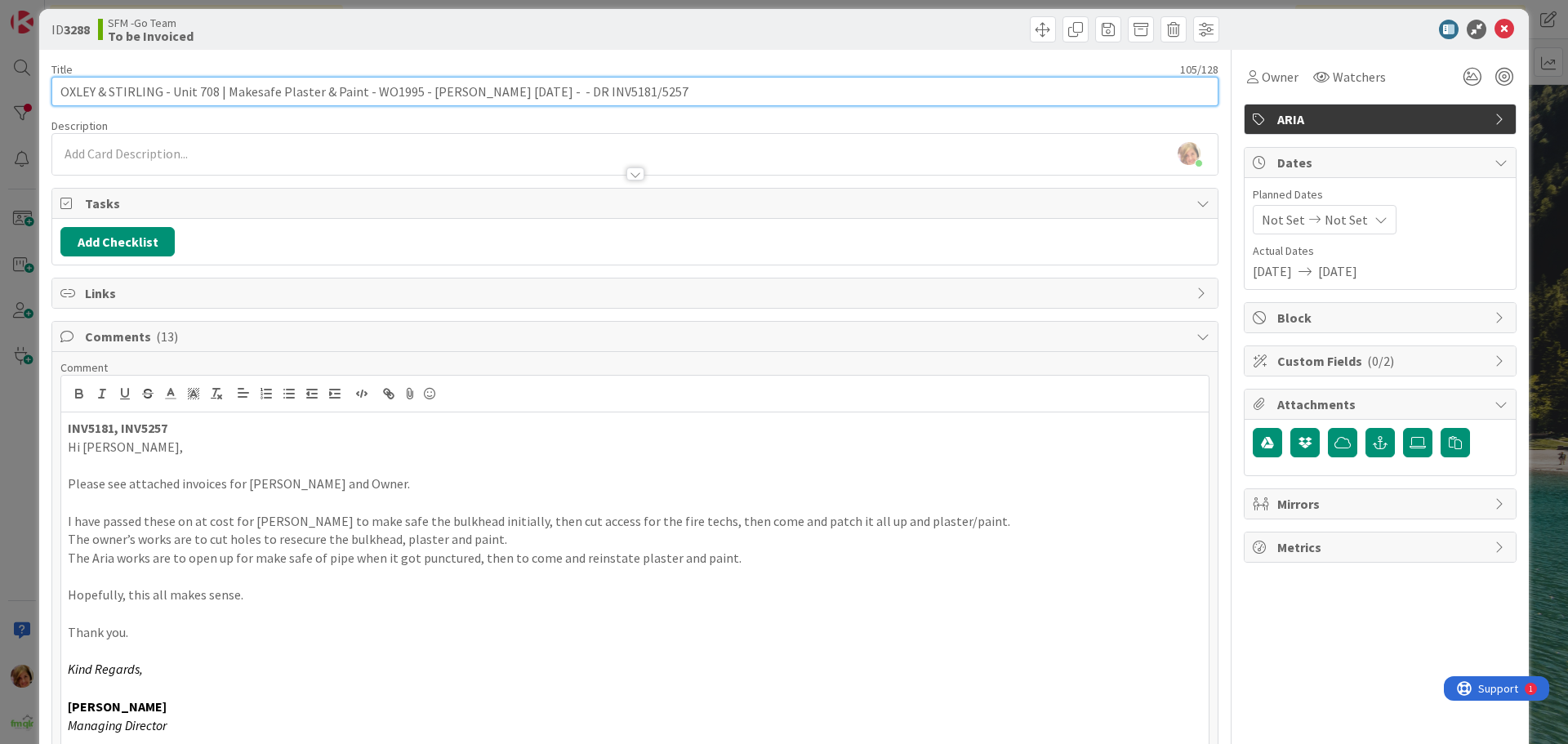
scroll to position [0, 0]
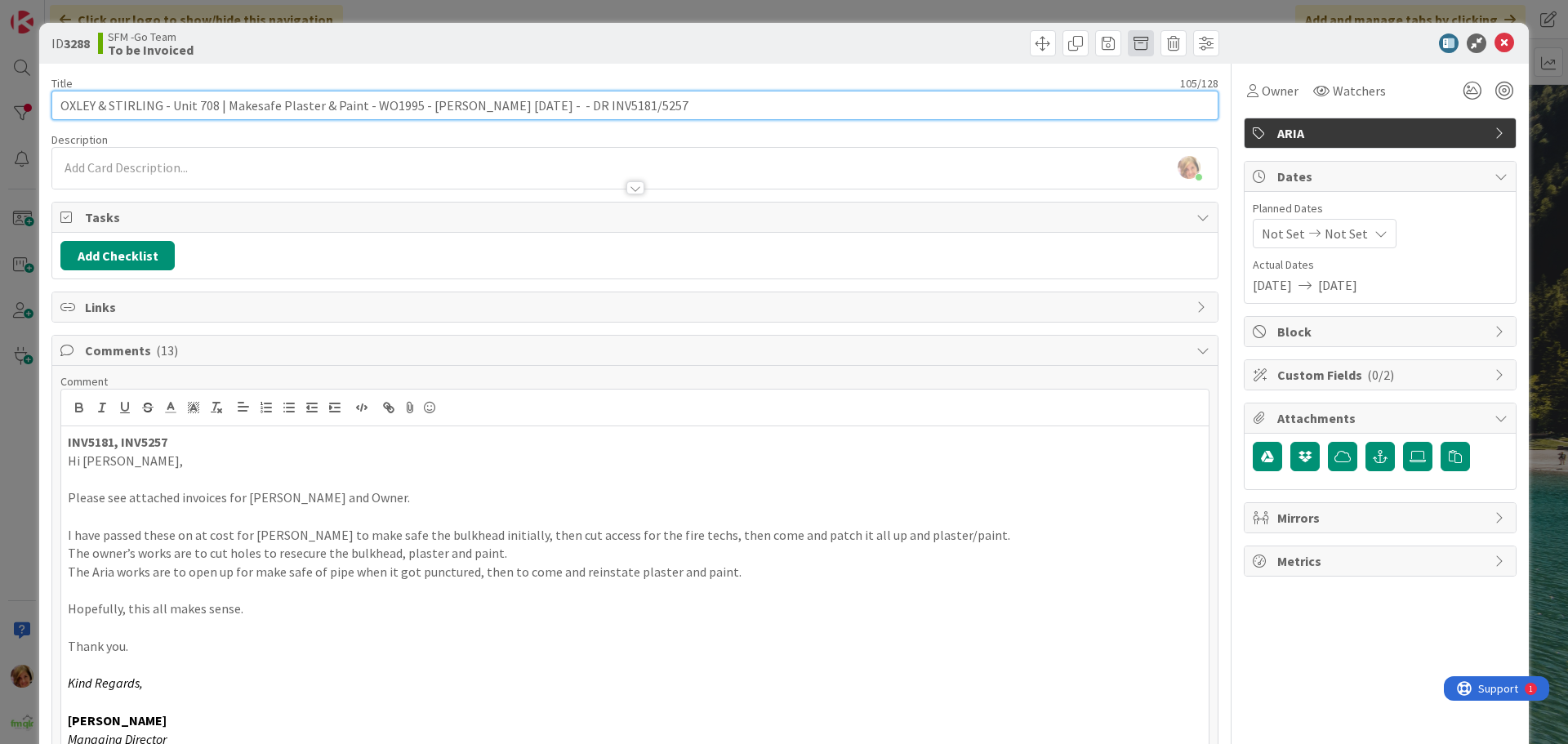
type input "OXLEY & STIRLING - Unit 708 | Makesafe Plaster & Paint - WO1995 - [PERSON_NAME]…"
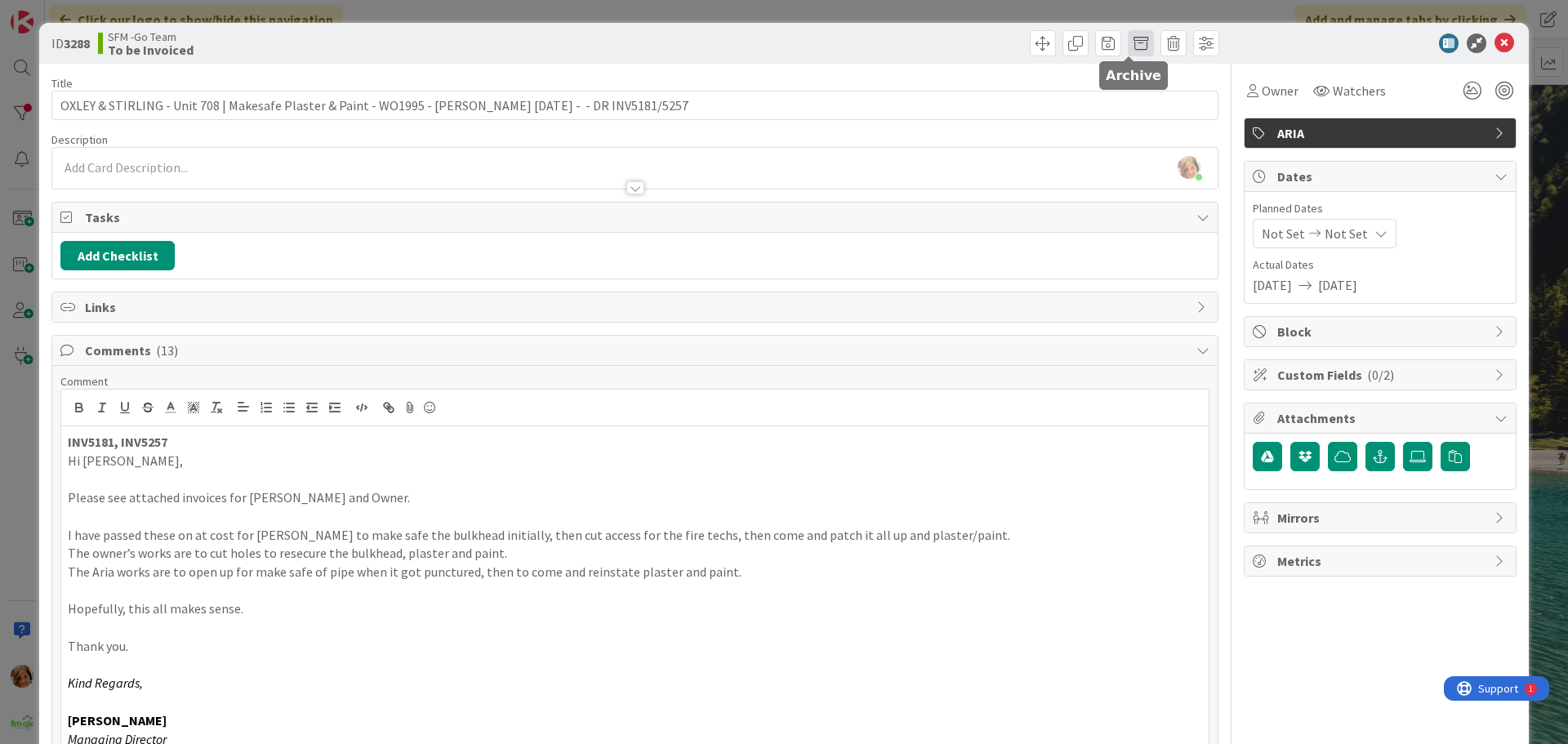
click at [1133, 46] on span at bounding box center [1141, 43] width 26 height 26
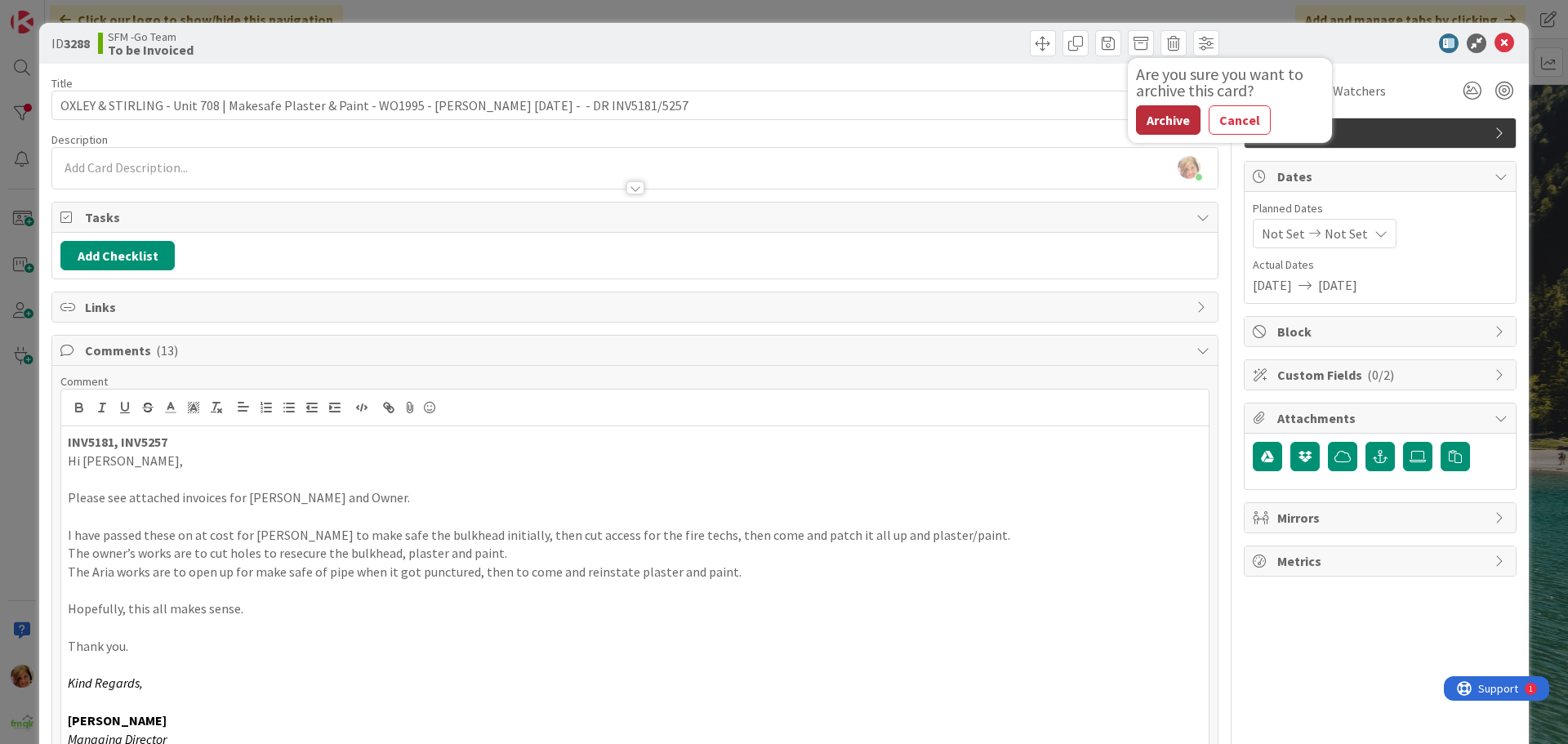
click at [1167, 121] on button "Archive" at bounding box center [1168, 120] width 65 height 29
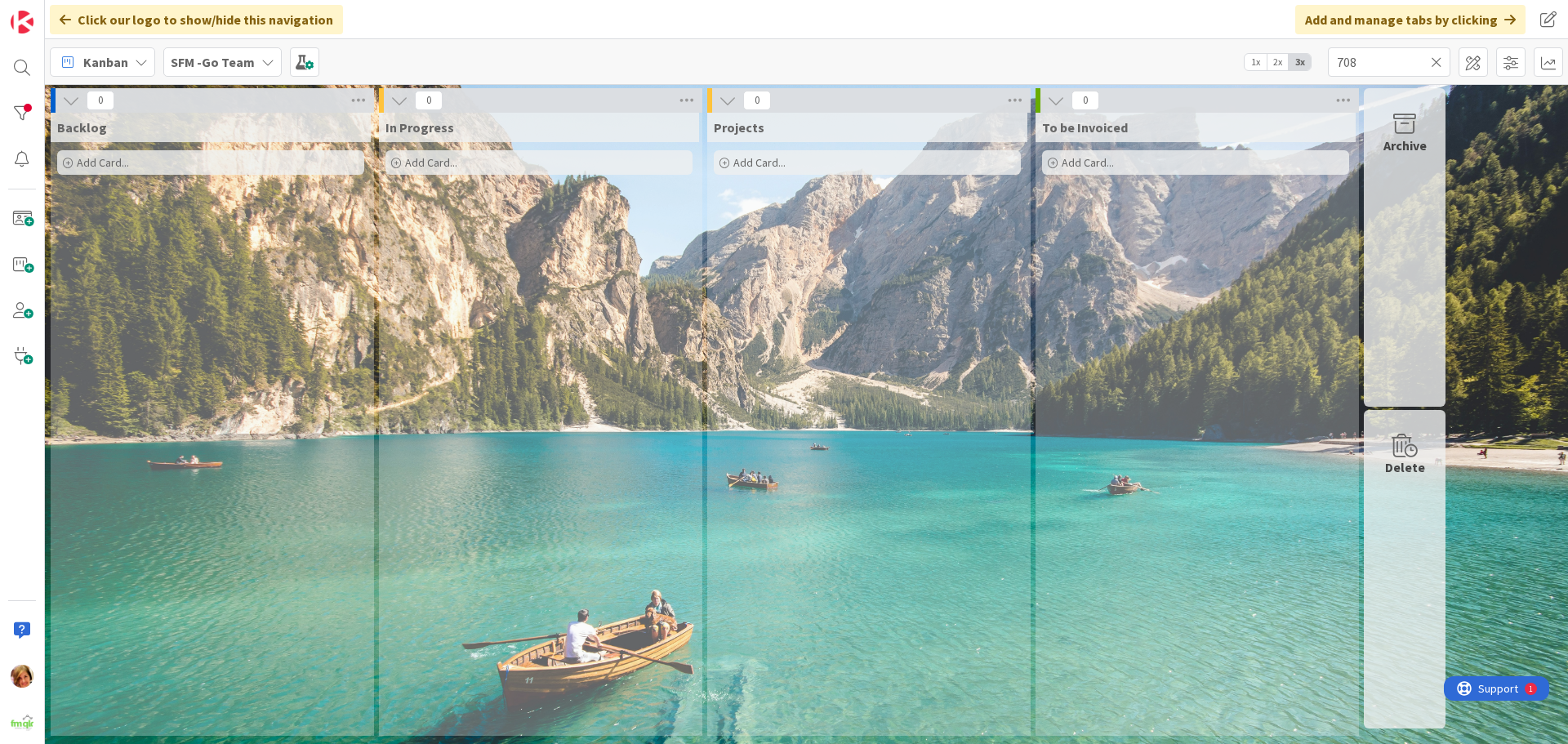
click at [1434, 59] on icon at bounding box center [1437, 62] width 12 height 15
click at [1434, 59] on input "text" at bounding box center [1389, 62] width 123 height 29
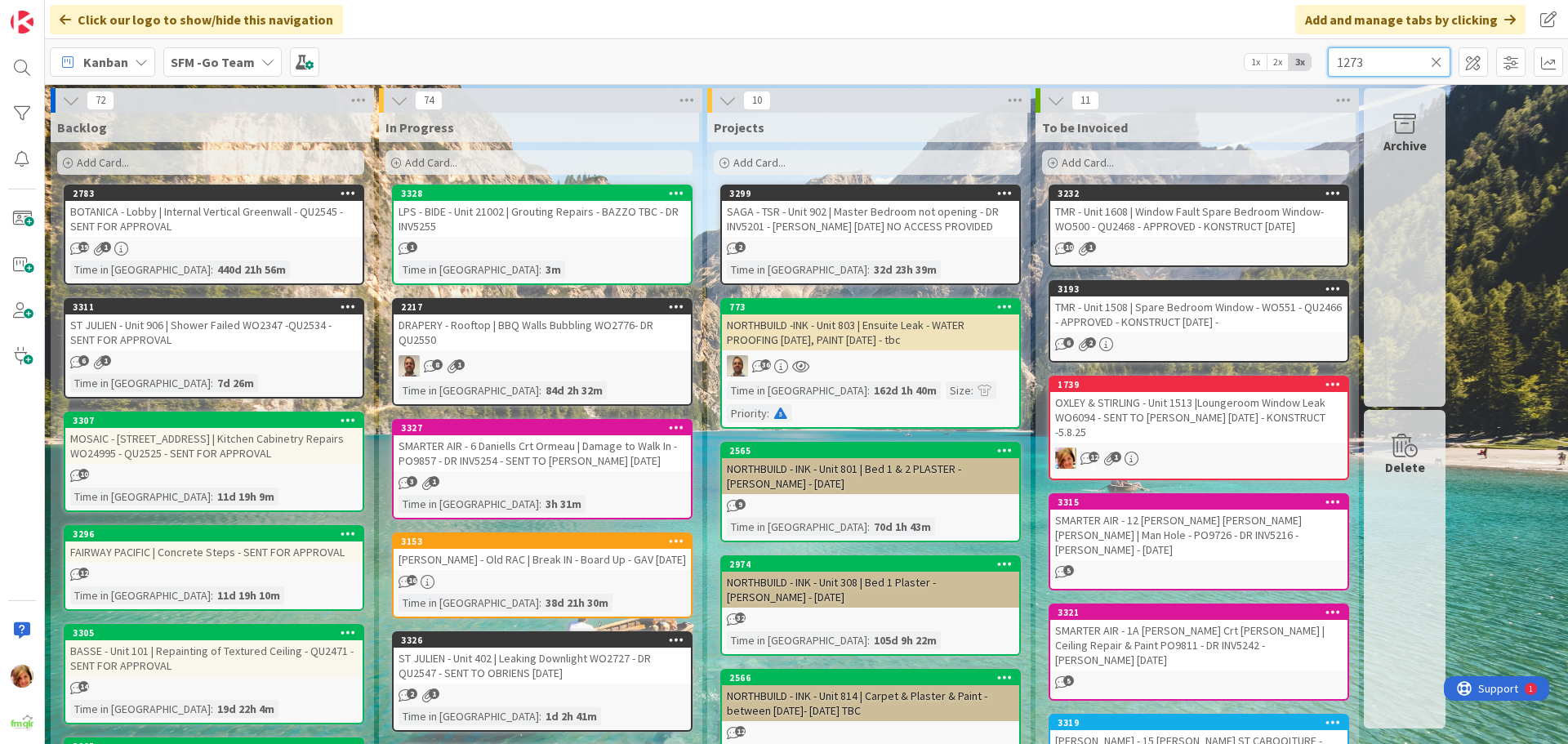
type input "1273"
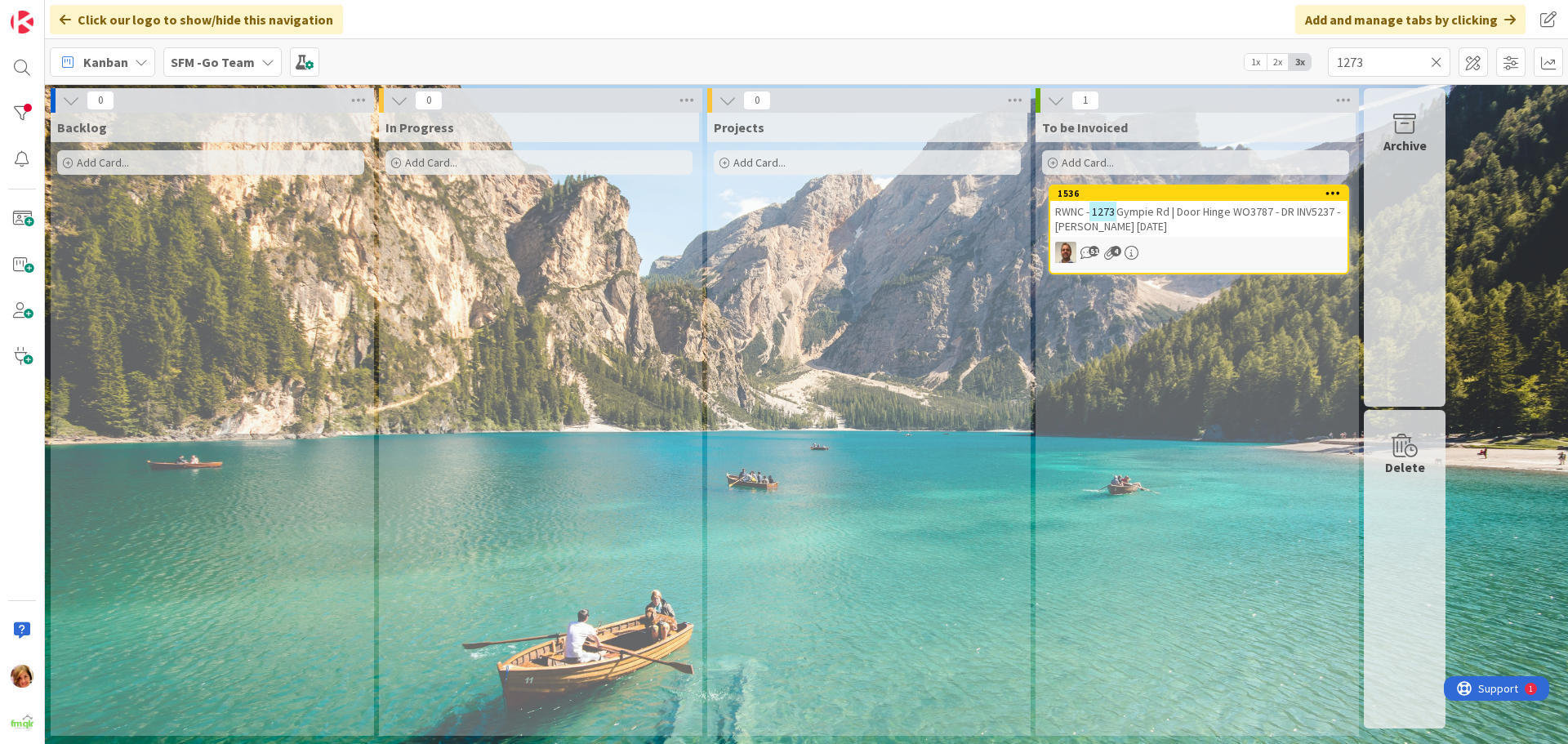
click at [1166, 214] on span "Gympie Rd | Door Hinge WO3787 - DR INV5237 - [PERSON_NAME] [DATE]" at bounding box center [1198, 219] width 285 height 29
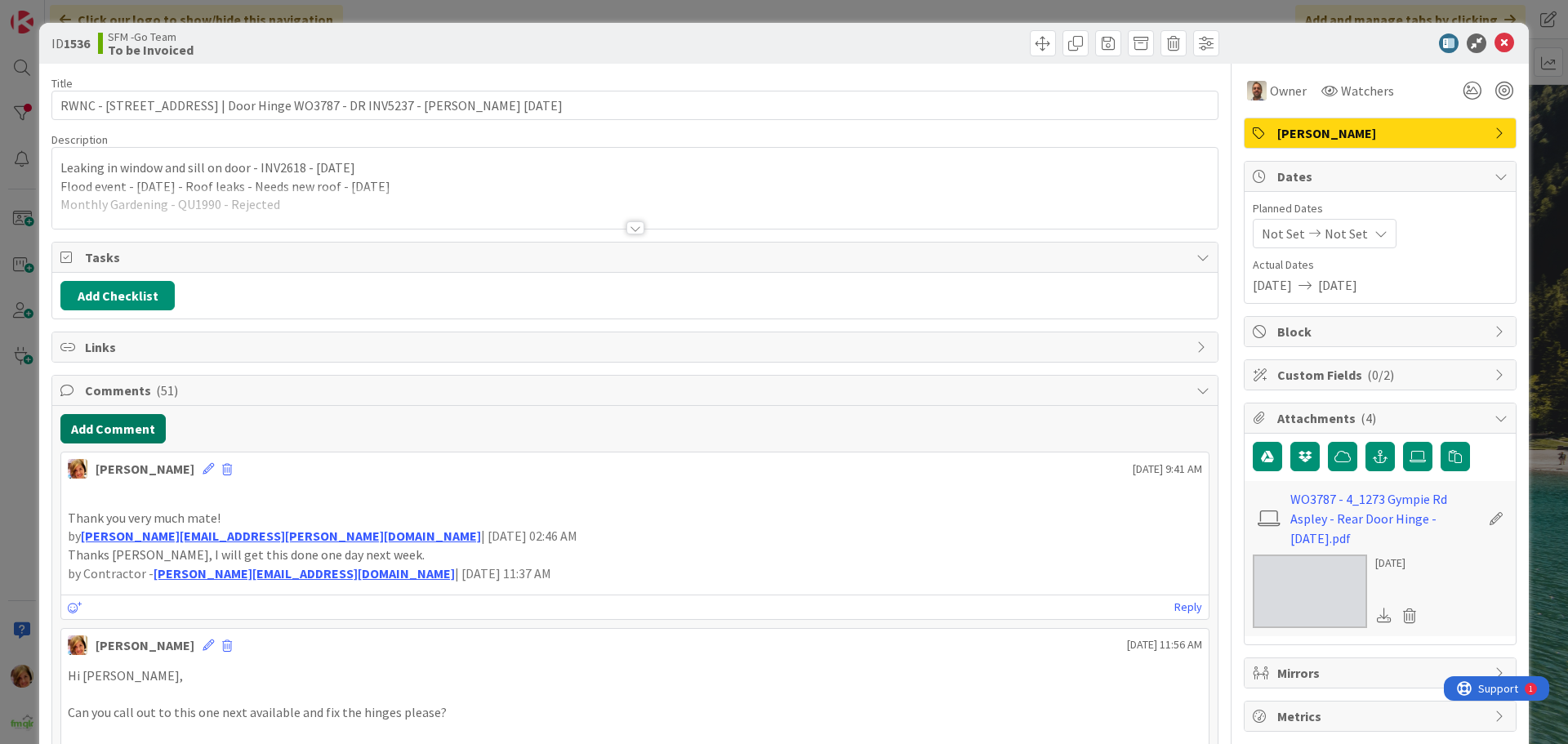
click at [107, 440] on button "Add Comment" at bounding box center [112, 429] width 106 height 29
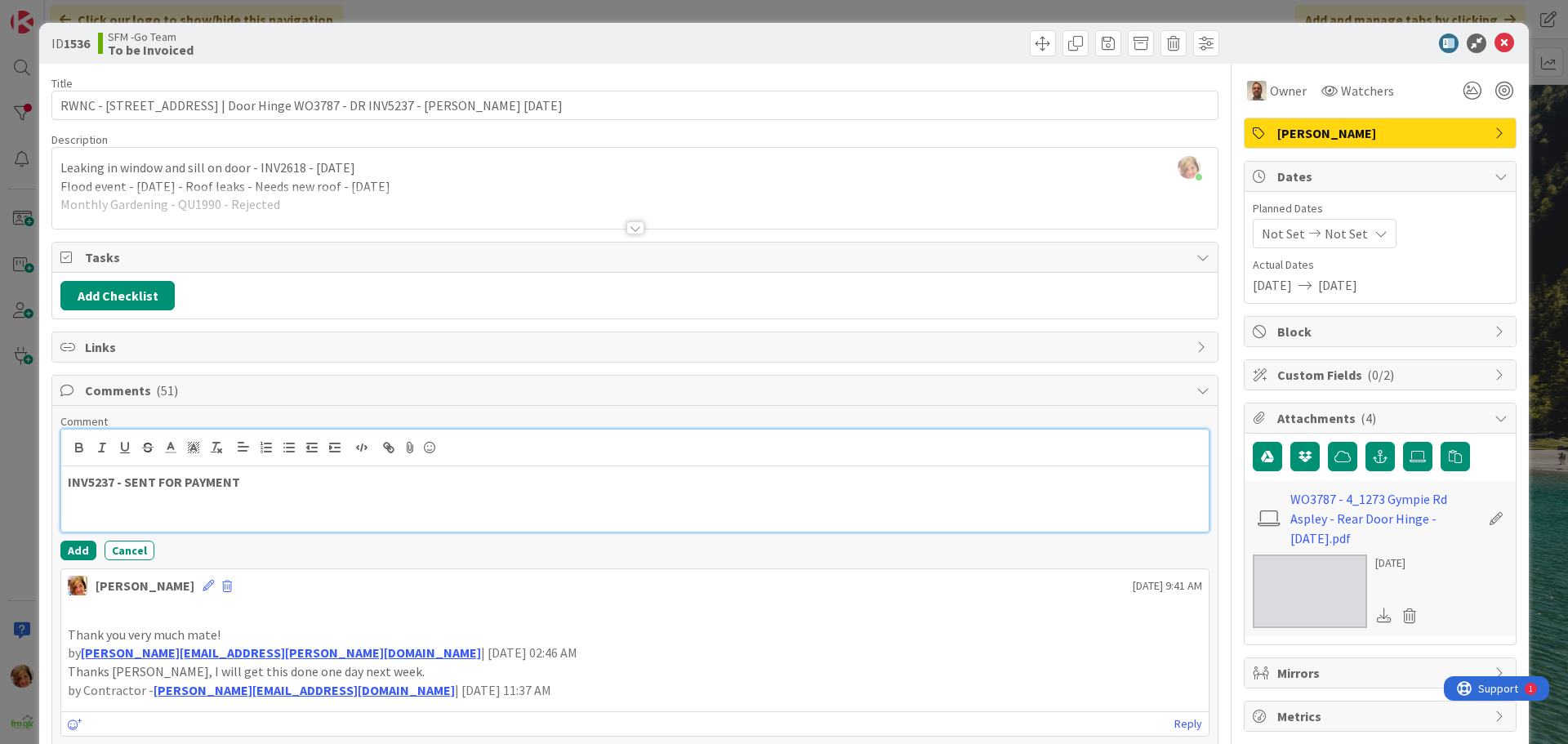
click at [297, 471] on div "INV5237 - SENT FOR PAYMENT" at bounding box center [634, 499] width 1148 height 65
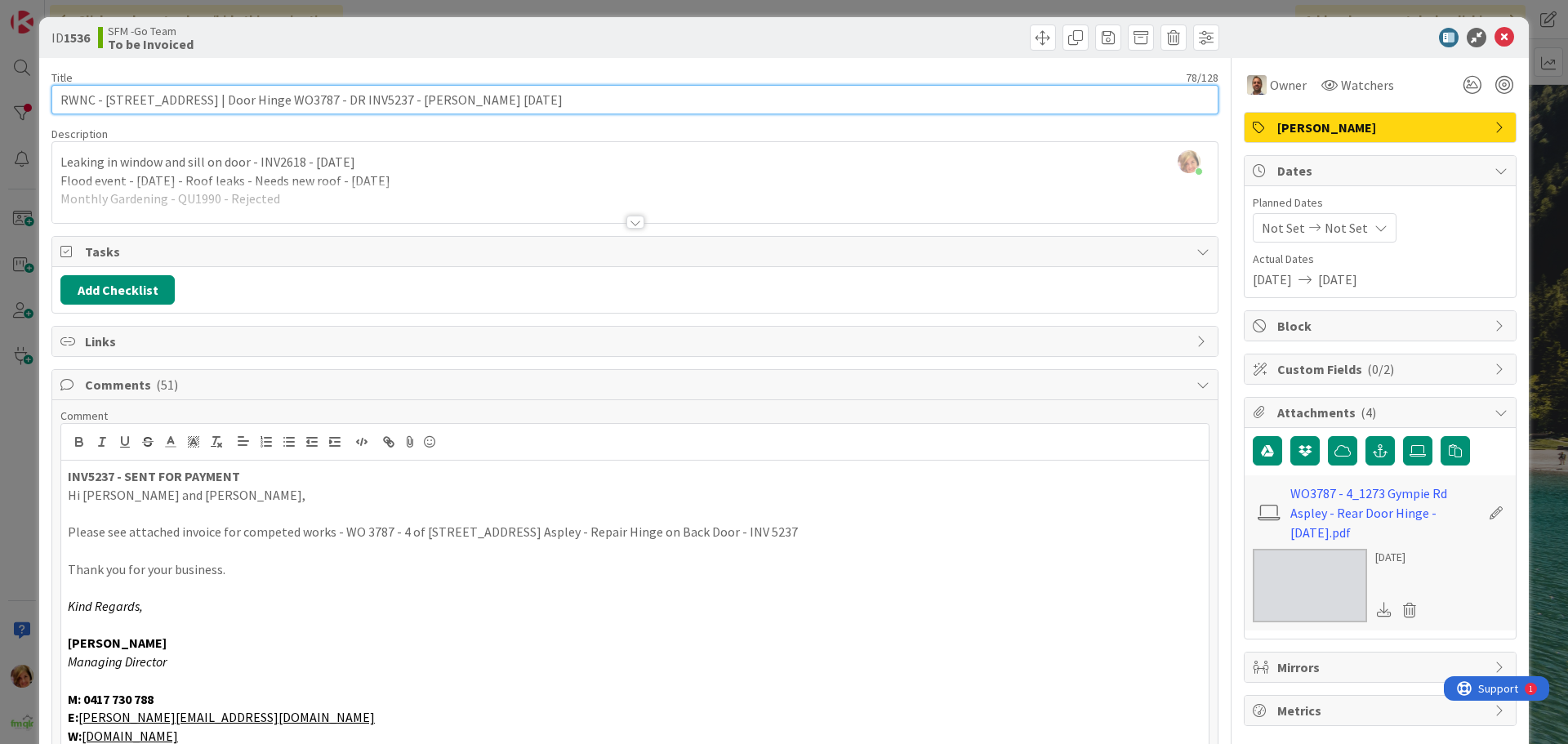
click at [332, 97] on input "RWNC - [STREET_ADDRESS] | Door Hinge WO3787 - DR INV5237 - [PERSON_NAME] [DATE]" at bounding box center [634, 100] width 1167 height 29
type input "RWNC - [STREET_ADDRESS] | Door Hinge WO3787 - INV5237 - [PERSON_NAME] [DATE]"
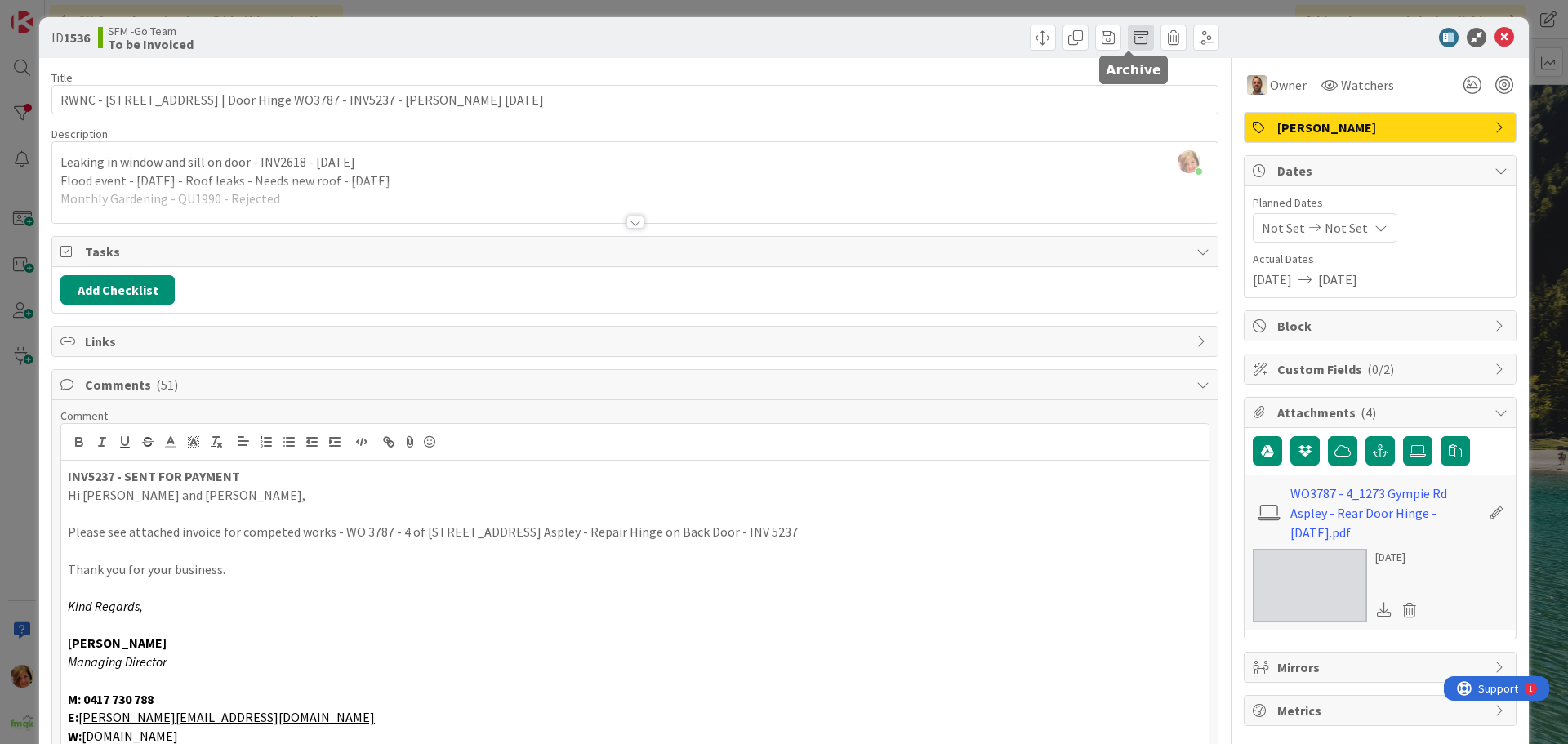
click at [1128, 37] on span at bounding box center [1141, 37] width 26 height 26
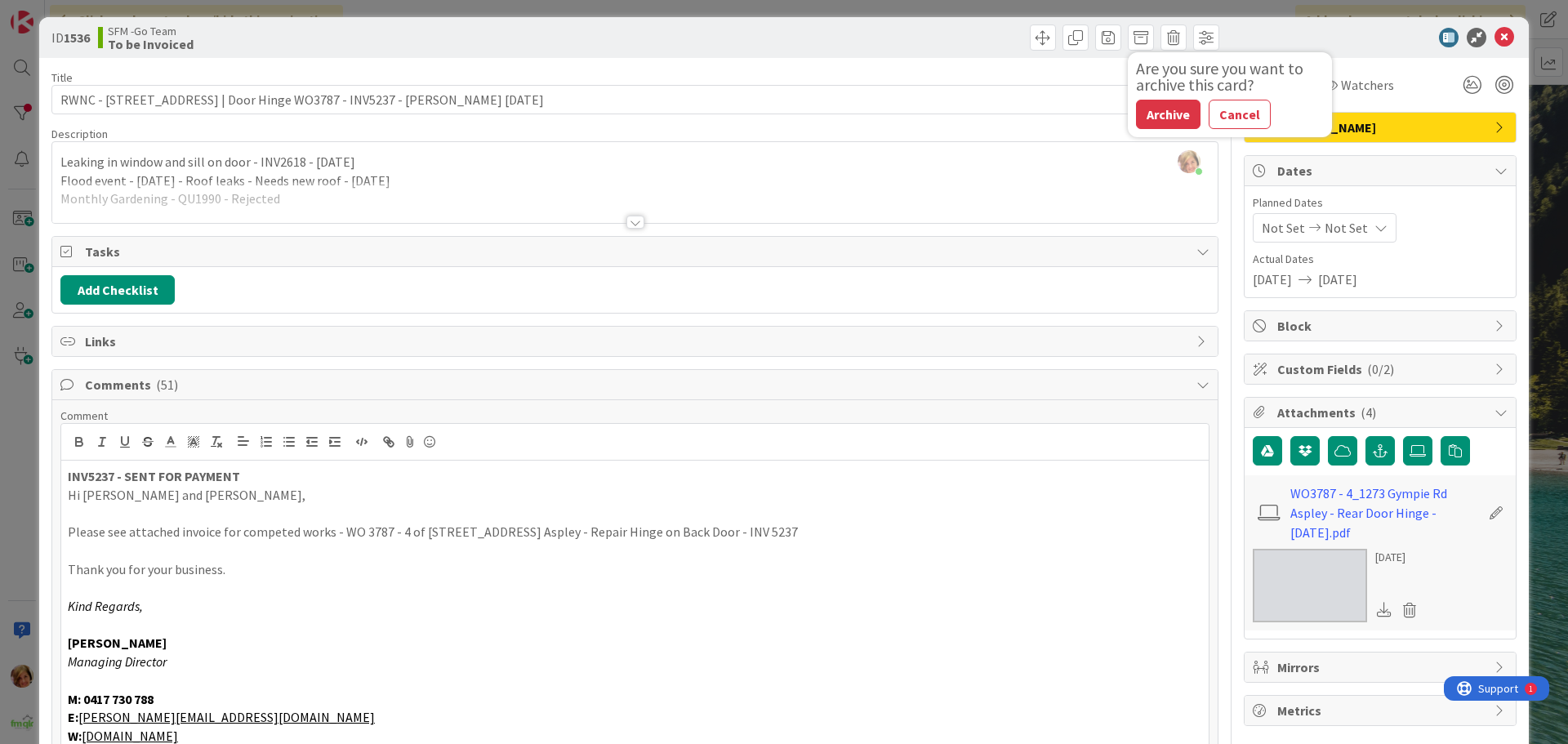
drag, startPoint x: 1167, startPoint y: 106, endPoint x: 1159, endPoint y: 108, distance: 8.2
click at [1166, 106] on button "Archive" at bounding box center [1168, 114] width 65 height 29
